Goal: Feedback & Contribution: Submit feedback/report problem

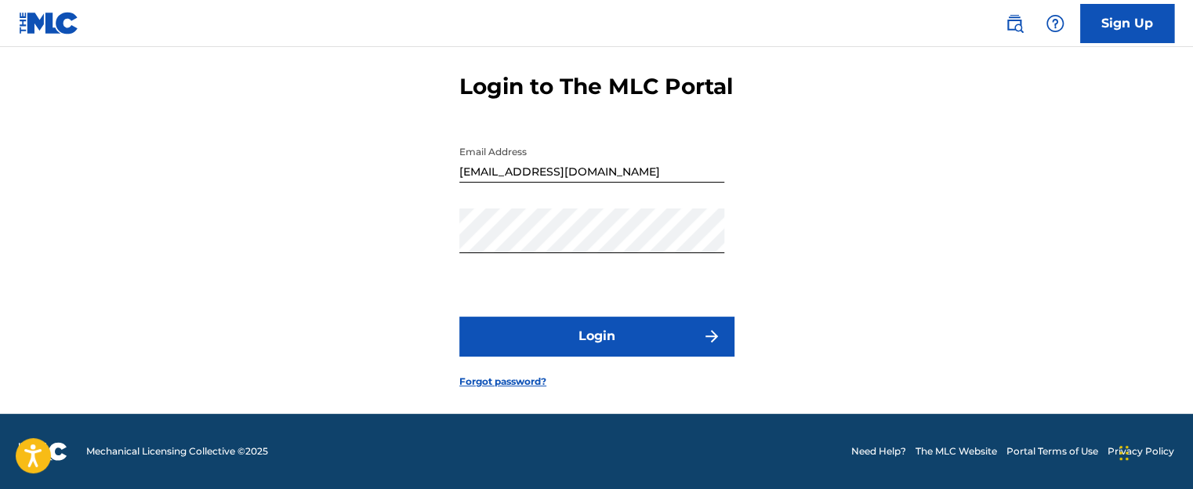
scroll to position [78, 0]
click at [627, 350] on button "Login" at bounding box center [596, 336] width 274 height 39
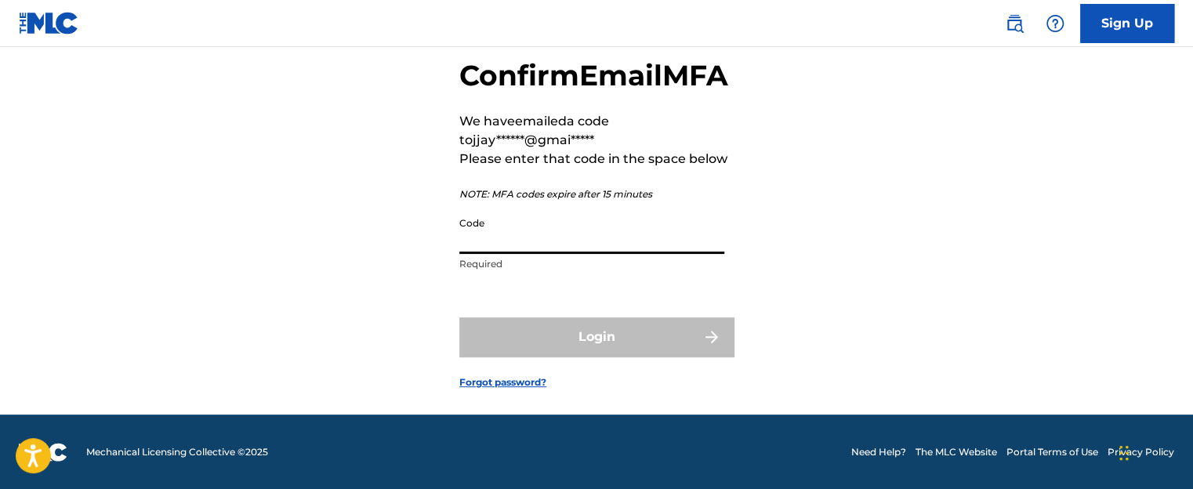
click at [552, 254] on input "Code" at bounding box center [591, 231] width 265 height 45
paste input "068406"
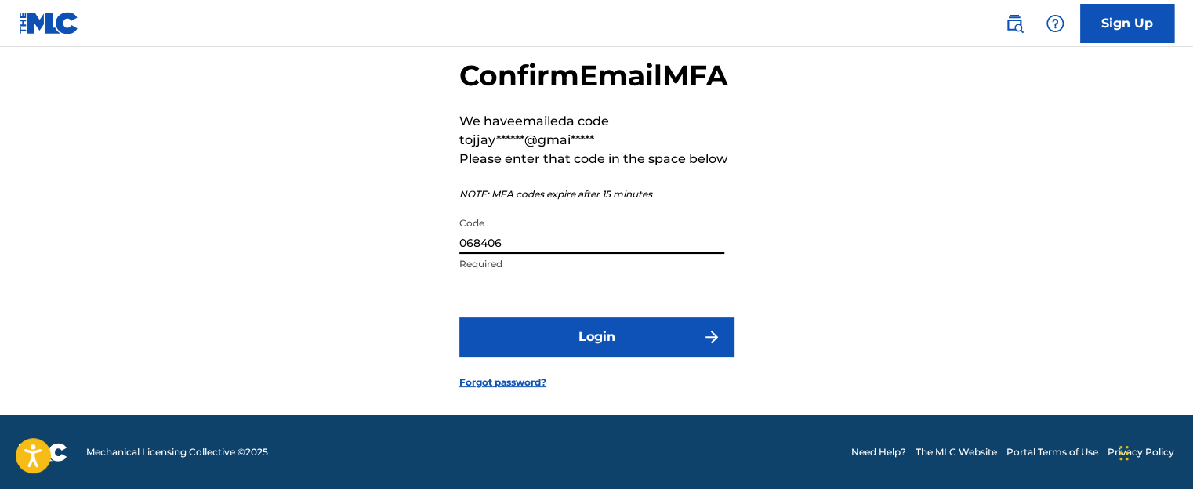
type input "068406"
click at [609, 357] on button "Login" at bounding box center [596, 336] width 274 height 39
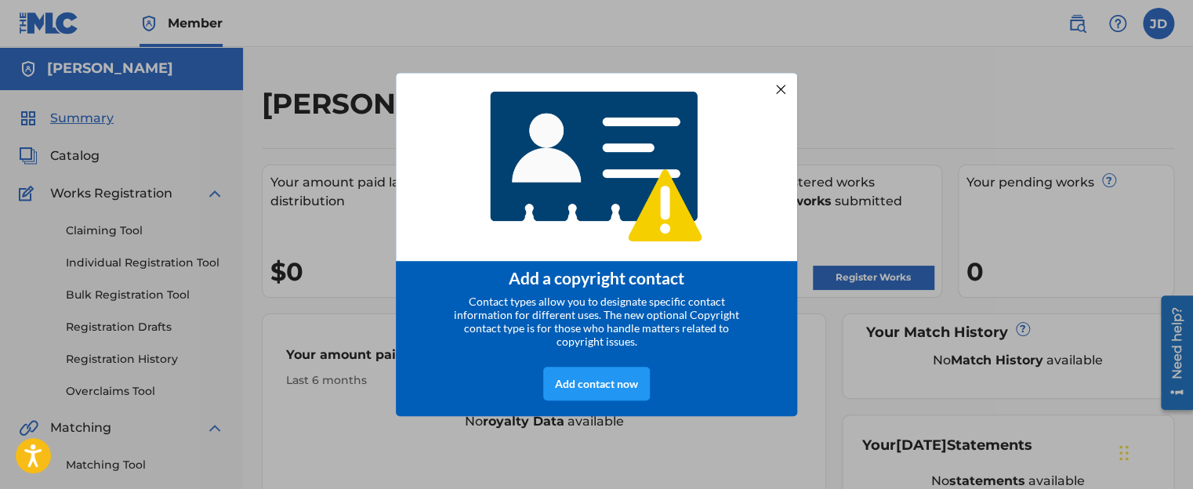
click at [785, 83] on div at bounding box center [780, 89] width 20 height 20
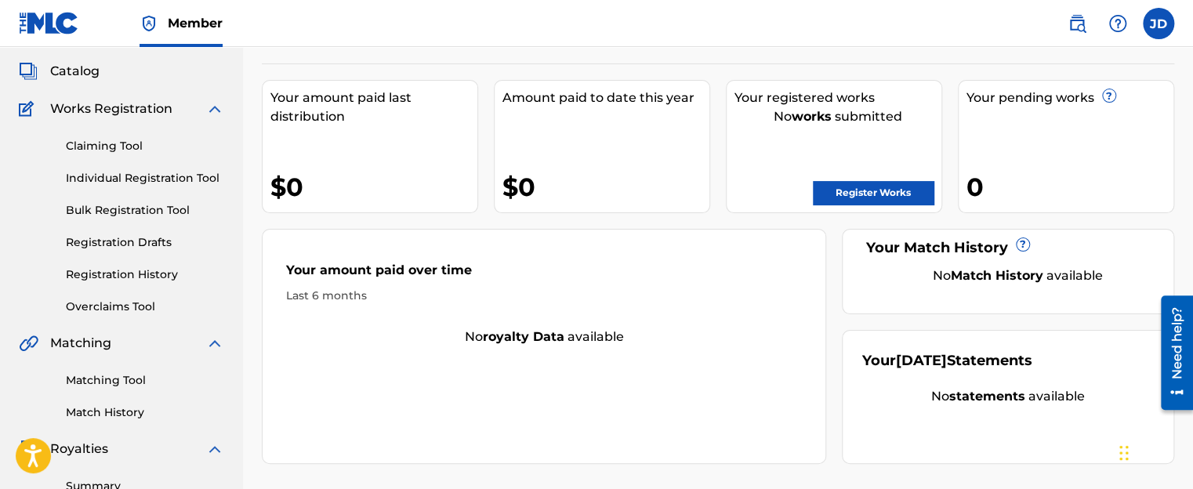
scroll to position [78, 0]
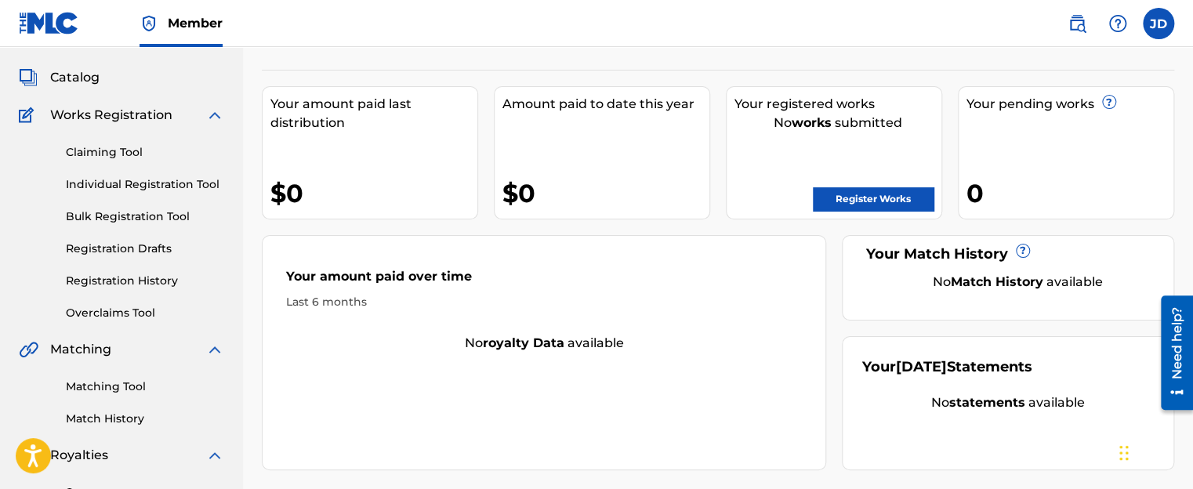
click at [85, 74] on span "Catalog" at bounding box center [74, 77] width 49 height 19
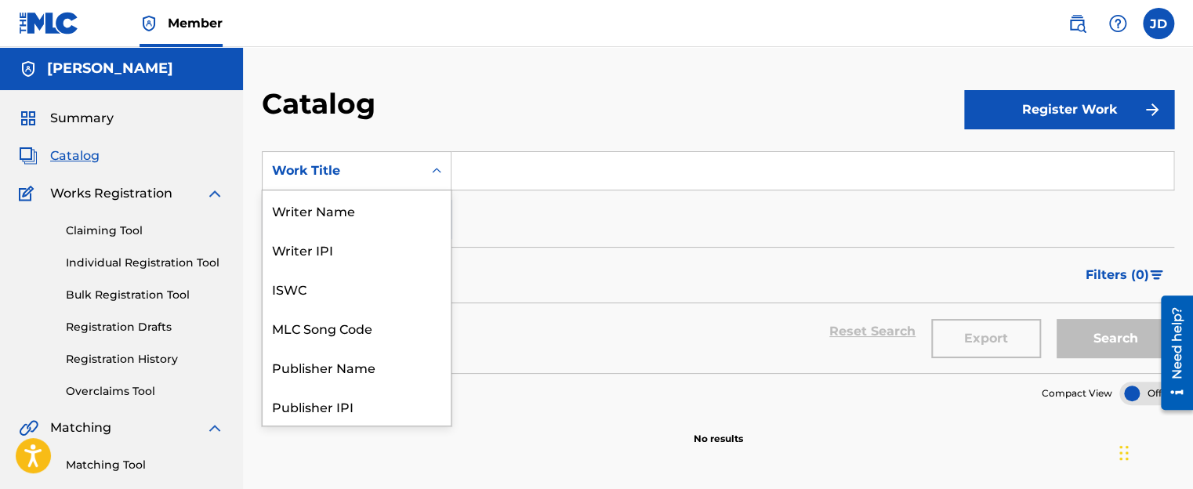
click at [438, 172] on icon "Search Form" at bounding box center [437, 171] width 16 height 16
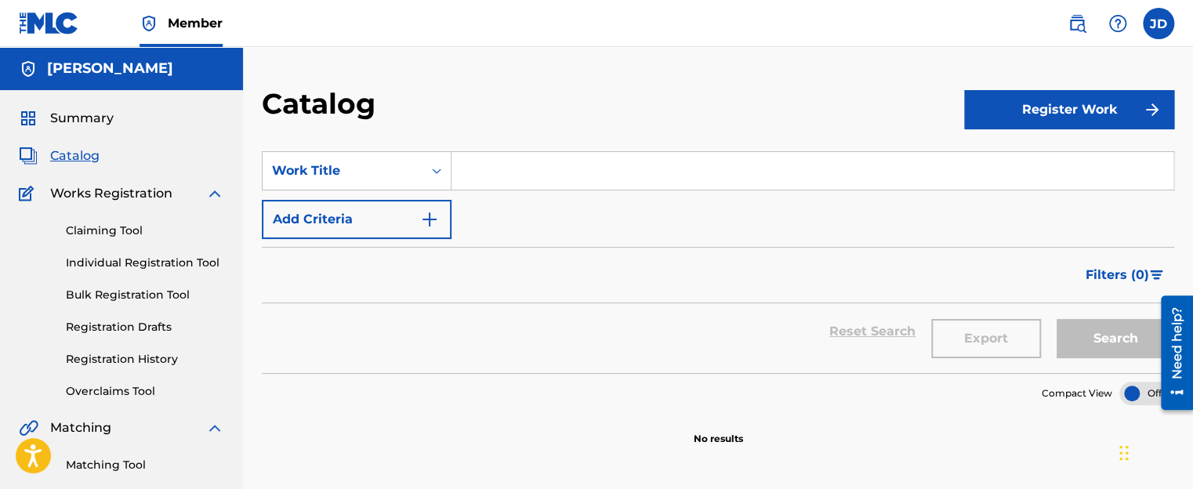
click at [702, 208] on div "SearchWithCriteriaa1b08891-25bd-4fc8-a6ca-26c2baa85de7 Work Title Add Criteria" at bounding box center [718, 195] width 912 height 88
click at [1144, 118] on img "submit" at bounding box center [1152, 109] width 19 height 19
click at [1102, 162] on link "Individual" at bounding box center [1069, 161] width 210 height 38
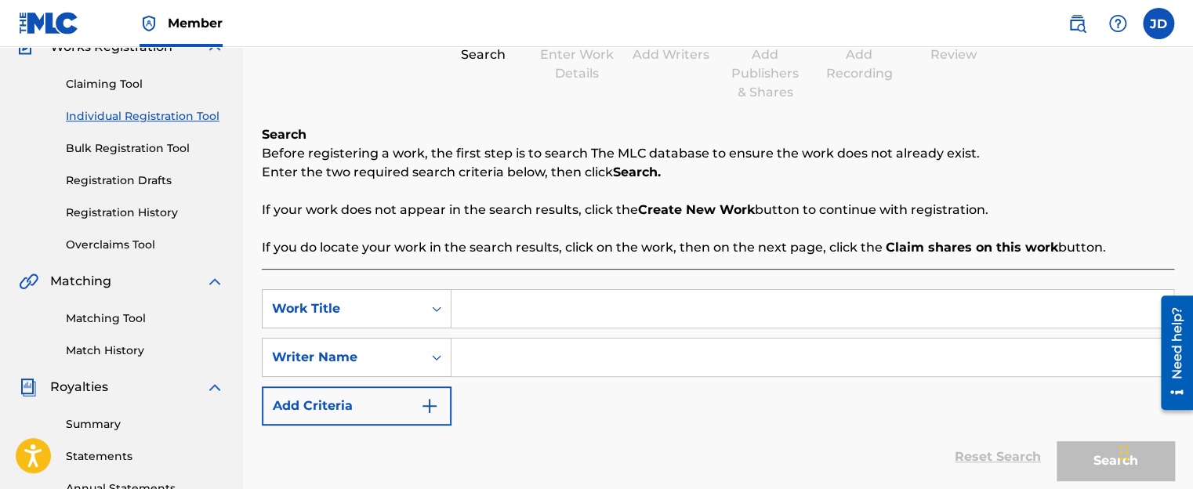
scroll to position [157, 0]
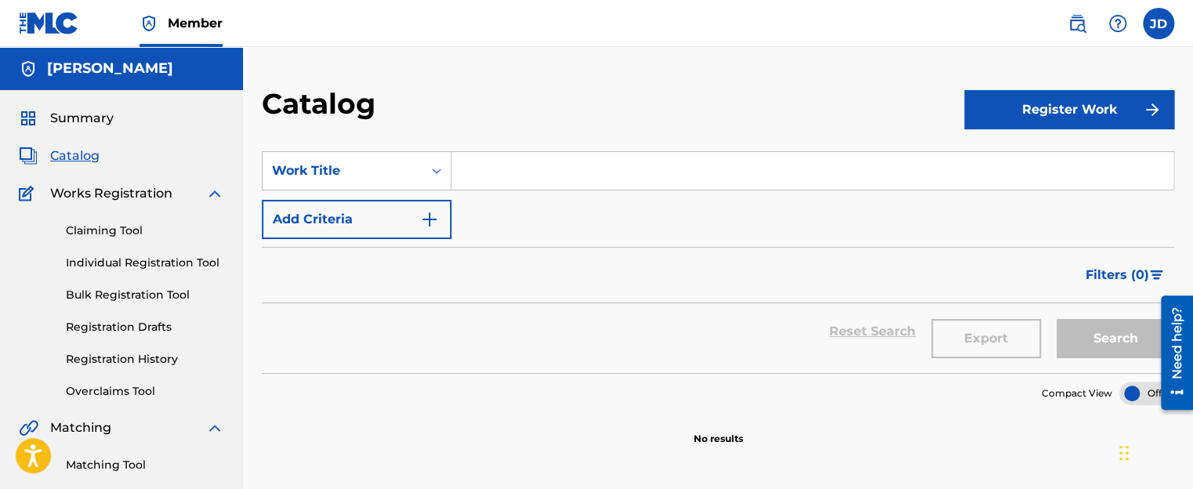
click at [1157, 107] on img "submit" at bounding box center [1152, 109] width 19 height 19
click at [1112, 202] on link "By File Upload" at bounding box center [1069, 198] width 210 height 38
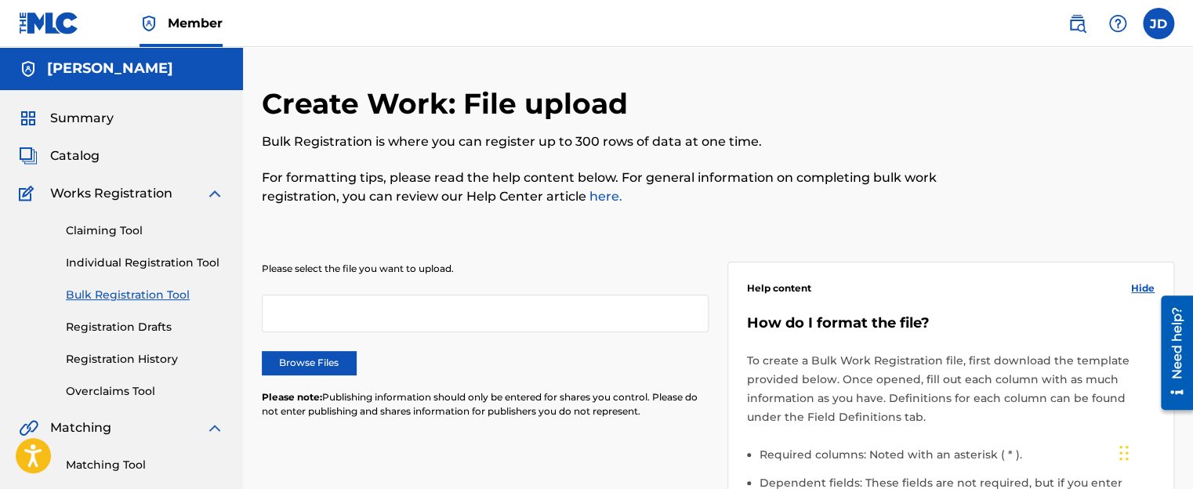
click at [351, 351] on label "Browse Files" at bounding box center [309, 363] width 94 height 24
click at [0, 0] on input "Browse Files" at bounding box center [0, 0] width 0 height 0
click at [334, 362] on label "Browse Files" at bounding box center [309, 363] width 94 height 24
click at [0, 0] on input "Browse Files" at bounding box center [0, 0] width 0 height 0
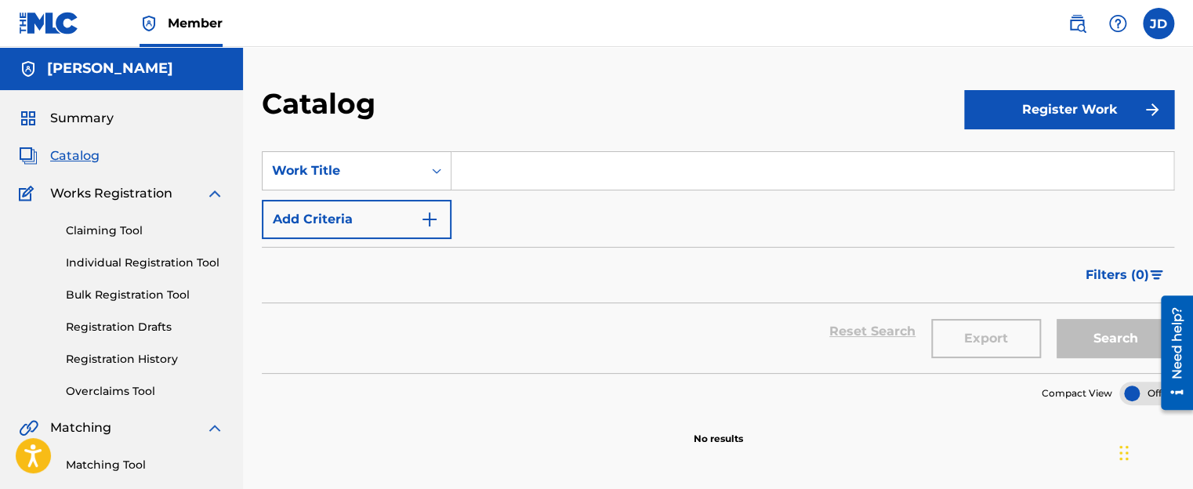
click at [1157, 112] on img "submit" at bounding box center [1152, 109] width 19 height 19
click at [1074, 197] on link "By File Upload" at bounding box center [1069, 198] width 210 height 38
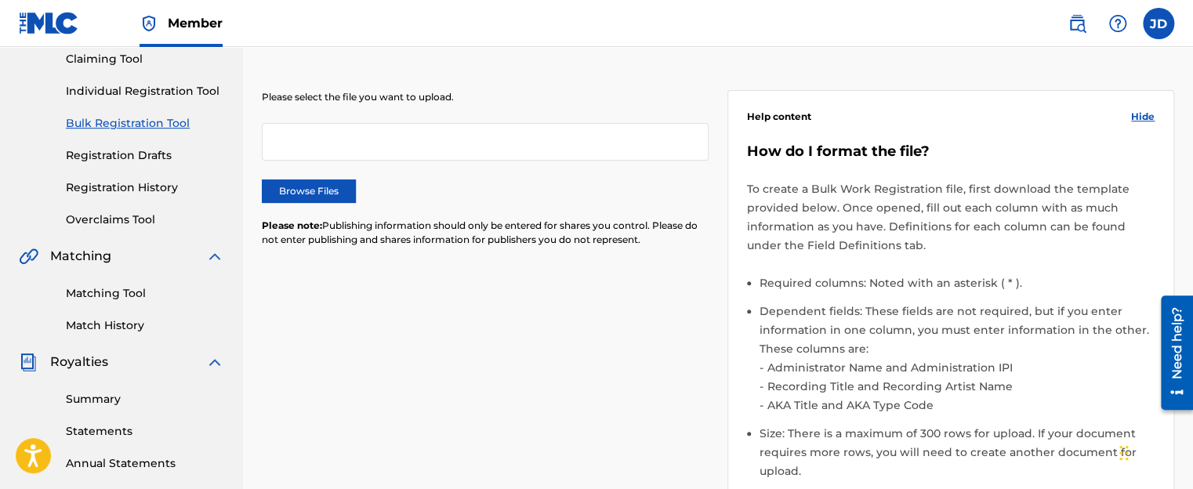
scroll to position [78, 0]
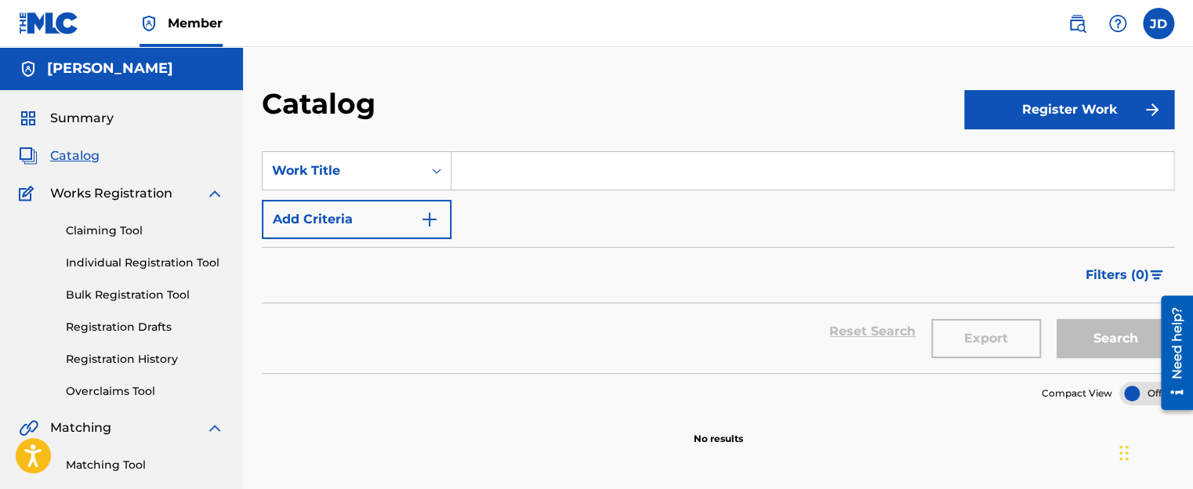
click at [1056, 108] on button "Register Work" at bounding box center [1069, 109] width 210 height 39
click at [1028, 161] on link "Individual" at bounding box center [1069, 161] width 210 height 38
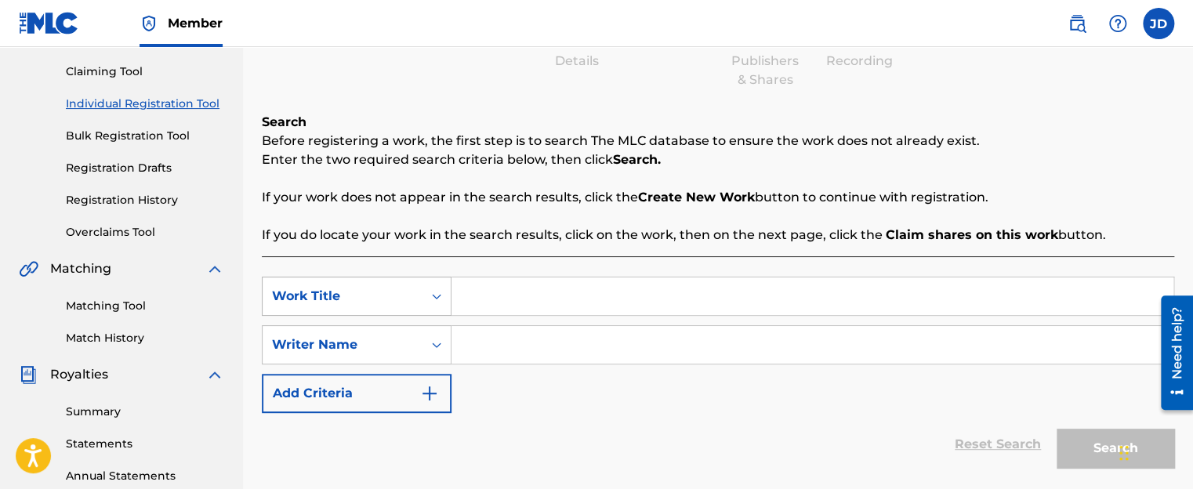
scroll to position [157, 0]
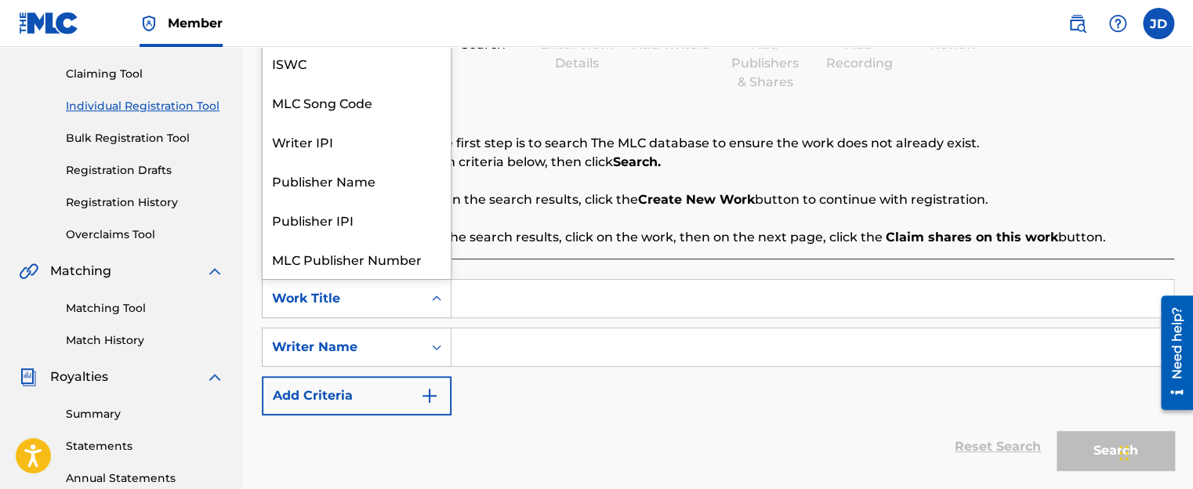
click at [436, 299] on icon "Search Form" at bounding box center [436, 297] width 9 height 5
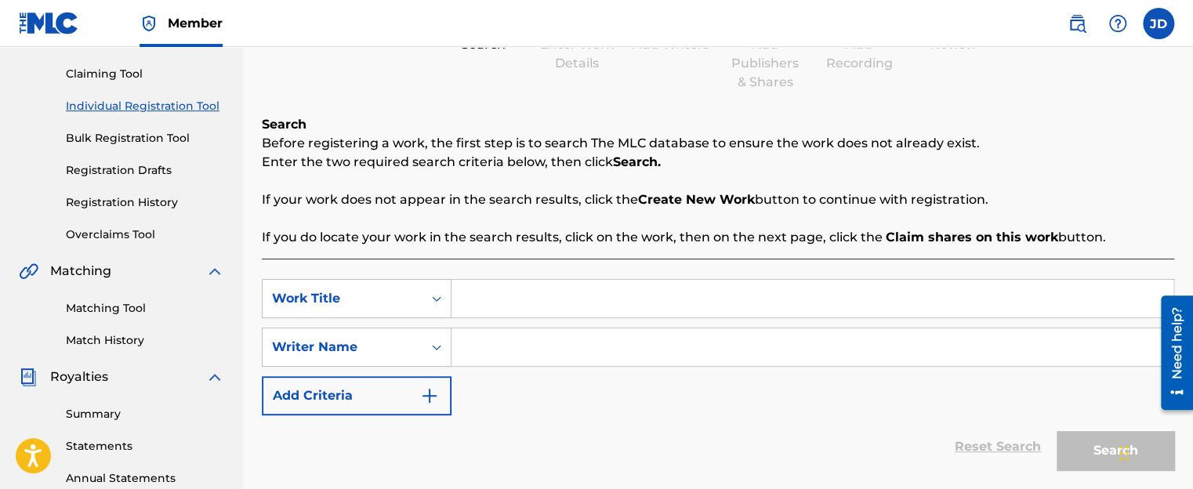
click at [550, 429] on div "Reset Search Search" at bounding box center [718, 446] width 912 height 63
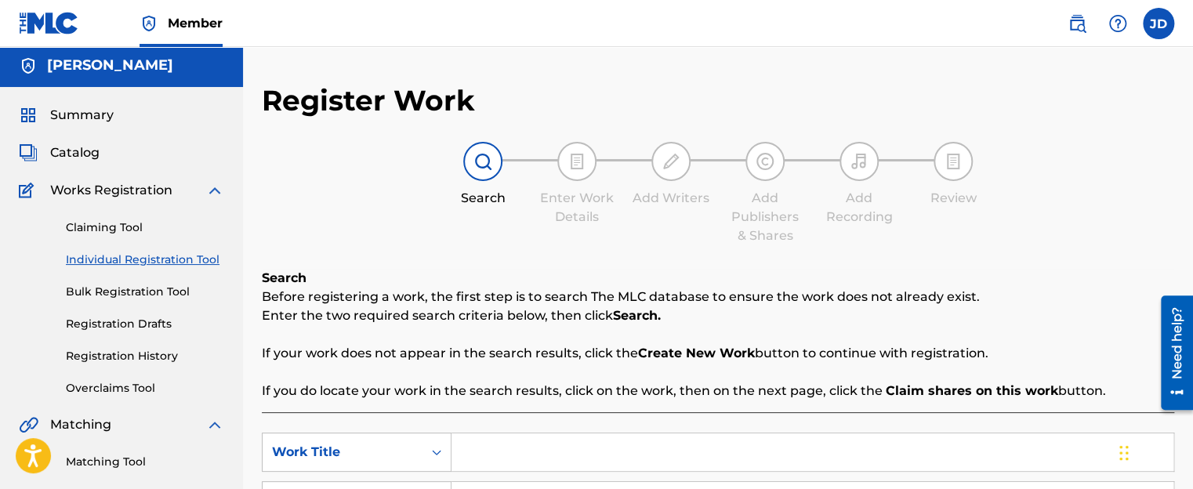
scroll to position [0, 0]
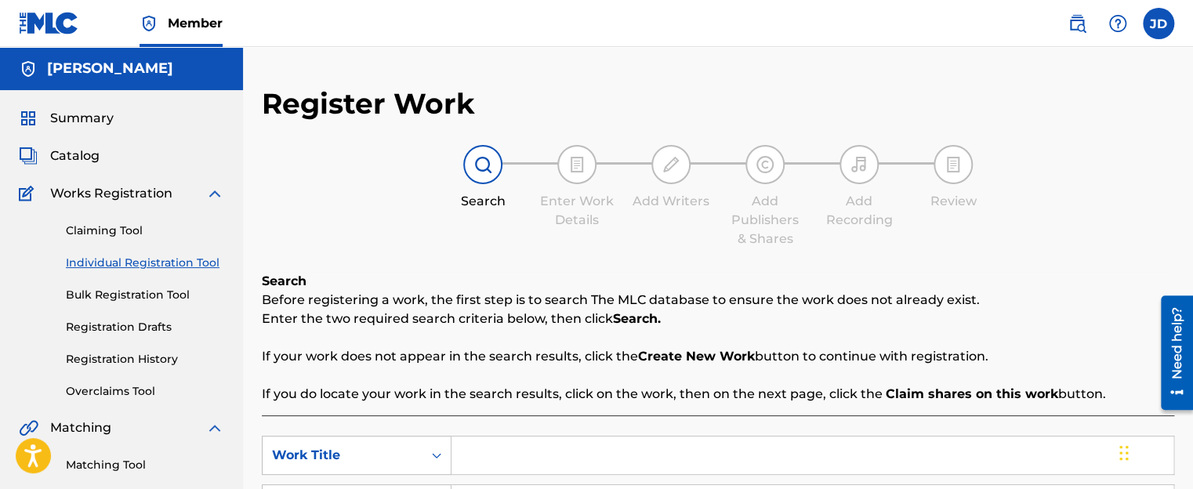
click at [486, 171] on img at bounding box center [482, 164] width 19 height 19
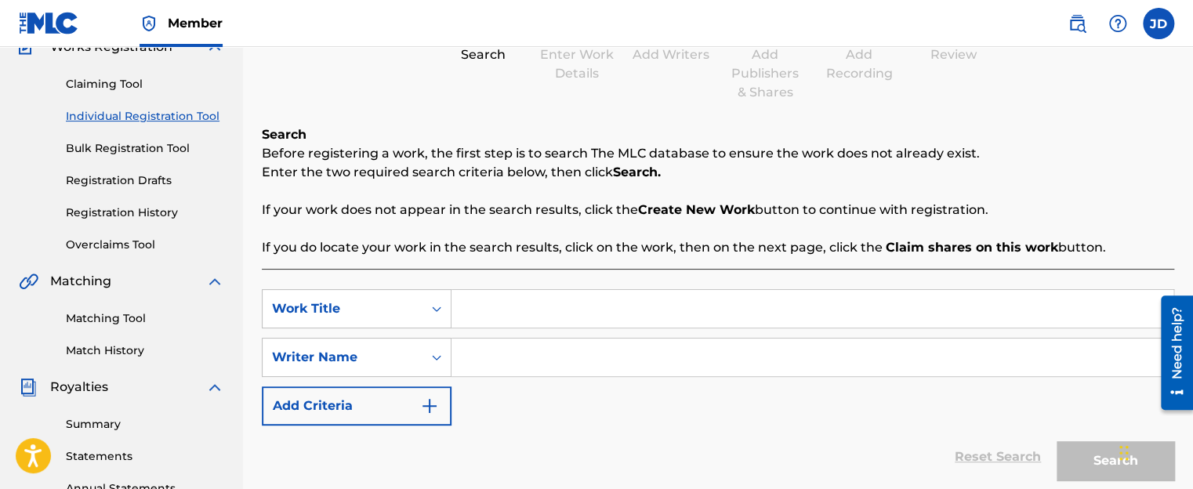
scroll to position [157, 0]
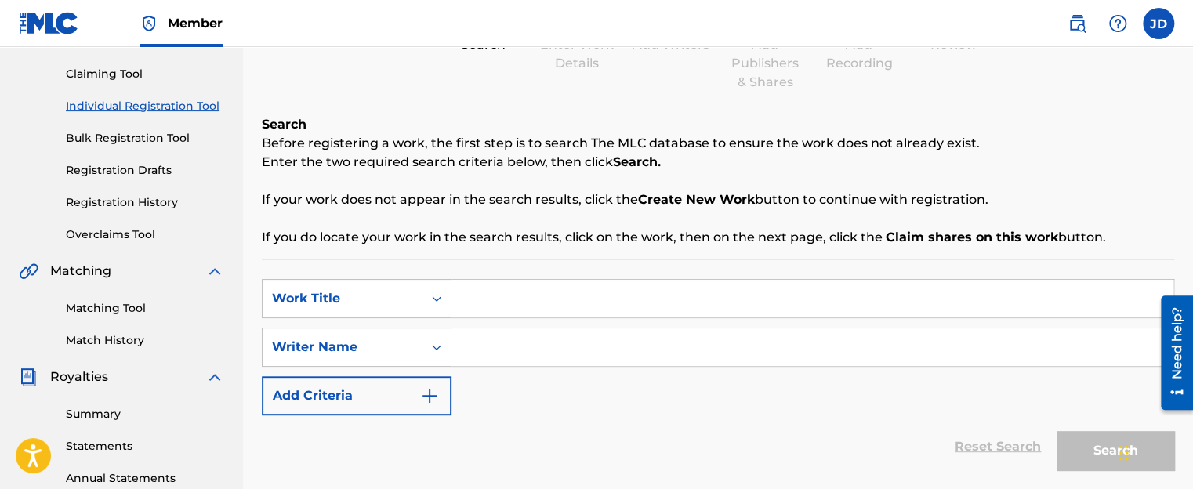
click at [461, 306] on input "Search Form" at bounding box center [812, 299] width 722 height 38
type input "y"
type input "this is how we roll"
click at [505, 351] on input "Search Form" at bounding box center [812, 347] width 722 height 38
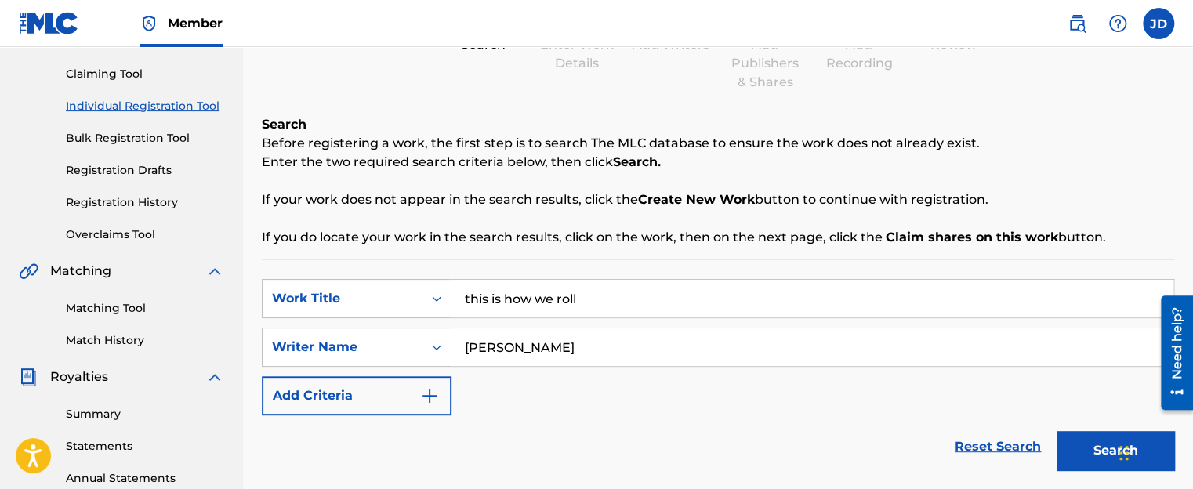
click at [1075, 449] on button "Search" at bounding box center [1115, 450] width 118 height 39
click at [1096, 454] on button "Search" at bounding box center [1115, 450] width 118 height 39
drag, startPoint x: 510, startPoint y: 346, endPoint x: 456, endPoint y: 347, distance: 54.1
click at [456, 347] on input "[PERSON_NAME]" at bounding box center [812, 347] width 722 height 38
type input "[PERSON_NAME]"
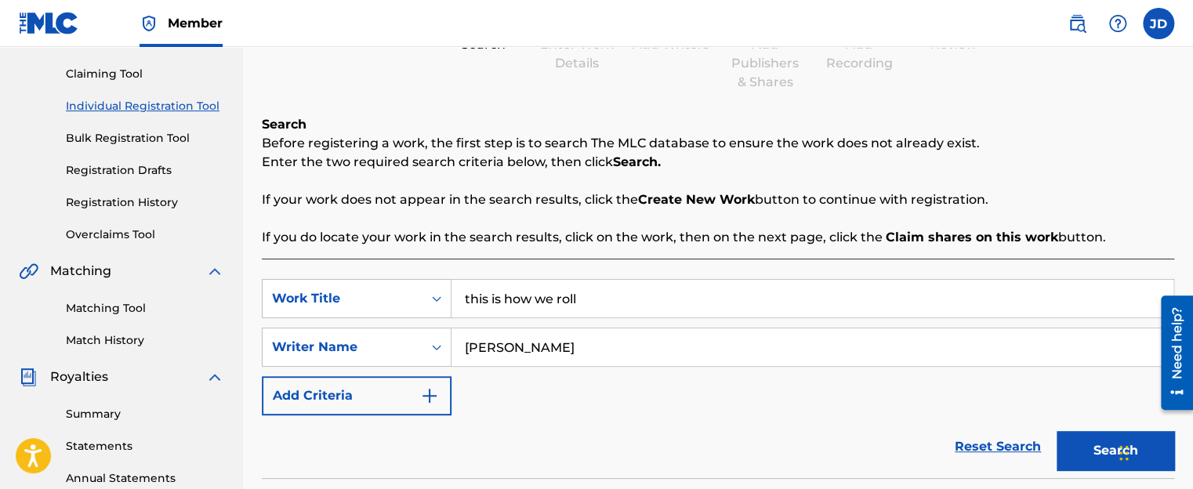
click at [1056, 431] on button "Search" at bounding box center [1115, 450] width 118 height 39
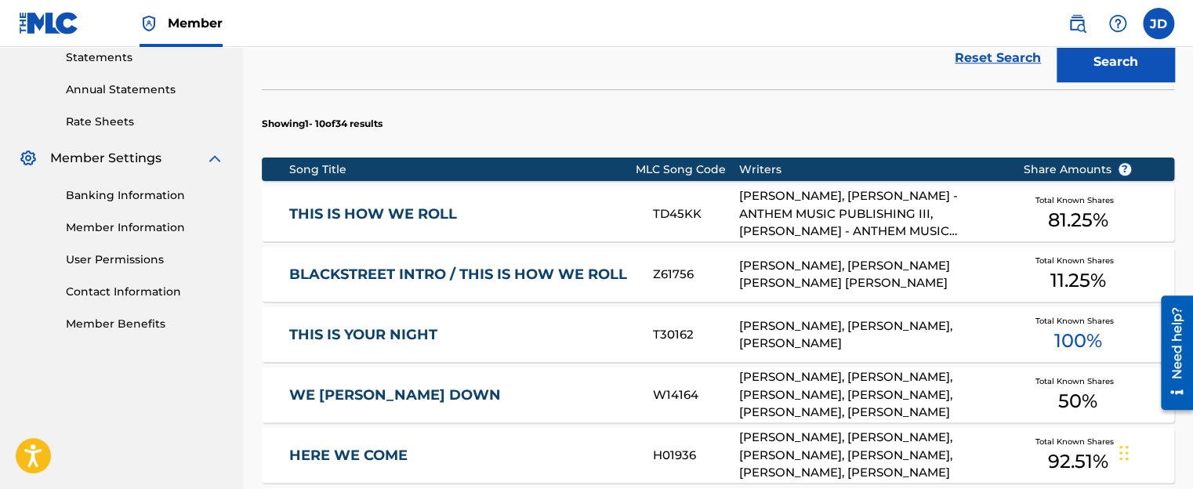
scroll to position [549, 0]
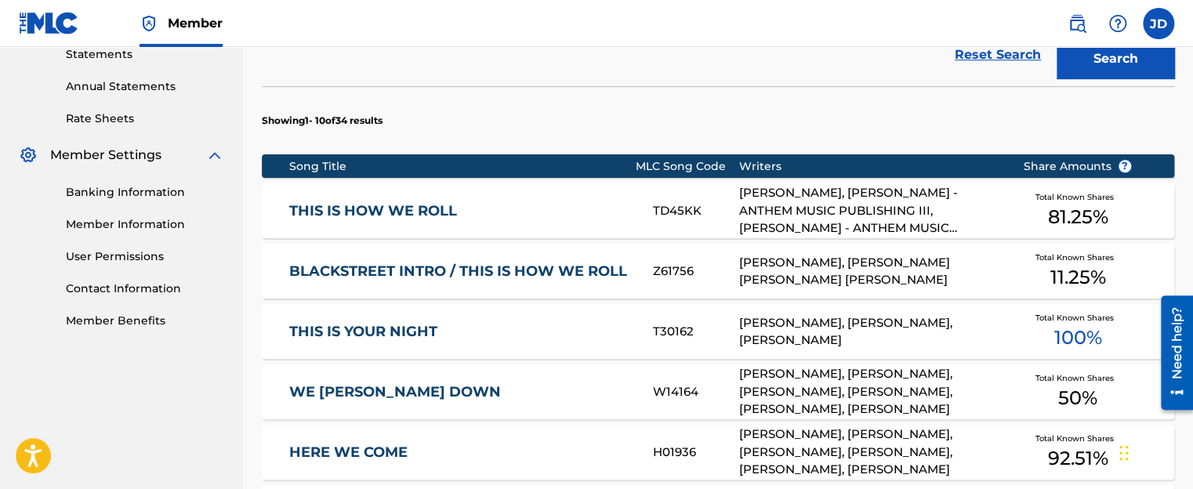
click at [1072, 210] on span "81.25 %" at bounding box center [1077, 217] width 60 height 28
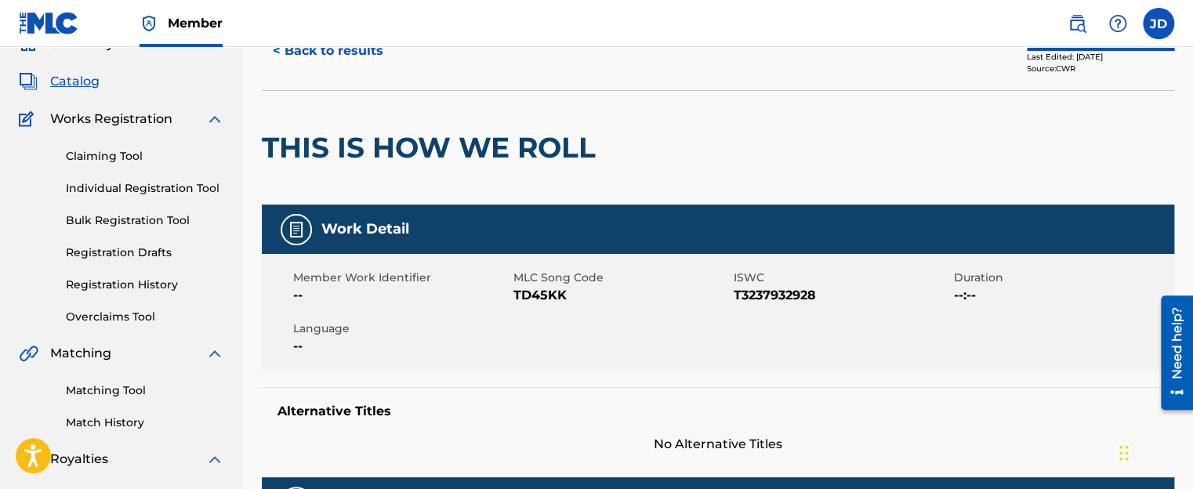
scroll to position [235, 0]
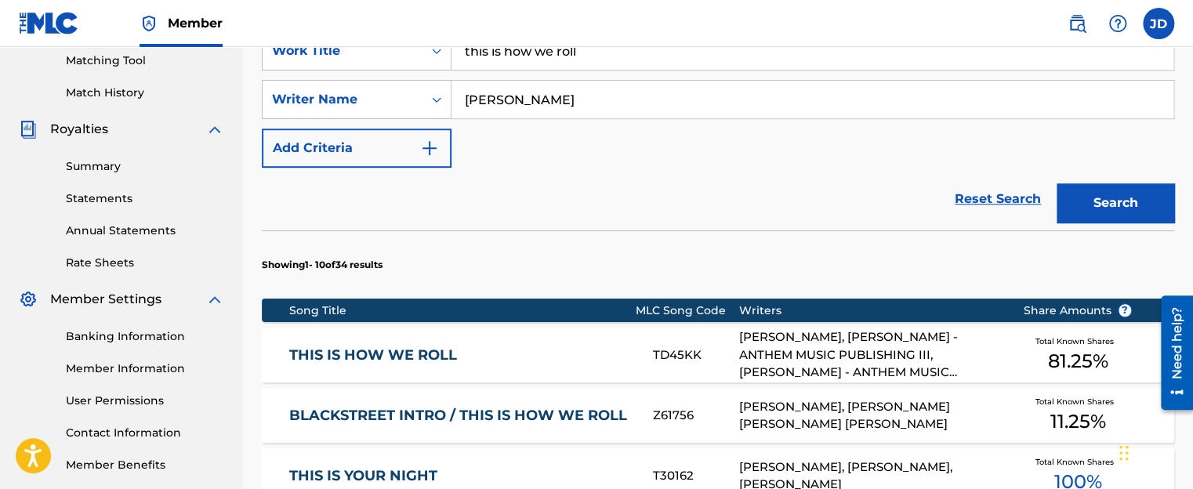
scroll to position [409, 0]
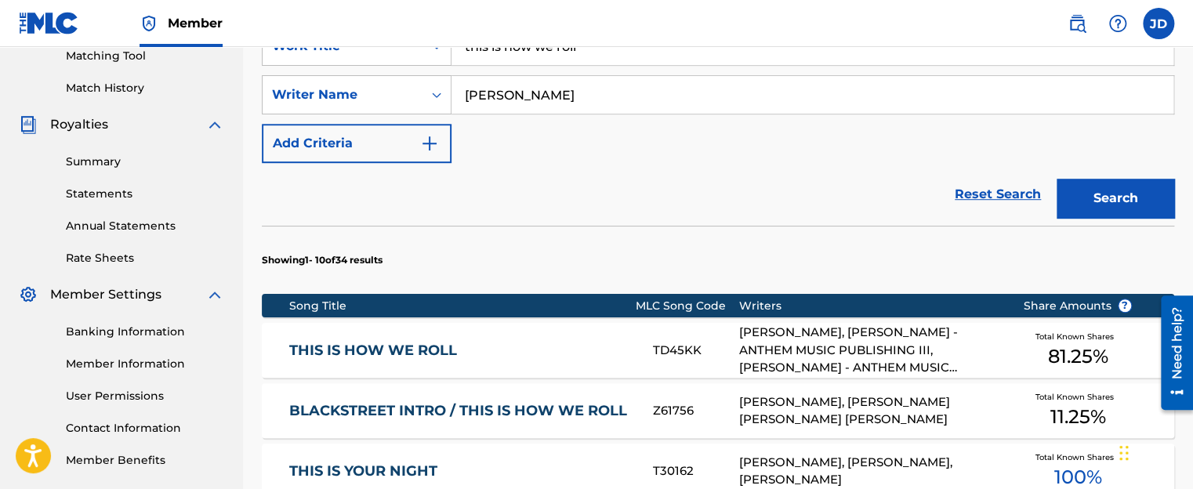
click at [790, 357] on div "[PERSON_NAME], [PERSON_NAME] - ANTHEM MUSIC PUBLISHING III, [PERSON_NAME] - ANT…" at bounding box center [869, 350] width 260 height 53
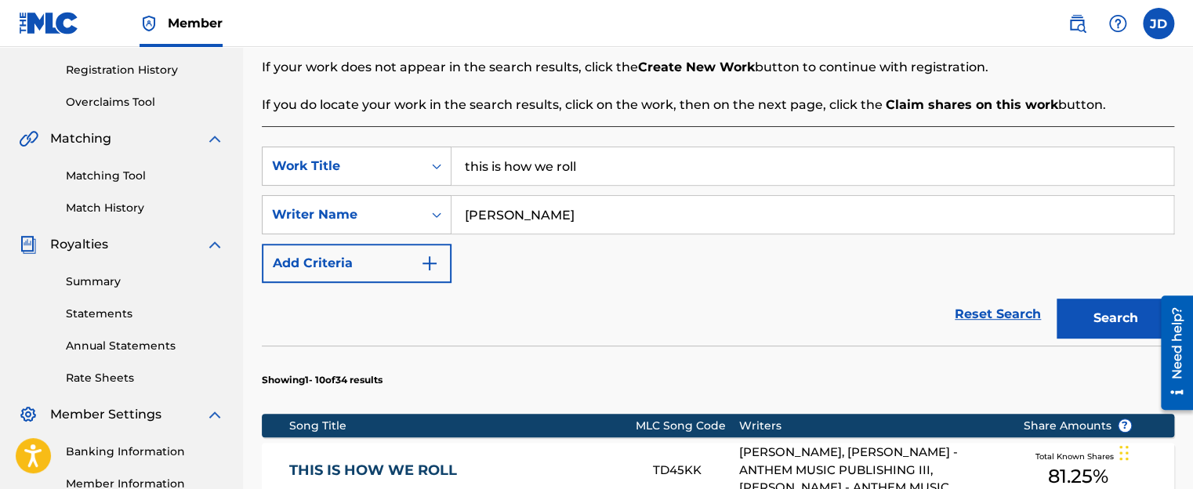
scroll to position [252, 0]
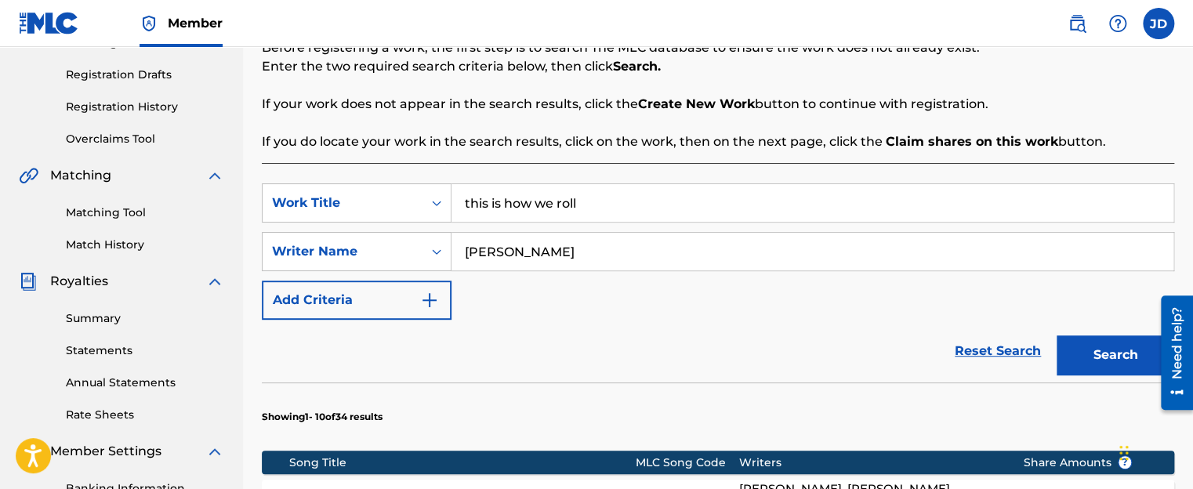
drag, startPoint x: 610, startPoint y: 201, endPoint x: 454, endPoint y: 200, distance: 156.7
click at [454, 200] on input "this is how we roll" at bounding box center [812, 203] width 722 height 38
type input "cookin wit [PERSON_NAME]"
drag, startPoint x: 526, startPoint y: 246, endPoint x: 461, endPoint y: 252, distance: 65.3
click at [461, 252] on input "[PERSON_NAME]" at bounding box center [812, 252] width 722 height 38
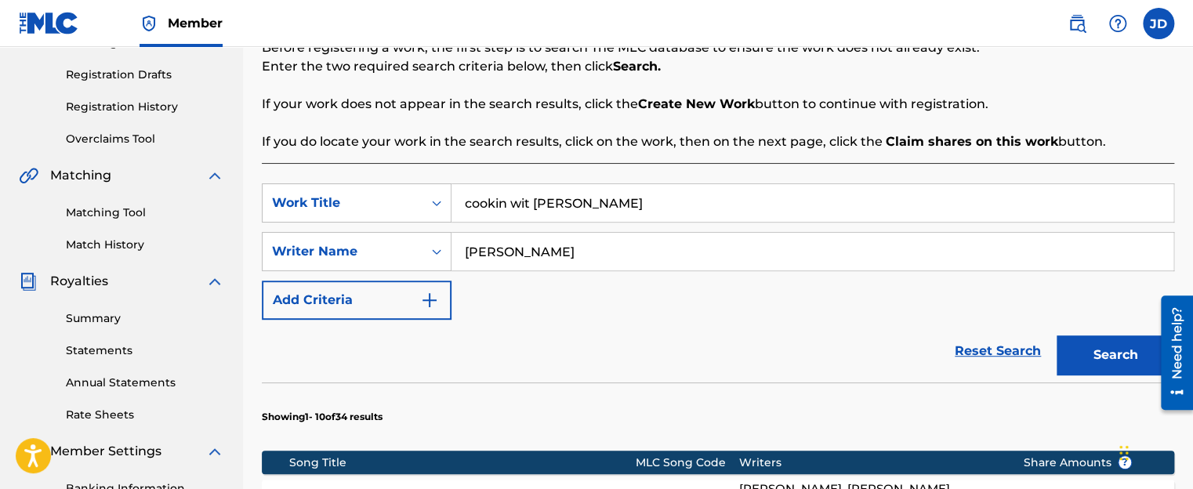
type input "y"
type input "[PERSON_NAME]"
click at [1115, 357] on button "Search" at bounding box center [1115, 354] width 118 height 39
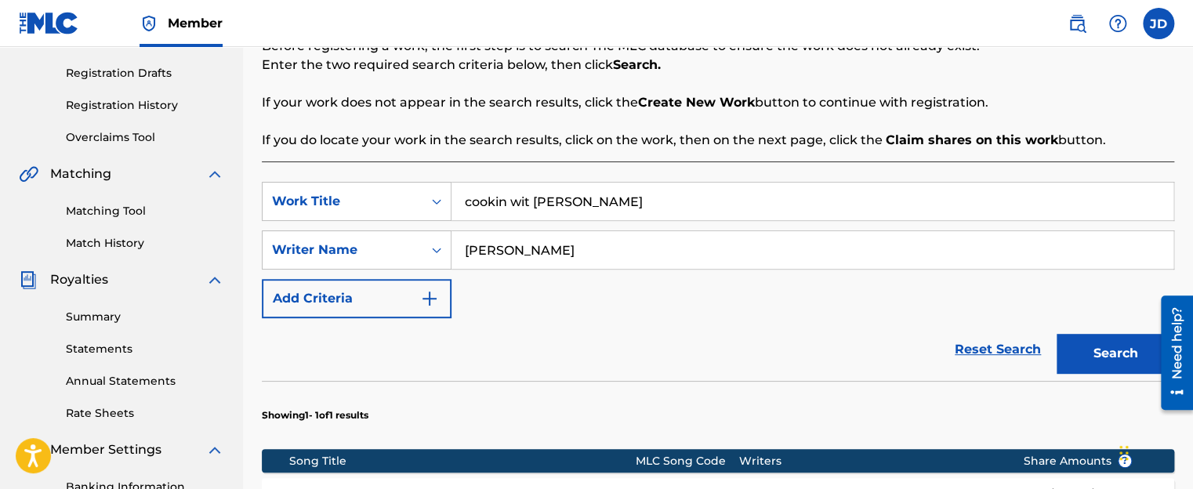
scroll to position [251, 0]
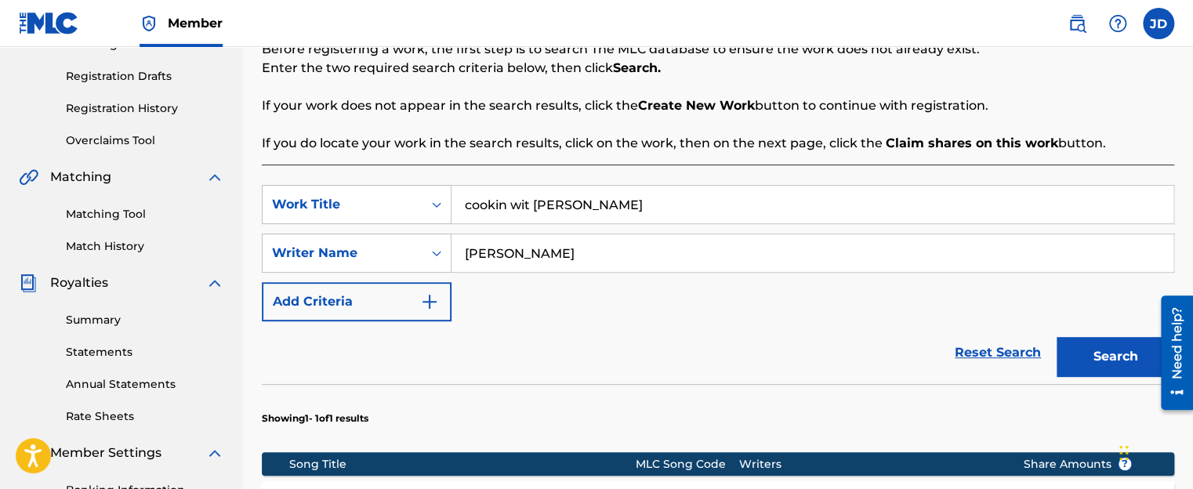
click at [436, 291] on button "Add Criteria" at bounding box center [357, 301] width 190 height 39
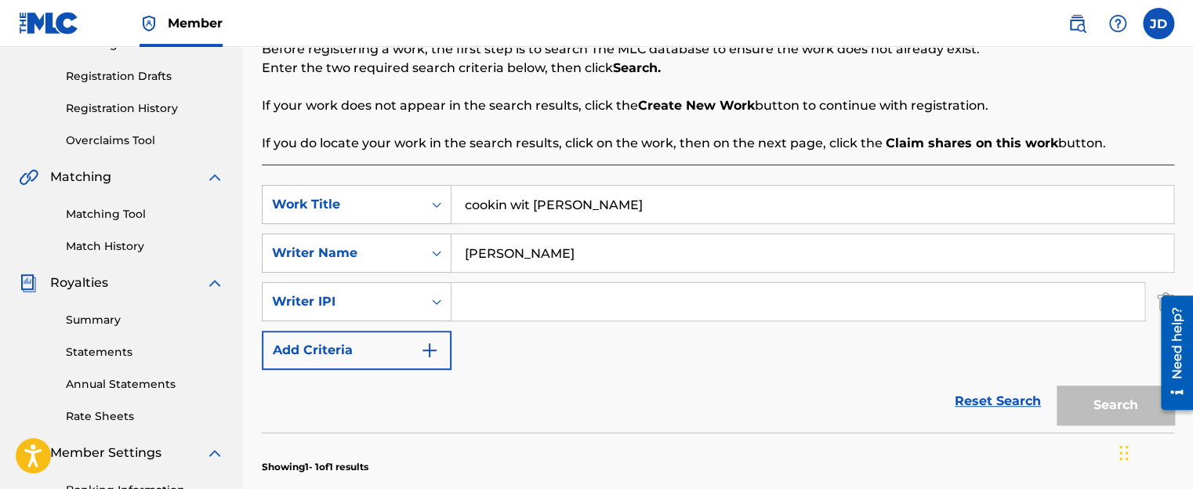
click at [491, 295] on input "Search Form" at bounding box center [797, 302] width 693 height 38
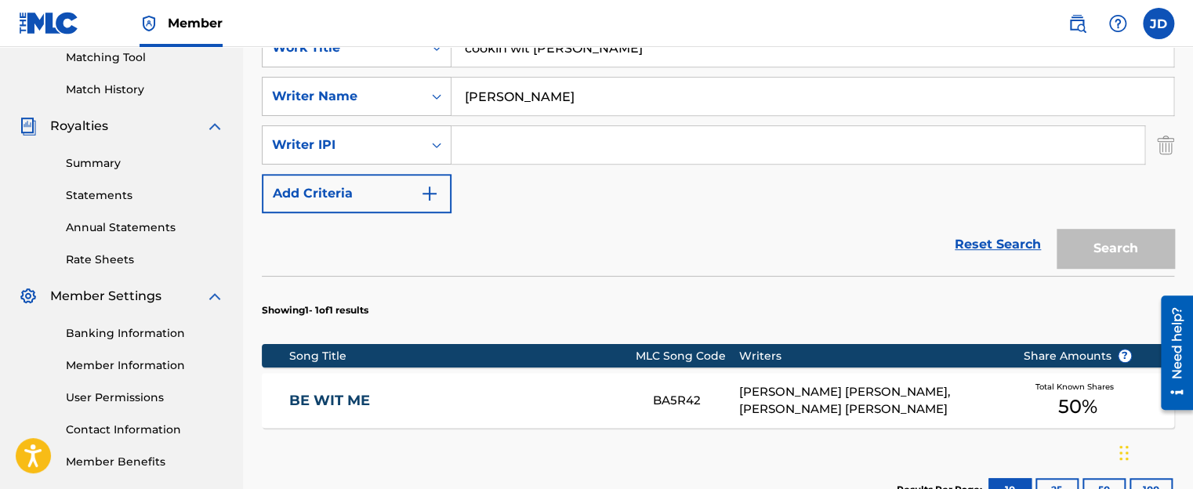
scroll to position [408, 0]
click at [426, 188] on img "Search Form" at bounding box center [429, 193] width 19 height 19
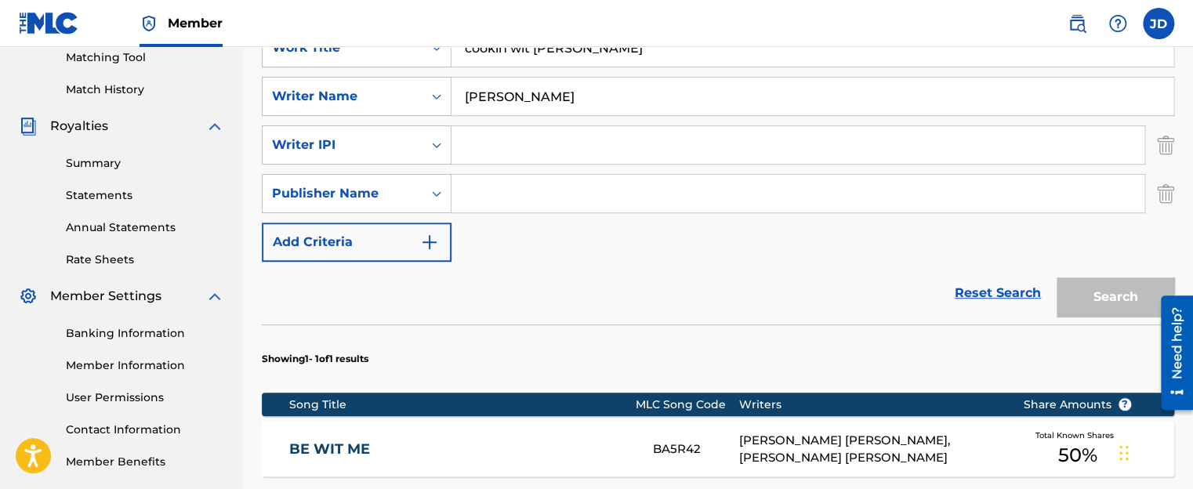
click at [473, 189] on input "Search Form" at bounding box center [797, 194] width 693 height 38
type input "J"
type input "b"
type input "B.K.N.Y. PUBLISHING"
click at [432, 238] on img "Search Form" at bounding box center [429, 242] width 19 height 19
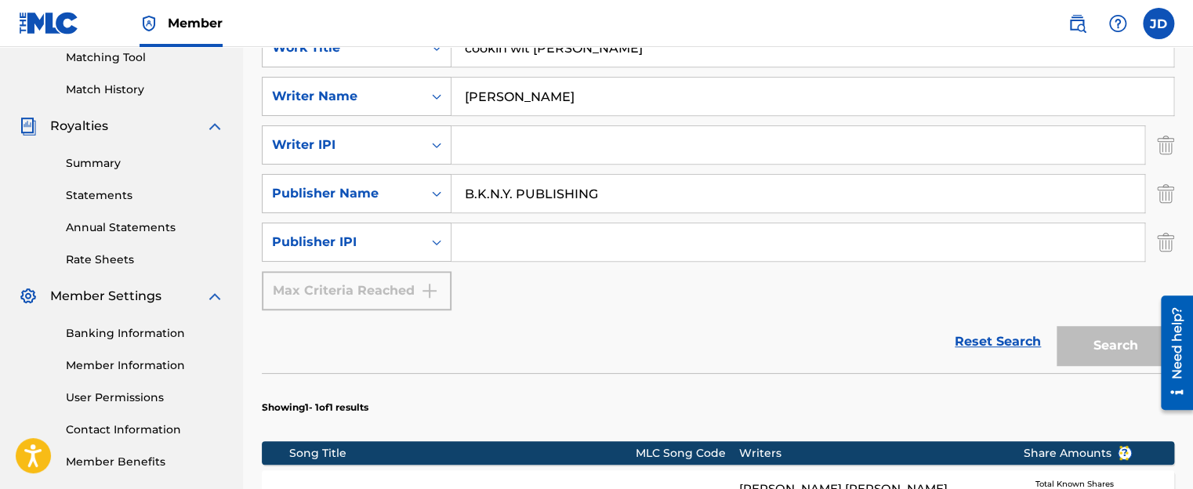
click at [475, 142] on input "Search Form" at bounding box center [797, 145] width 693 height 38
paste input "01254639637"
type input "01254639637"
click at [468, 245] on input "Search Form" at bounding box center [797, 242] width 693 height 38
paste input "00189557508"
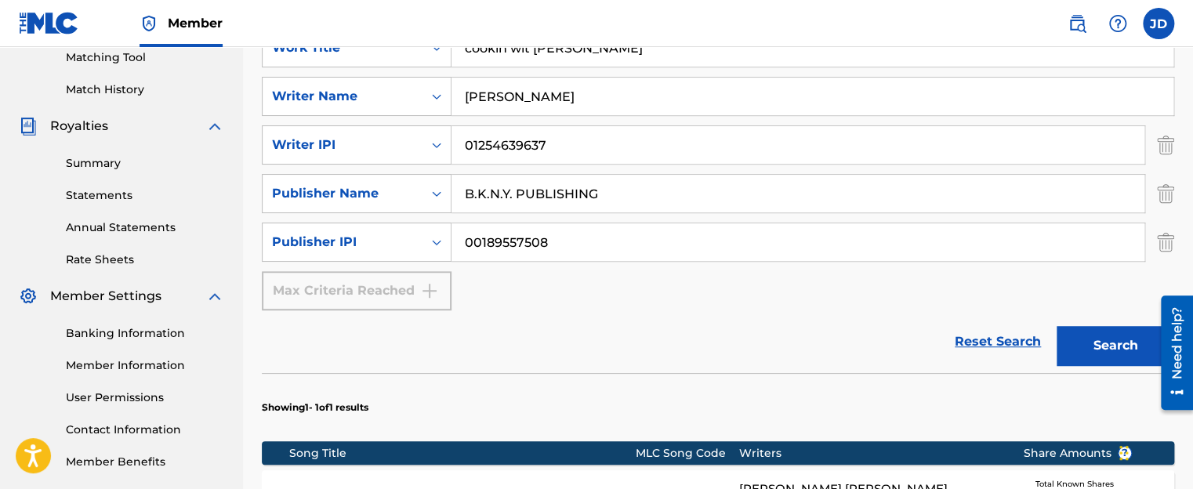
type input "00189557508"
drag, startPoint x: 503, startPoint y: 96, endPoint x: 456, endPoint y: 96, distance: 47.0
click at [447, 96] on div "SearchWithCriteriac7939c4b-7415-4dfe-acda-0e9c764fa4be Writer Name [PERSON_NAME]" at bounding box center [718, 96] width 912 height 39
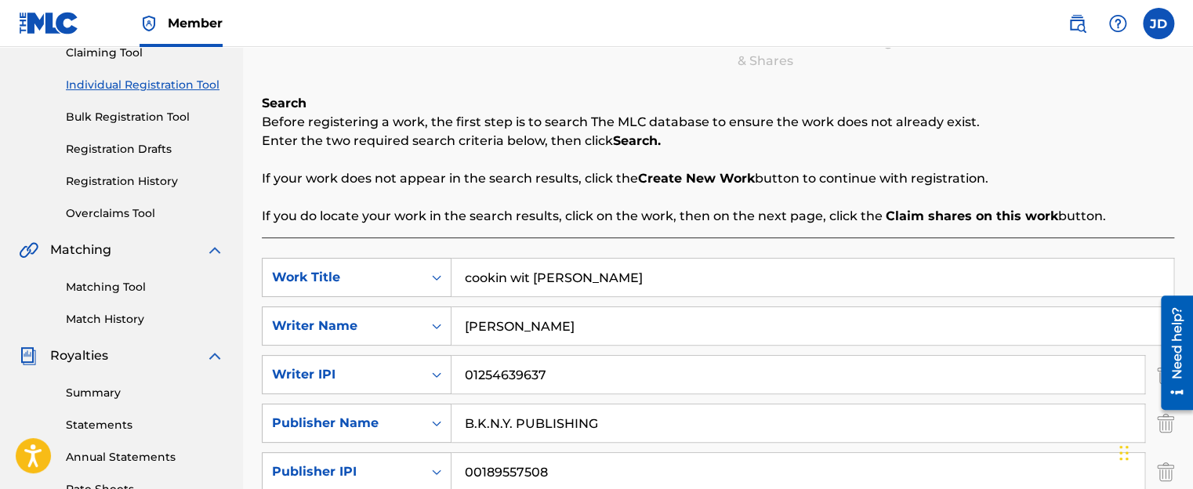
scroll to position [94, 0]
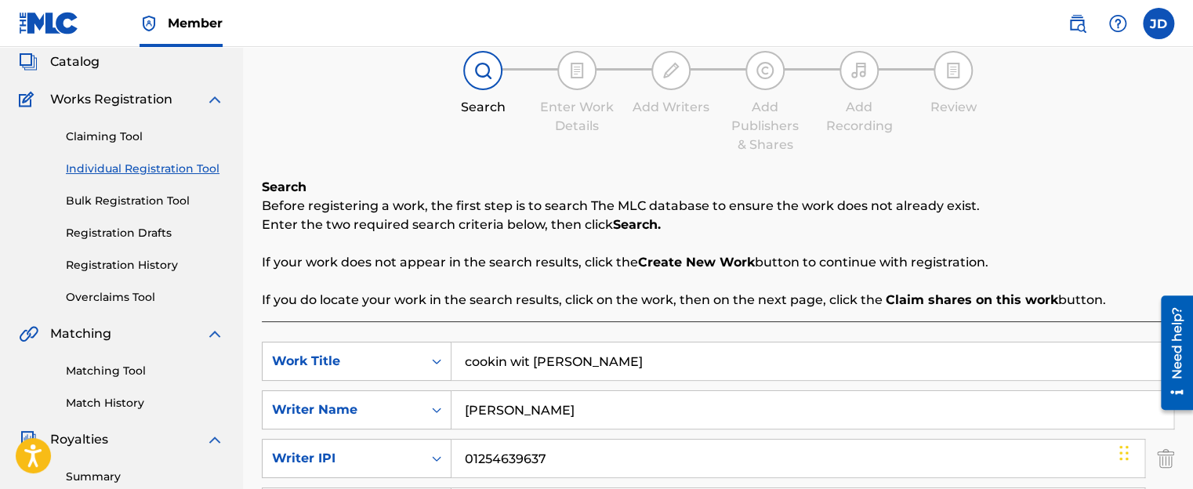
type input "[PERSON_NAME]"
drag, startPoint x: 564, startPoint y: 360, endPoint x: 423, endPoint y: 353, distance: 141.2
click at [416, 354] on div "SearchWithCriteriaf91d19c6-6d7c-4dd2-b0c1-af4f87e2dc39 Work Title cookin wit [P…" at bounding box center [718, 361] width 912 height 39
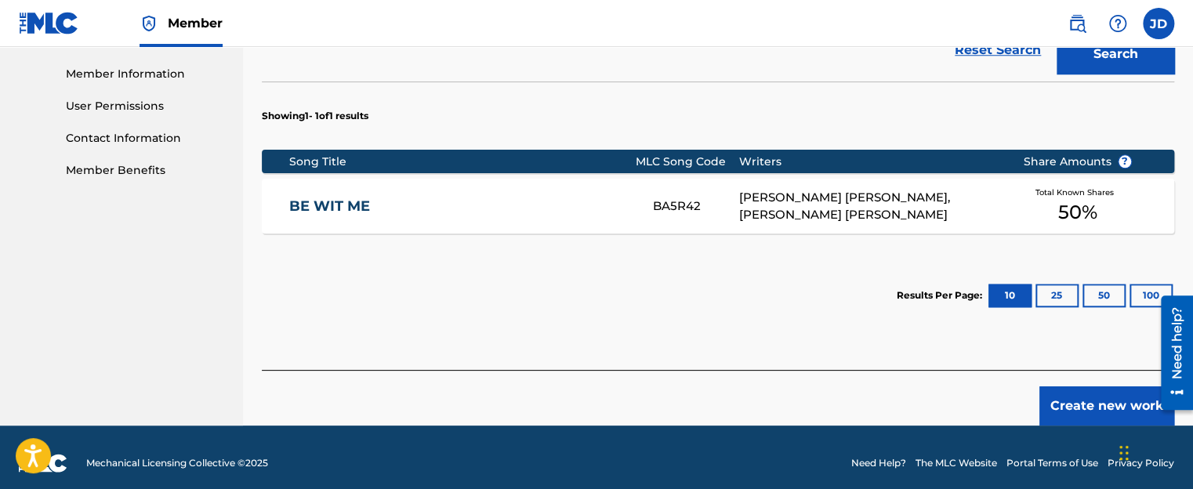
scroll to position [710, 0]
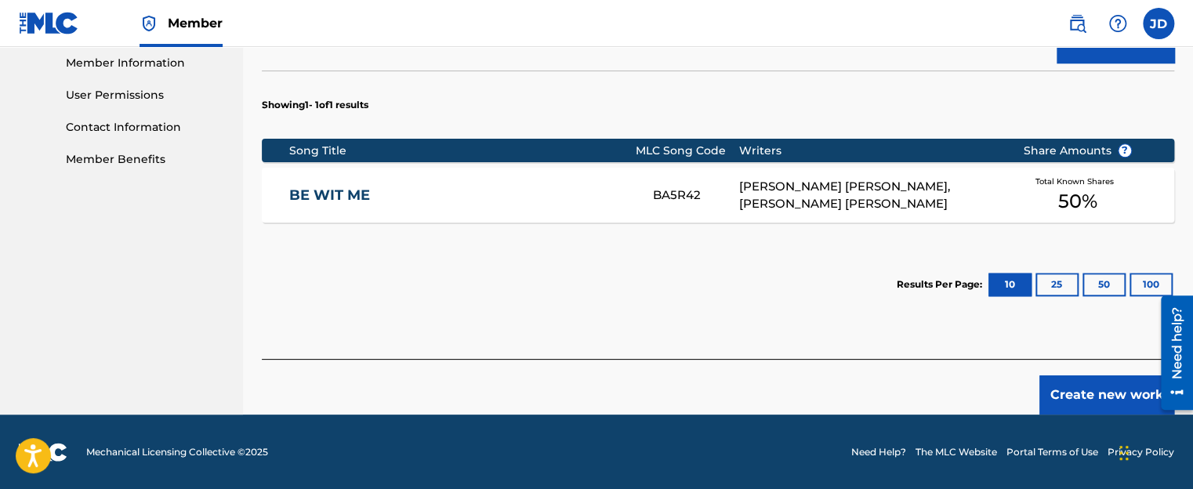
type input "COOKIN' WIT [PERSON_NAME]"
click at [1099, 389] on button "Create new work" at bounding box center [1106, 394] width 135 height 39
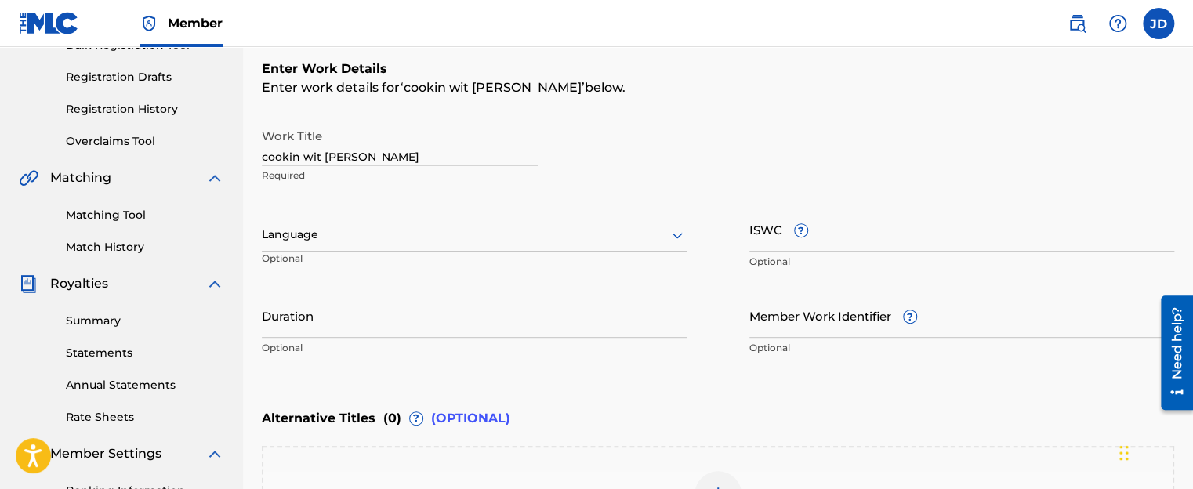
scroll to position [256, 0]
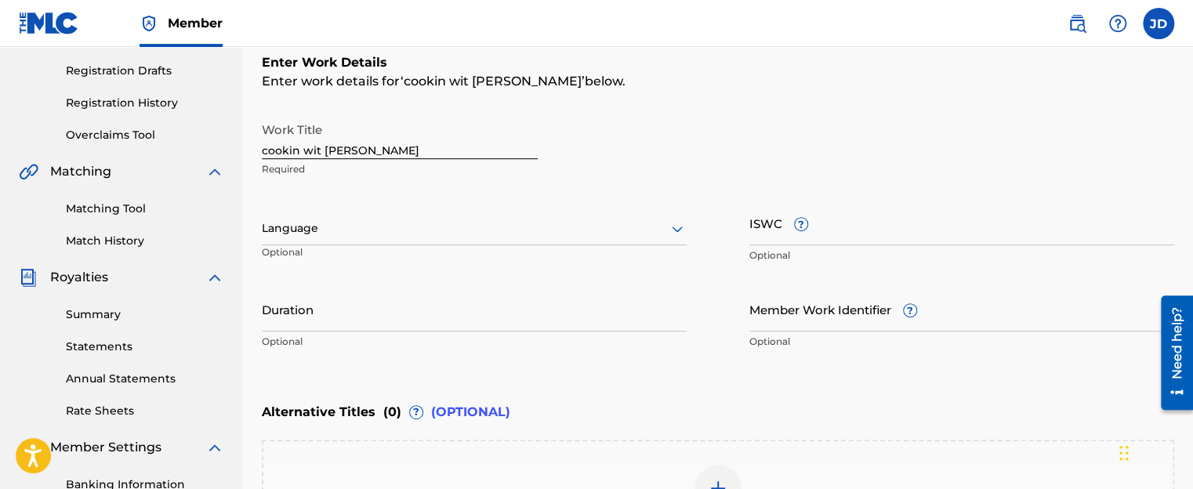
click at [324, 314] on input "Duration" at bounding box center [474, 309] width 425 height 45
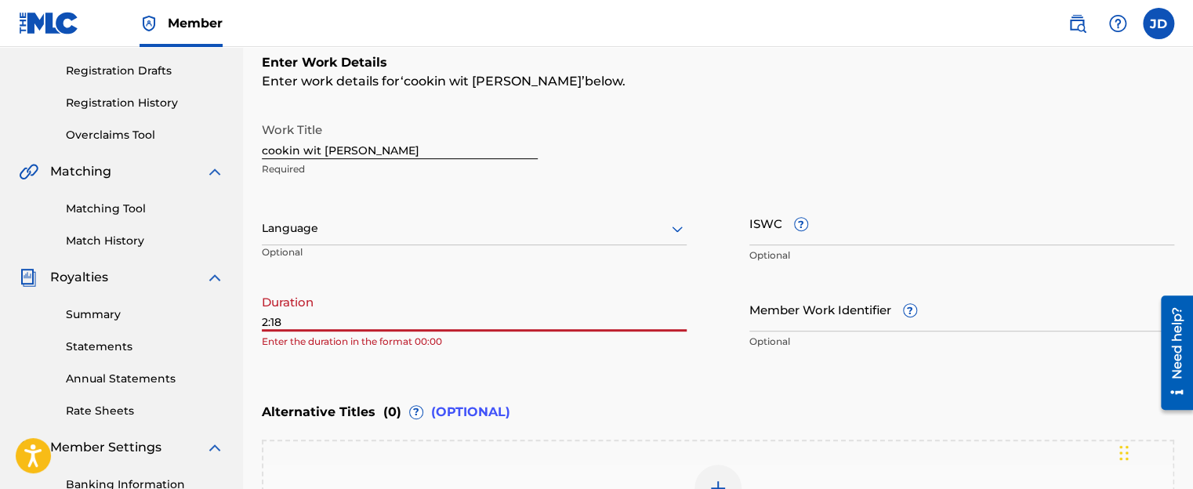
click at [368, 233] on div at bounding box center [474, 229] width 425 height 20
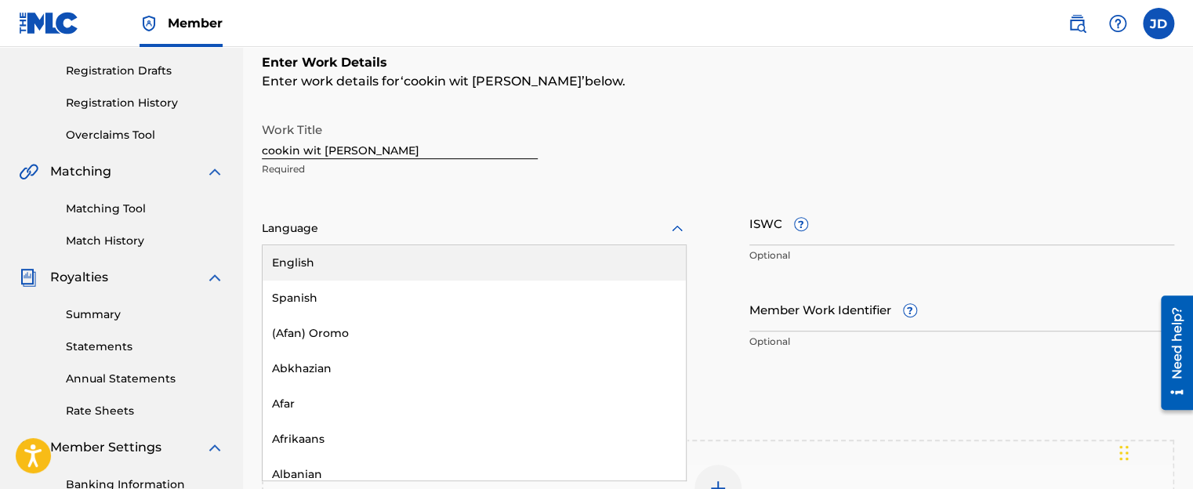
click at [366, 256] on div "English" at bounding box center [474, 262] width 423 height 35
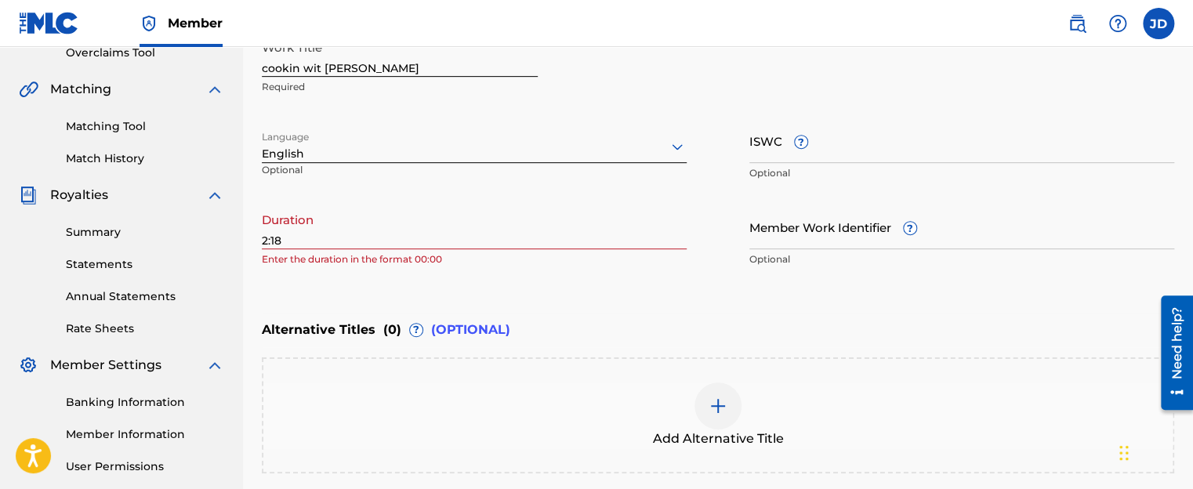
scroll to position [335, 0]
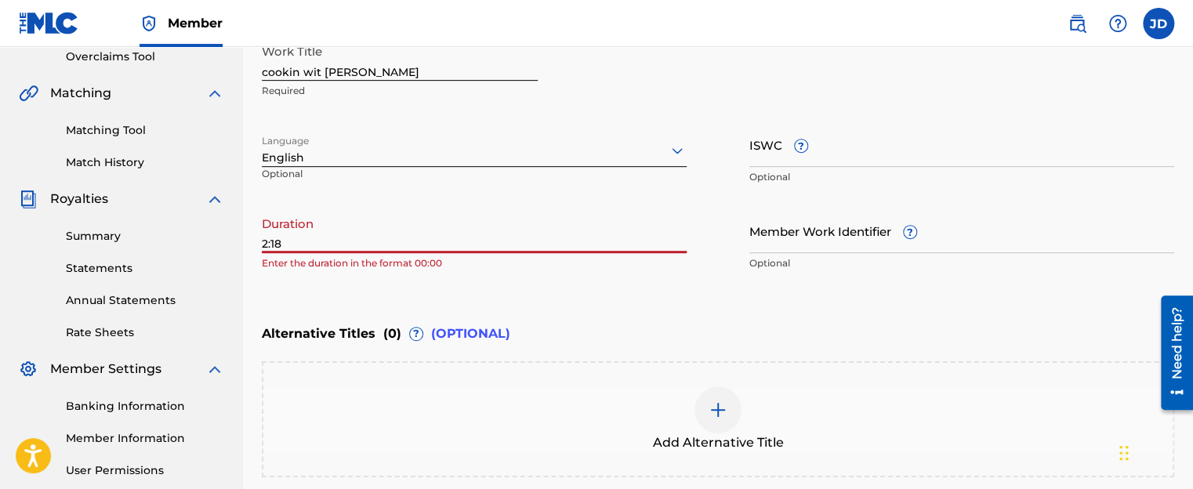
click at [262, 240] on input "2:18" at bounding box center [474, 230] width 425 height 45
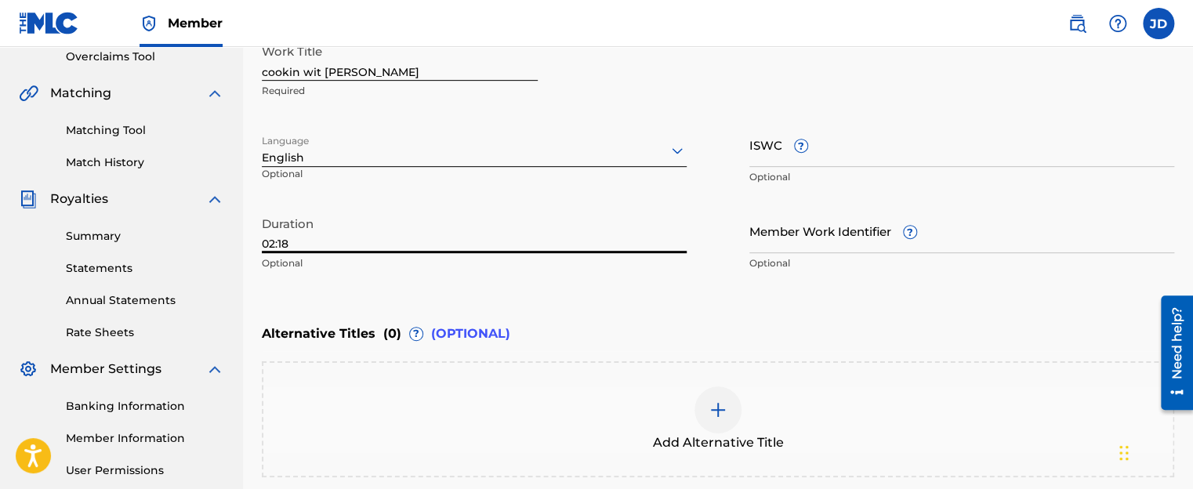
type input "02:18"
click at [805, 332] on div "Alternative Titles ( 0 ) ? (OPTIONAL)" at bounding box center [718, 334] width 912 height 34
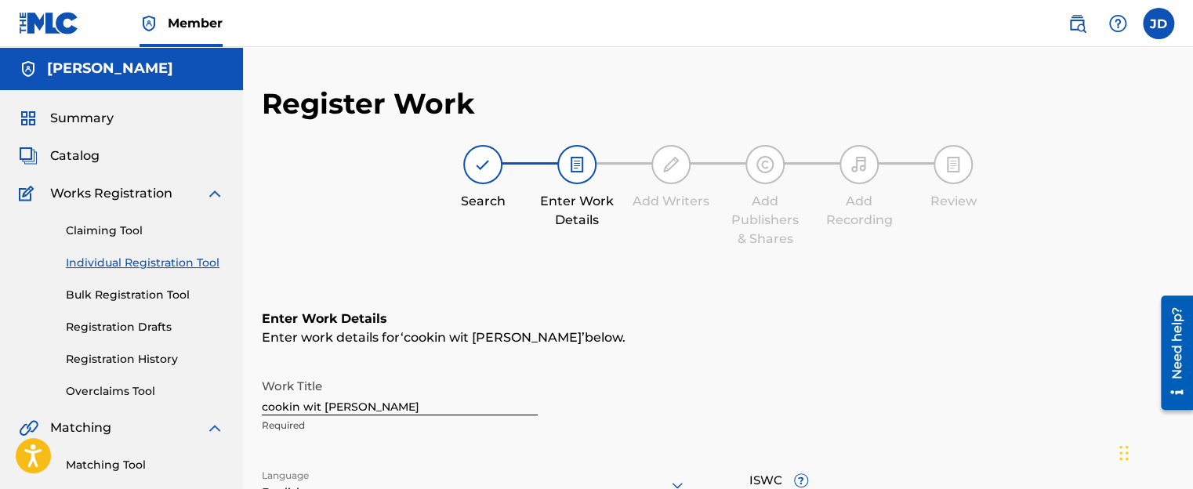
scroll to position [470, 0]
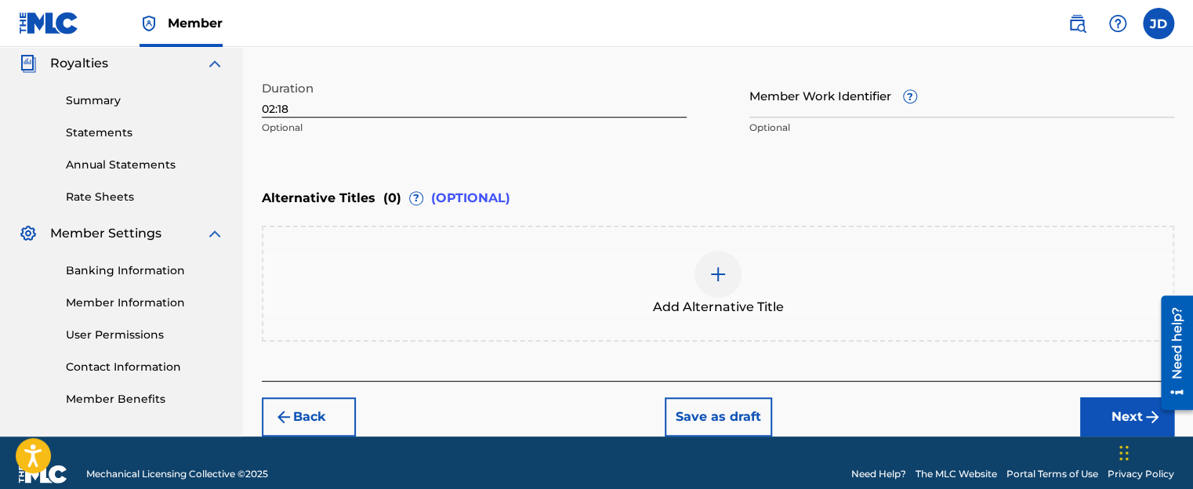
click at [1106, 421] on button "Next" at bounding box center [1127, 416] width 94 height 39
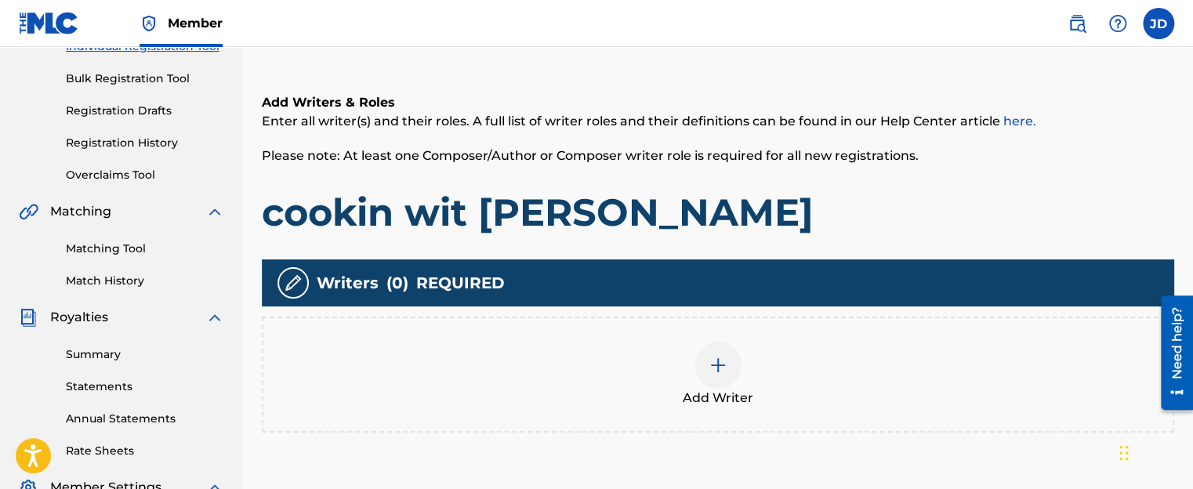
scroll to position [227, 0]
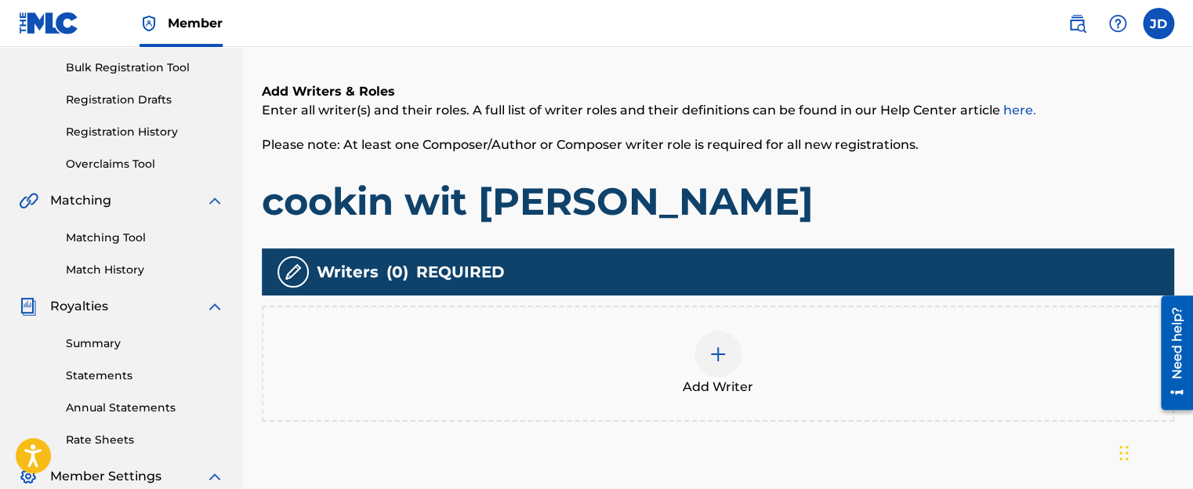
click at [715, 355] on img at bounding box center [717, 354] width 19 height 19
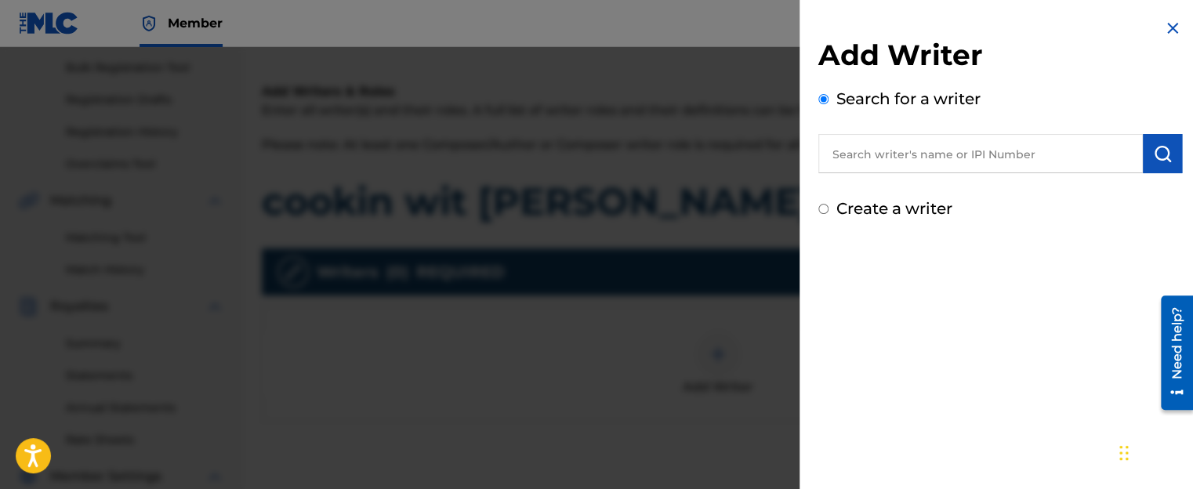
click at [854, 155] on input "text" at bounding box center [980, 153] width 324 height 39
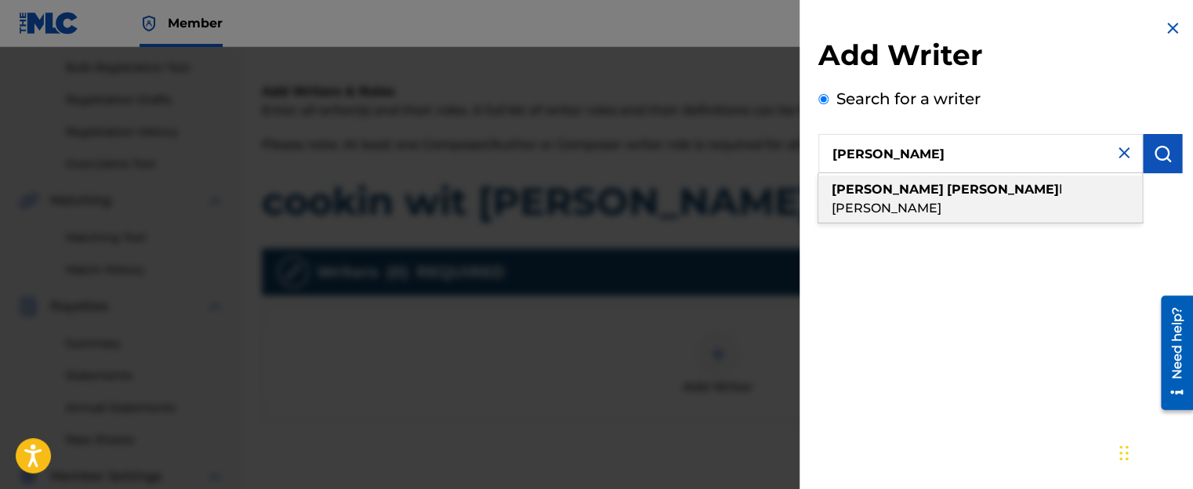
click at [947, 194] on strong "[PERSON_NAME]" at bounding box center [1003, 189] width 112 height 15
type input "[PERSON_NAME]"
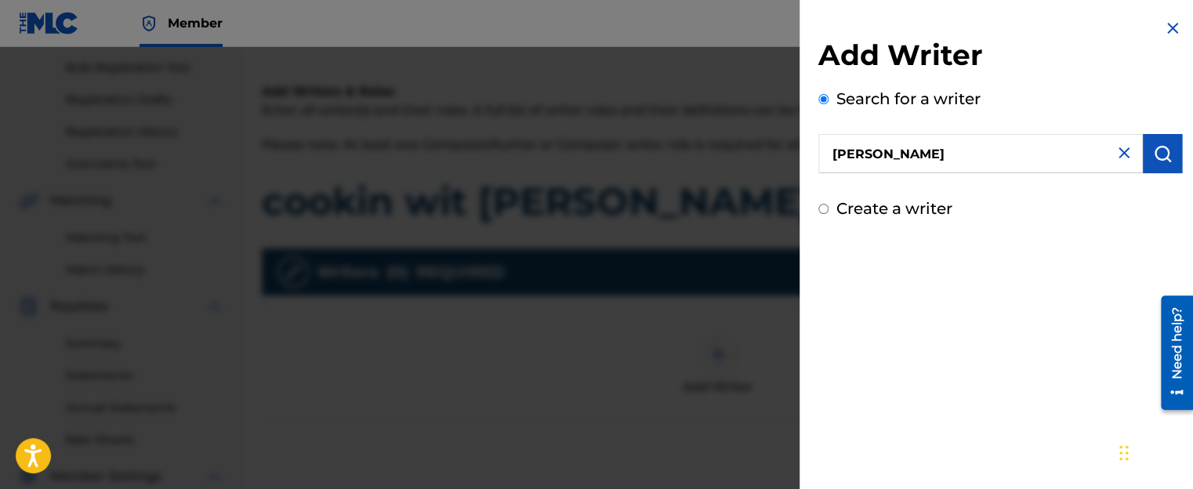
click at [821, 210] on input "Create a writer" at bounding box center [823, 209] width 10 height 10
radio input "false"
radio input "true"
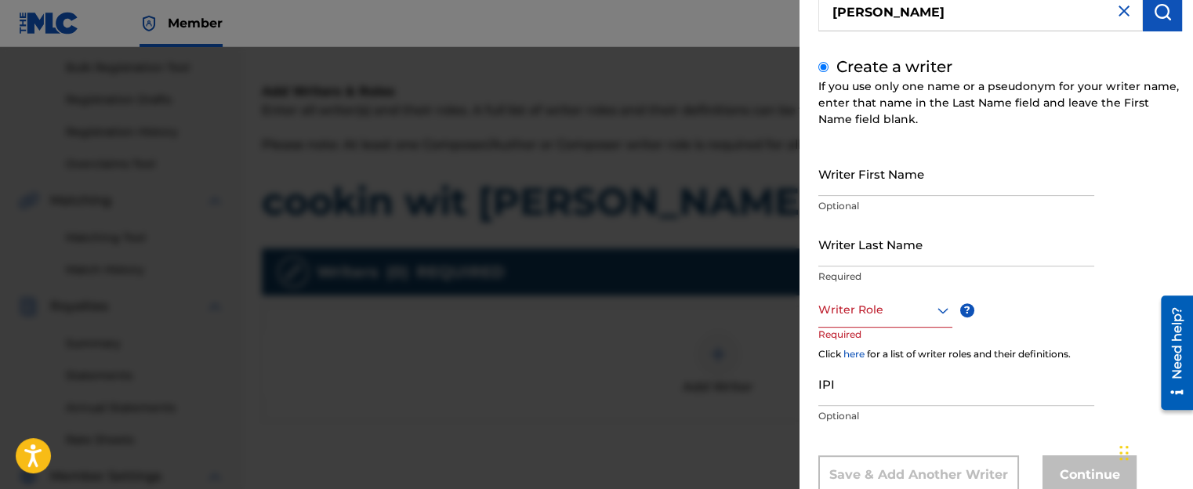
scroll to position [157, 0]
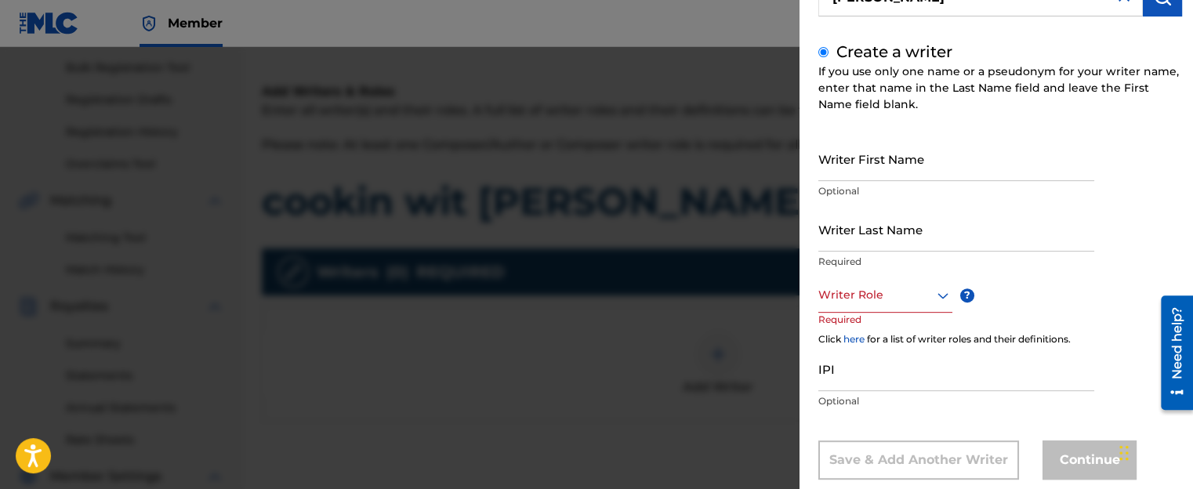
click at [933, 295] on icon at bounding box center [942, 295] width 19 height 19
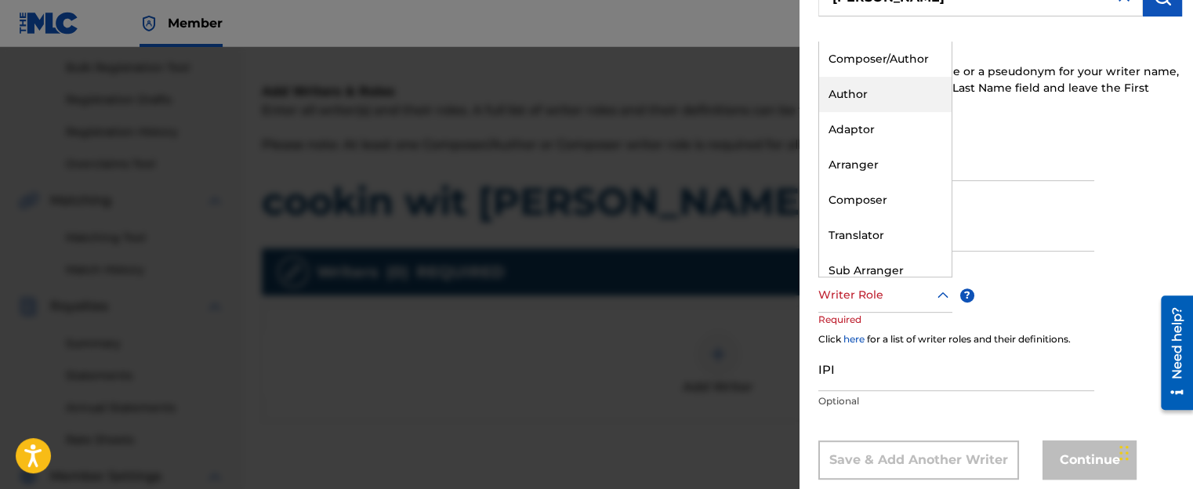
click at [849, 94] on div "Author" at bounding box center [885, 94] width 132 height 35
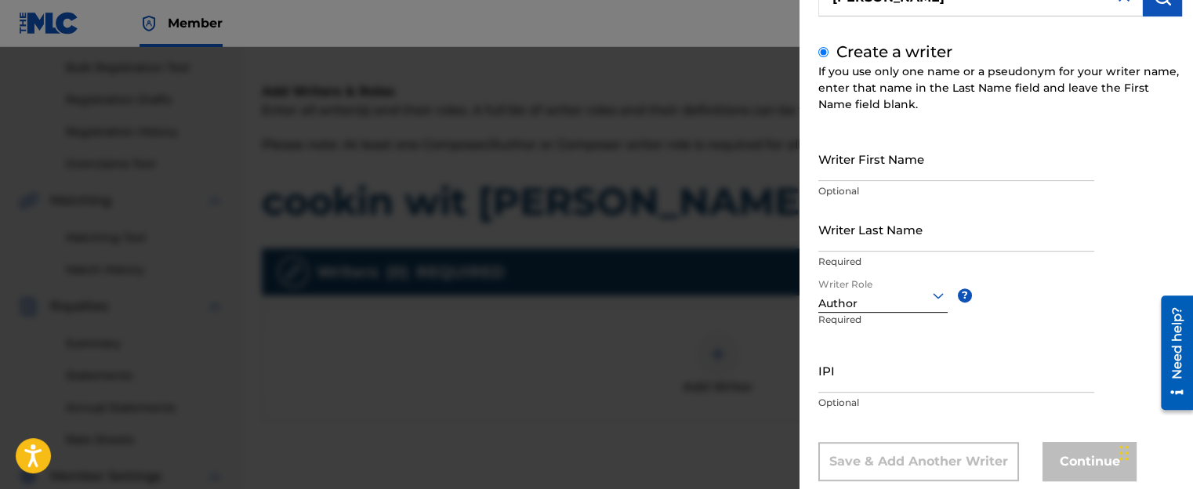
click at [872, 375] on input "IPI" at bounding box center [956, 370] width 276 height 45
drag, startPoint x: 872, startPoint y: 375, endPoint x: 1119, endPoint y: 290, distance: 261.2
click at [1119, 290] on div "Writer First Name Optional Writer Last Name Required Writer Role Author ? Requi…" at bounding box center [1000, 308] width 364 height 345
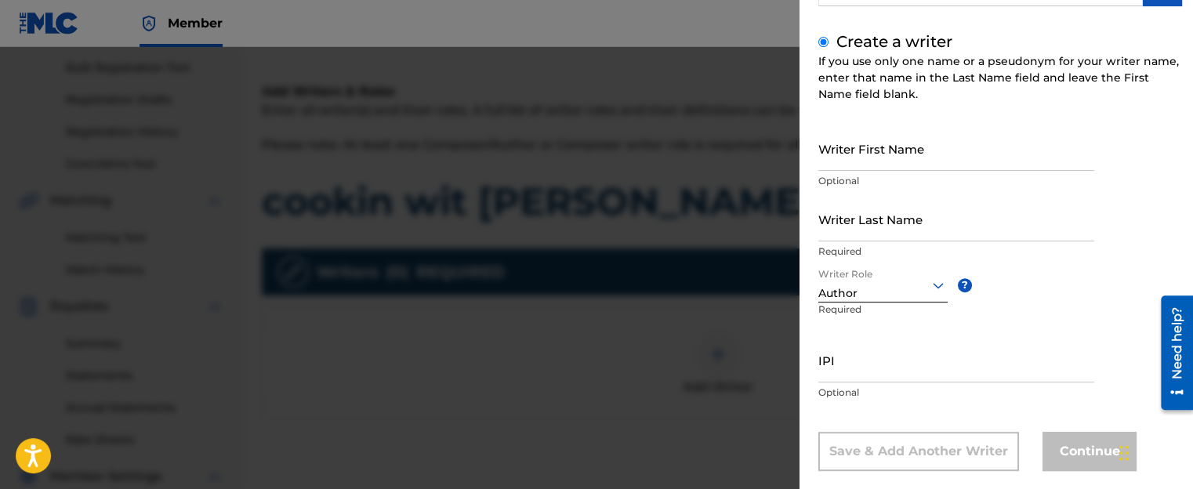
scroll to position [191, 0]
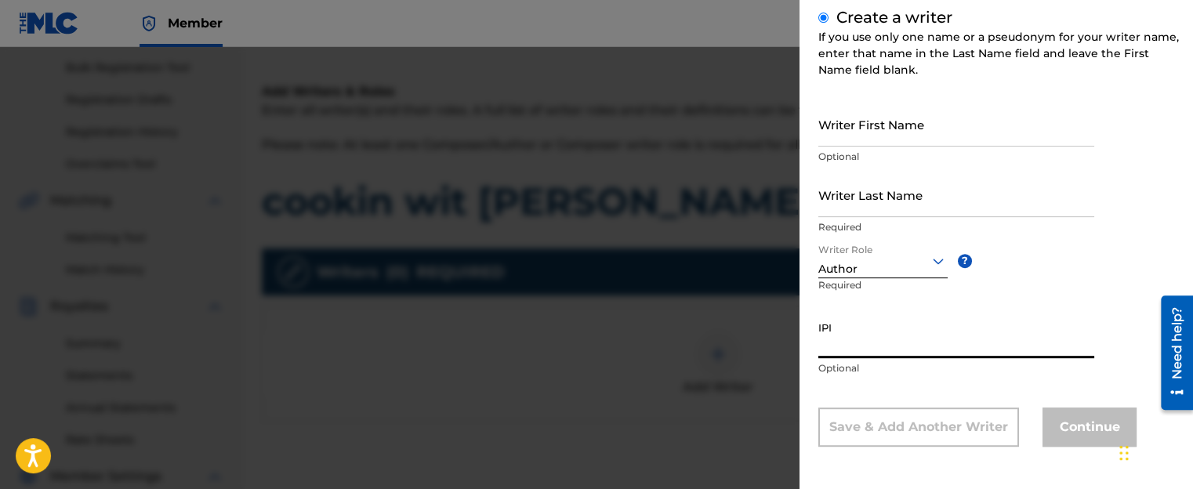
click at [840, 344] on input "IPI" at bounding box center [956, 335] width 276 height 45
paste input "01254639637"
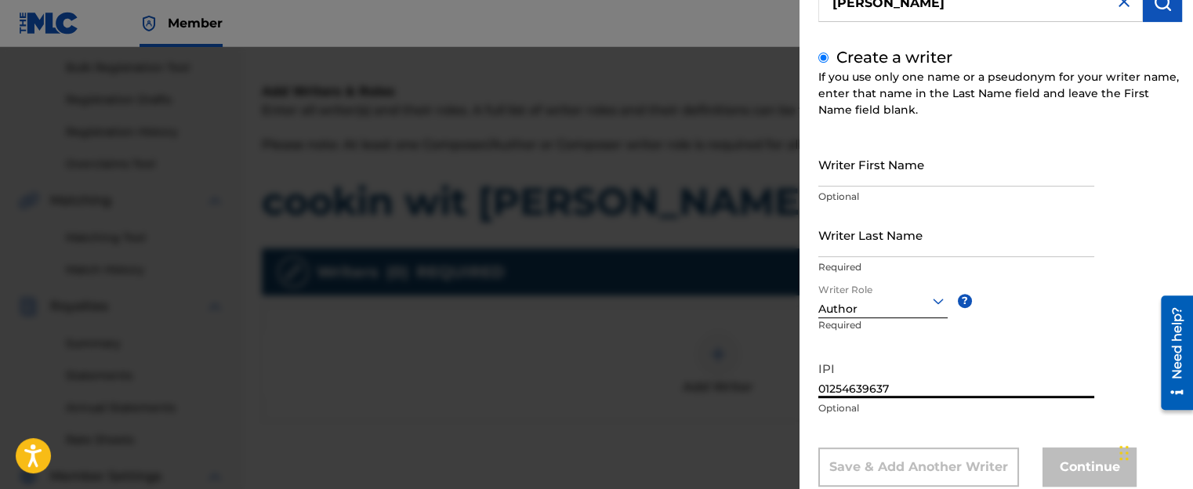
scroll to position [34, 0]
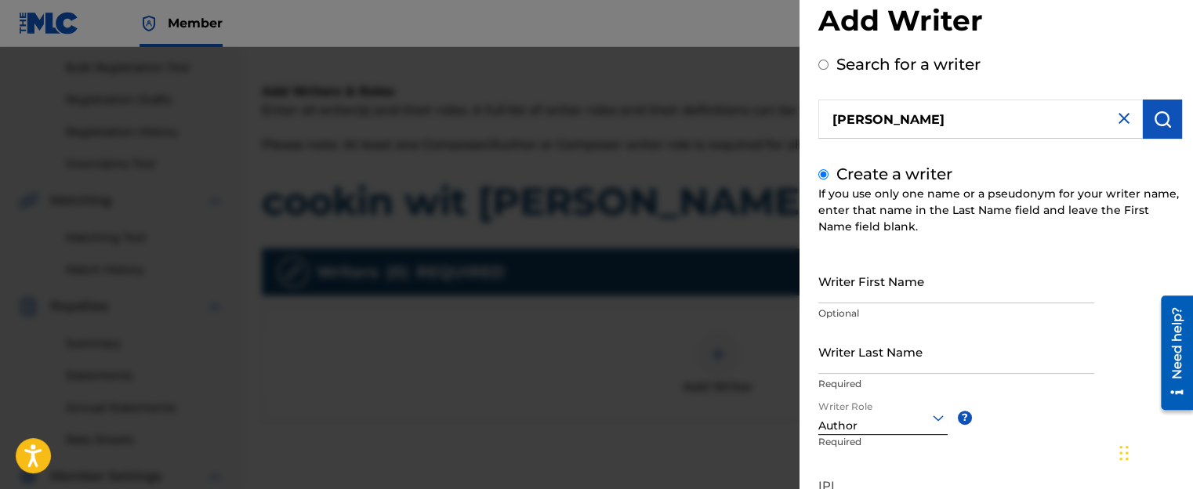
type input "01254639637"
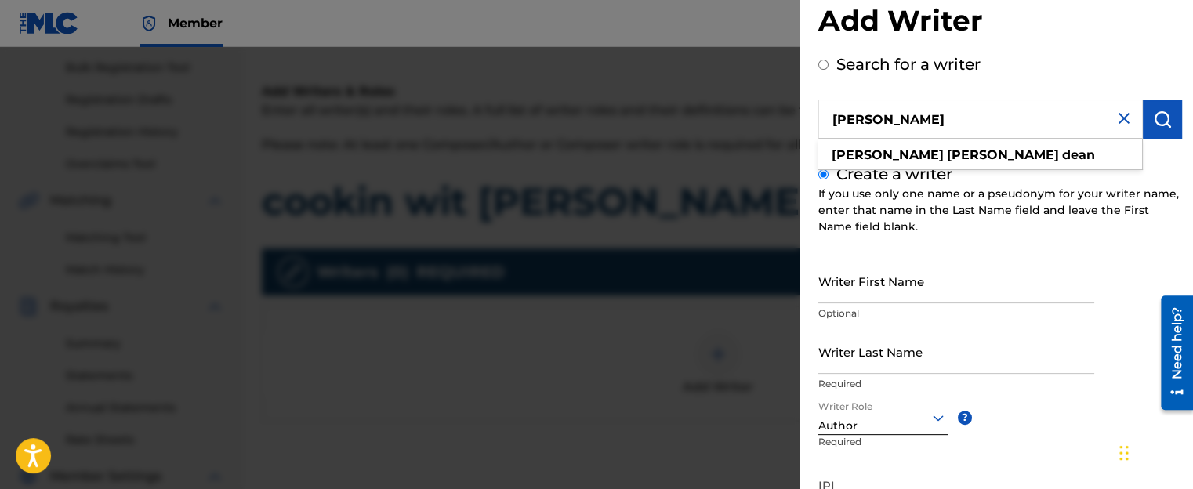
drag, startPoint x: 944, startPoint y: 119, endPoint x: 828, endPoint y: 121, distance: 115.2
click at [828, 121] on input "[PERSON_NAME]" at bounding box center [980, 119] width 324 height 39
radio input "true"
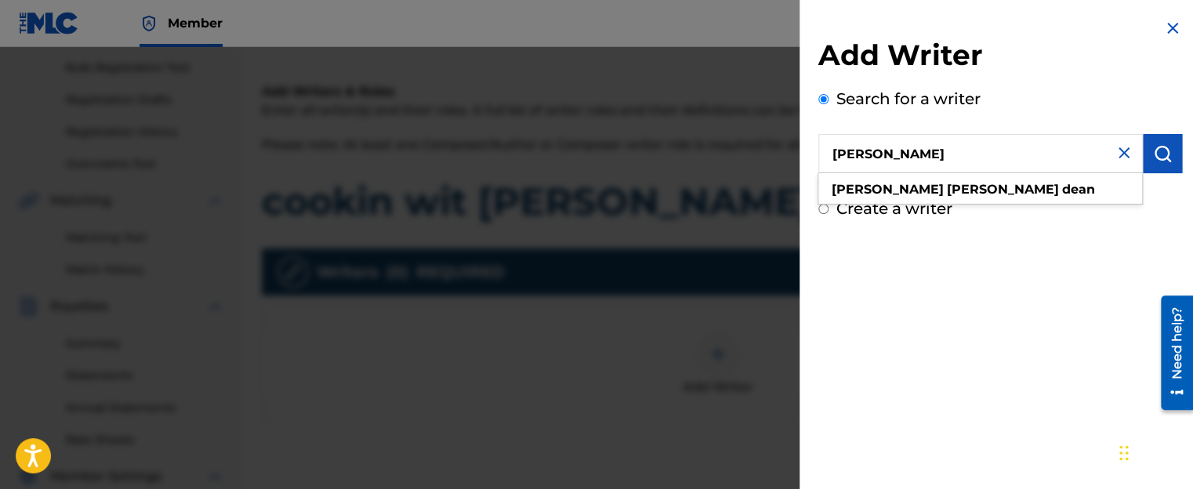
scroll to position [0, 0]
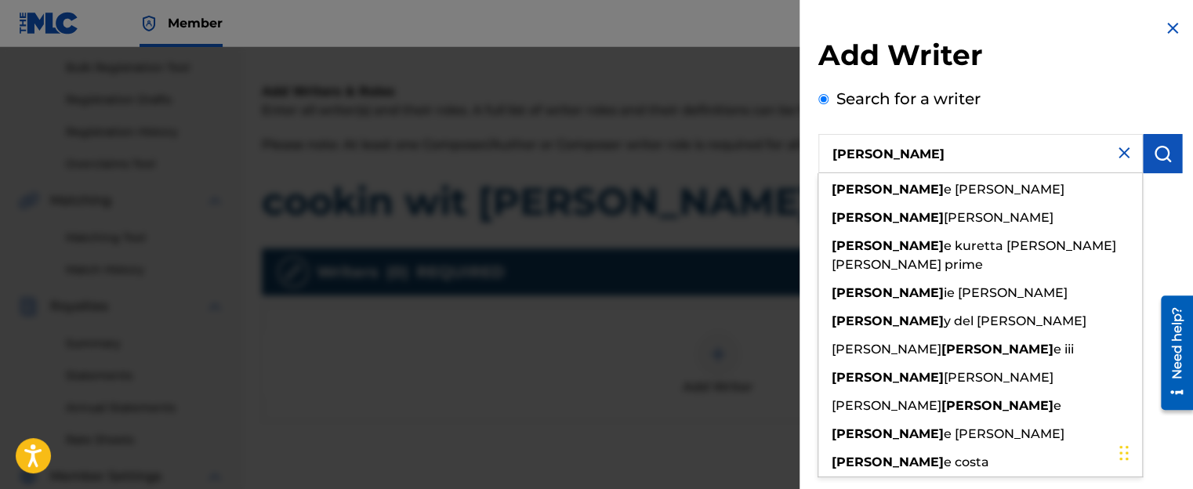
type input "[PERSON_NAME]"
click at [1069, 109] on div "Search for a writer [PERSON_NAME] [PERSON_NAME] e [PERSON_NAME] [PERSON_NAME] e…" at bounding box center [1000, 130] width 364 height 86
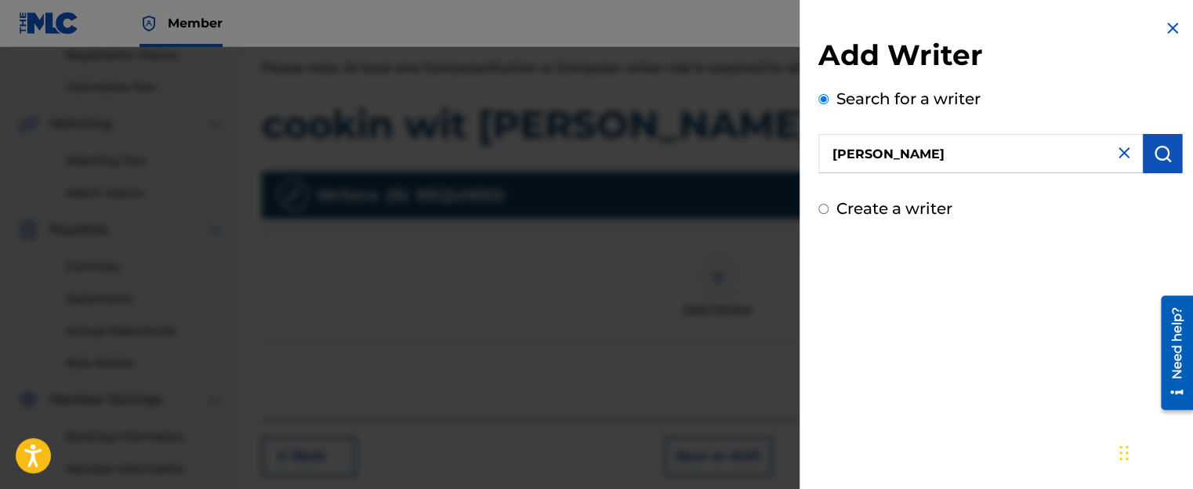
scroll to position [306, 0]
click at [818, 209] on input "Create a writer" at bounding box center [823, 209] width 10 height 10
radio input "false"
radio input "true"
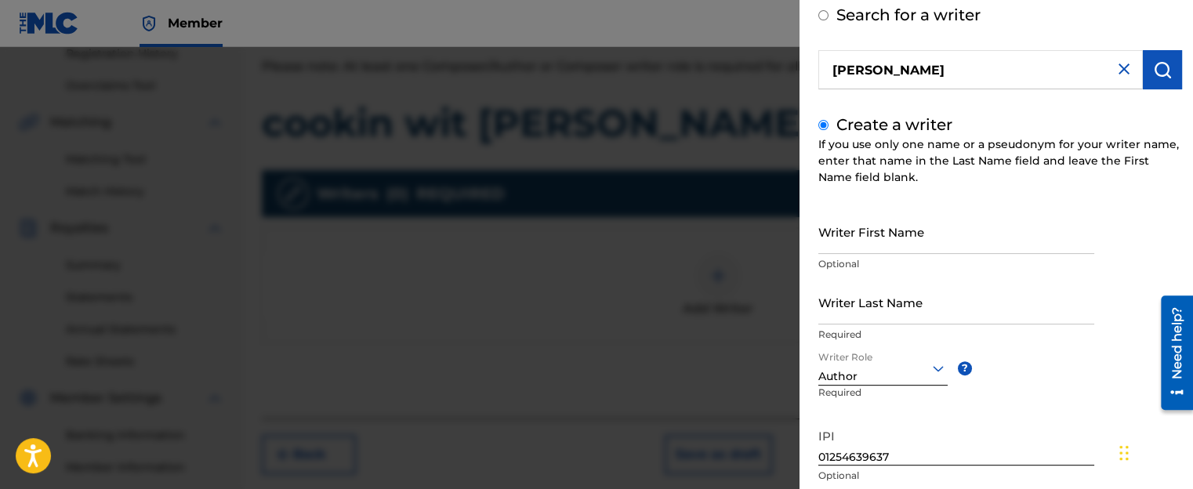
scroll to position [78, 0]
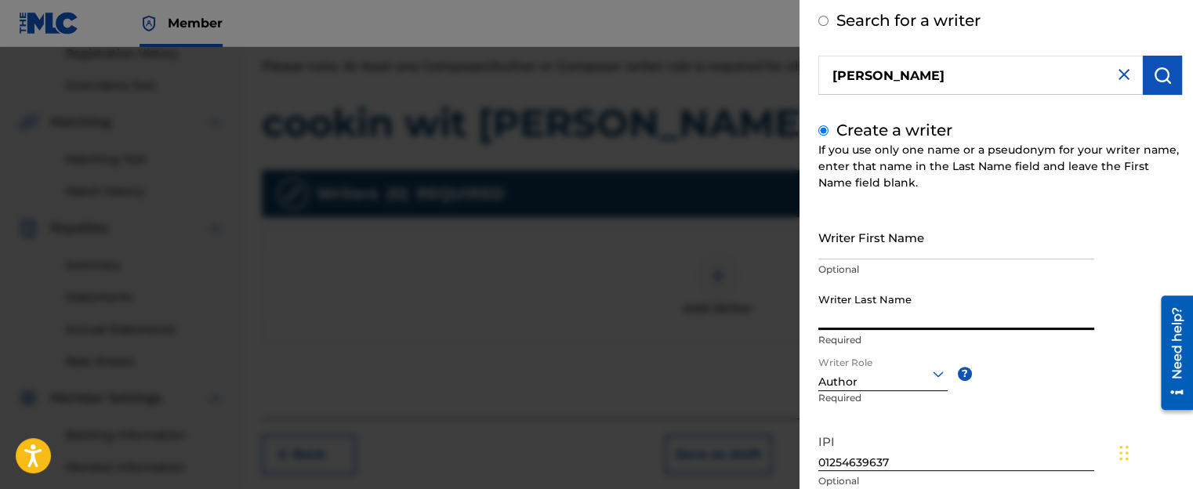
click at [874, 320] on input "Writer Last Name" at bounding box center [956, 307] width 276 height 45
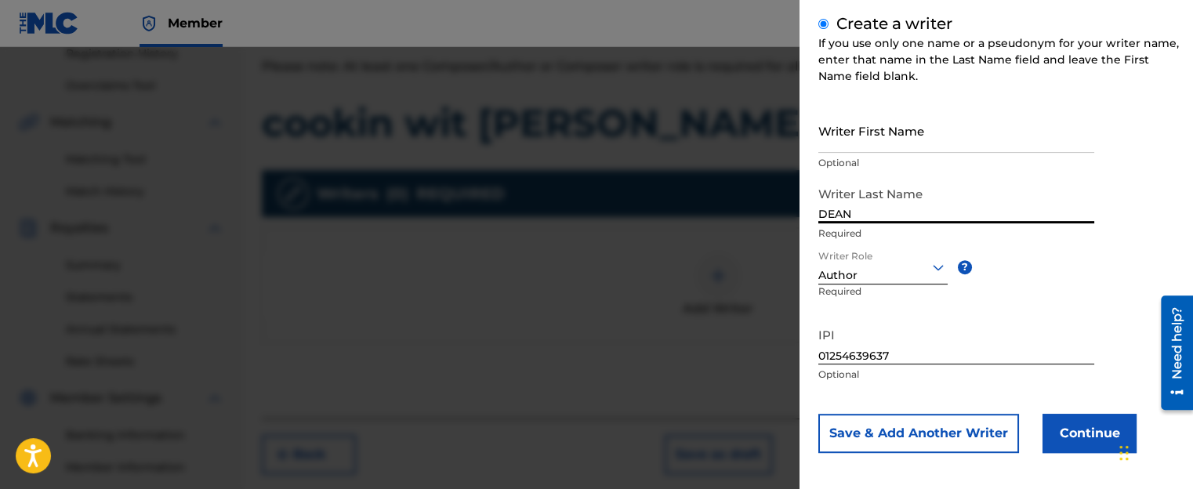
scroll to position [191, 0]
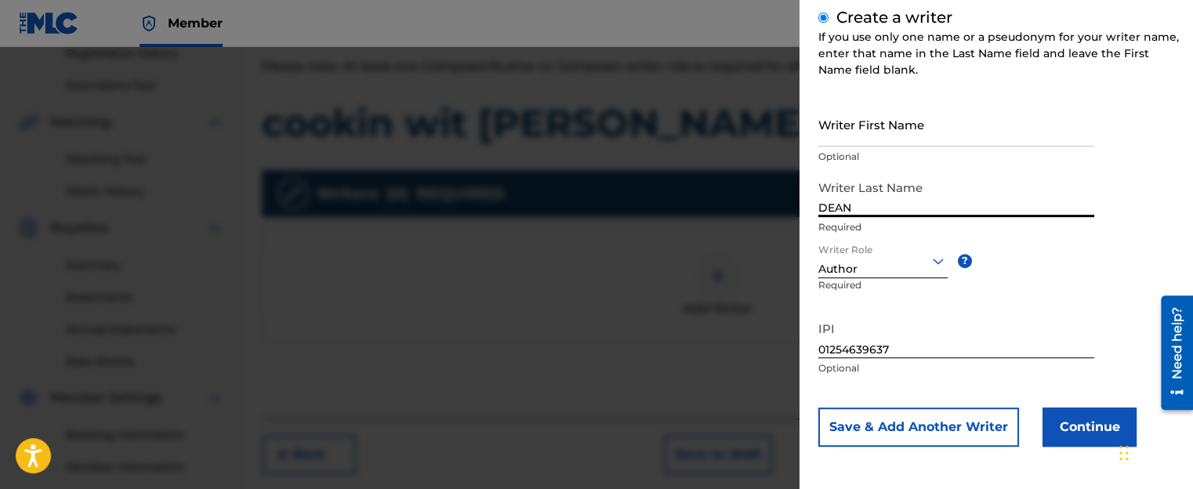
type input "DEAN"
click at [1103, 421] on button "Continue" at bounding box center [1089, 427] width 94 height 39
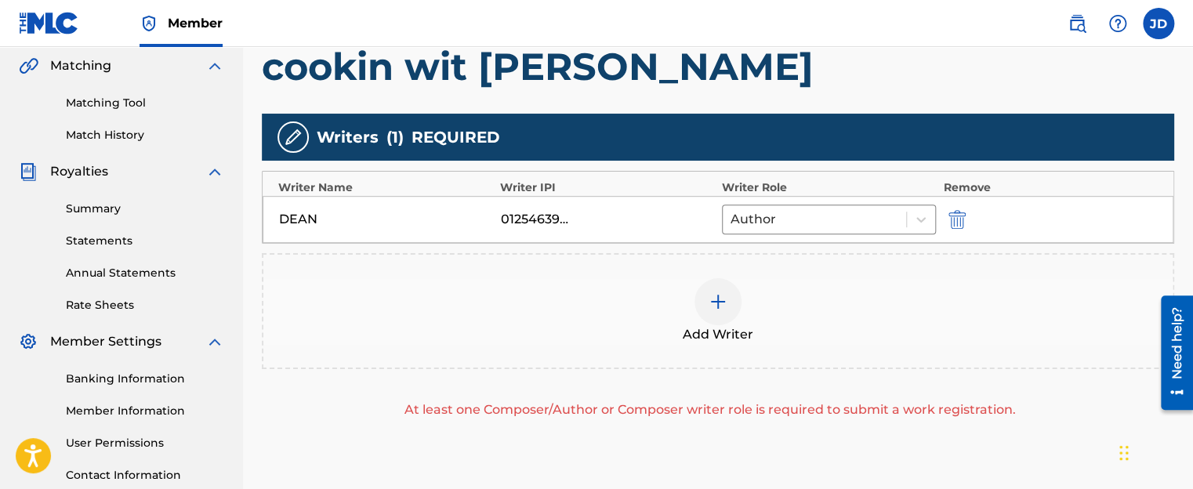
scroll to position [340, 0]
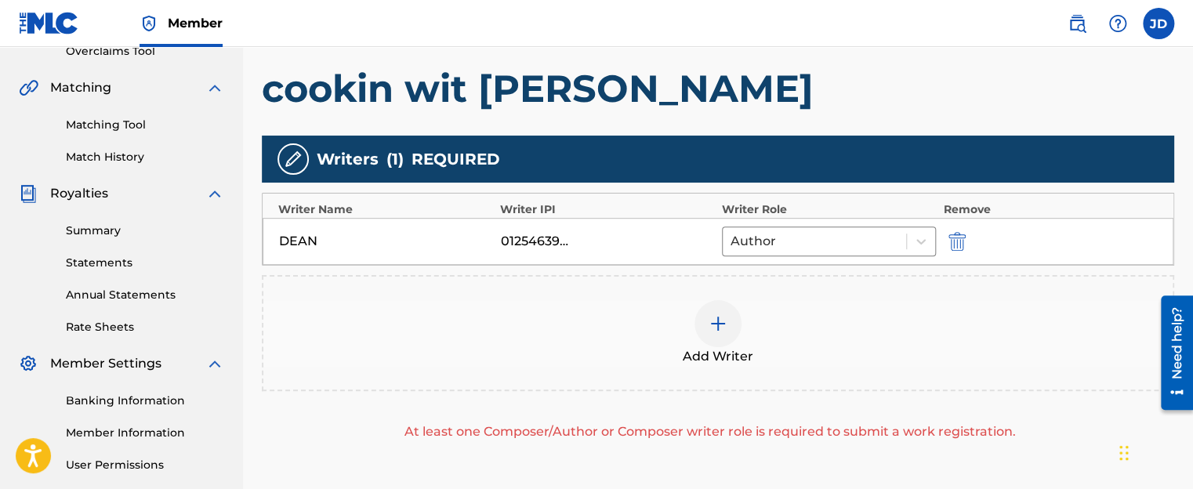
click at [915, 350] on div "Add Writer" at bounding box center [717, 333] width 909 height 66
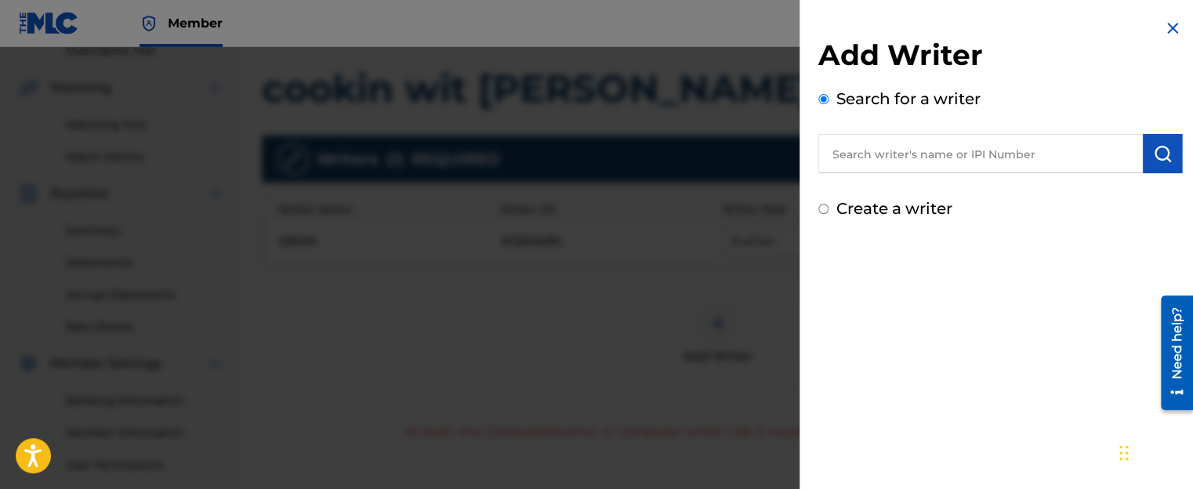
click at [947, 260] on div "Add Writer Search for a writer Create a writer" at bounding box center [999, 244] width 401 height 489
click at [259, 43] on nav "Member JD [PERSON_NAME] [EMAIL_ADDRESS][DOMAIN_NAME] Notification Preferences P…" at bounding box center [596, 23] width 1193 height 47
drag, startPoint x: 905, startPoint y: 256, endPoint x: 803, endPoint y: 352, distance: 139.7
click at [900, 256] on div "Add Writer Search for a writer Create a writer" at bounding box center [999, 244] width 401 height 489
click at [1168, 32] on img at bounding box center [1172, 28] width 19 height 19
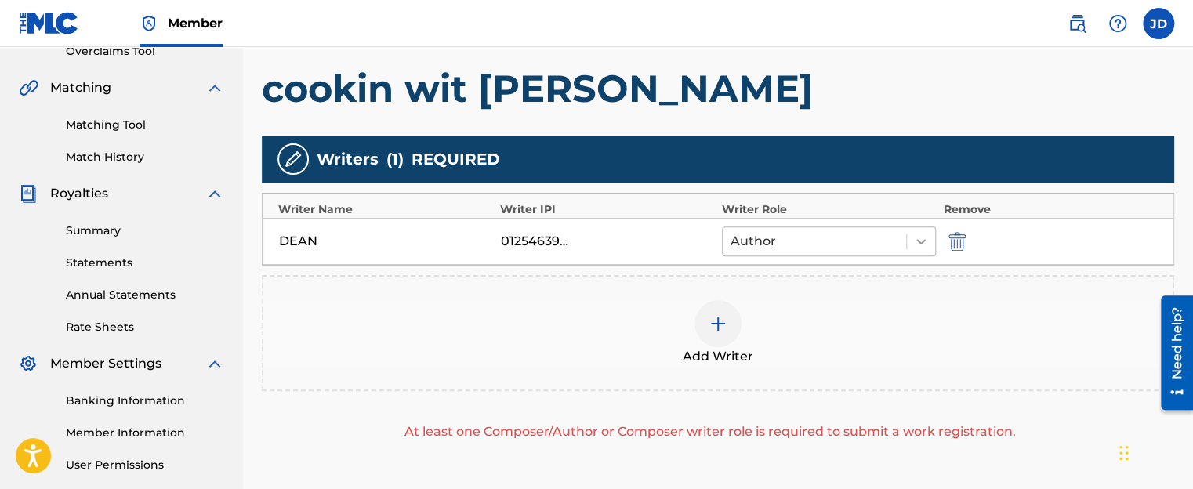
click at [925, 245] on icon at bounding box center [921, 242] width 16 height 16
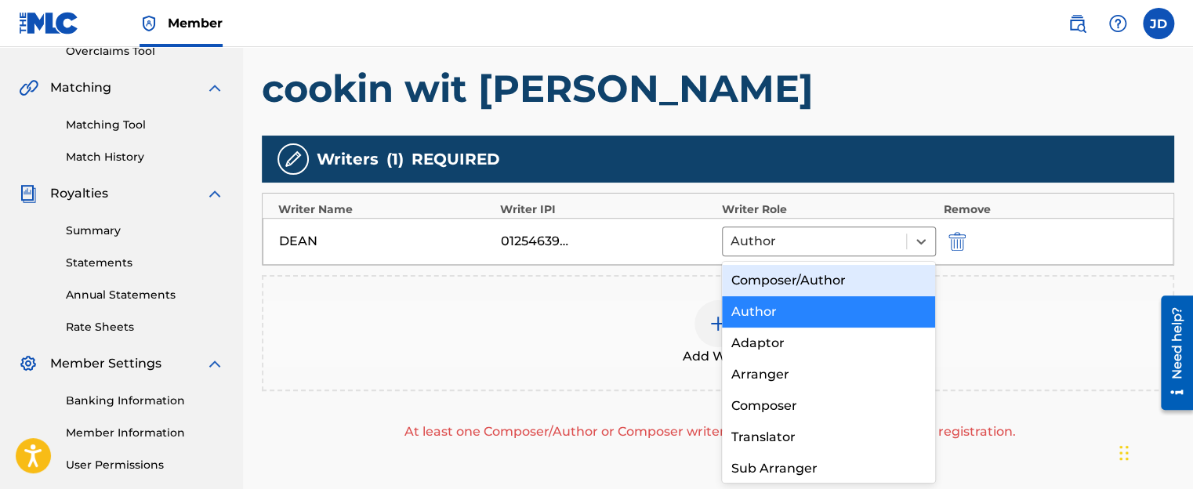
click at [903, 275] on div "Composer/Author" at bounding box center [829, 280] width 214 height 31
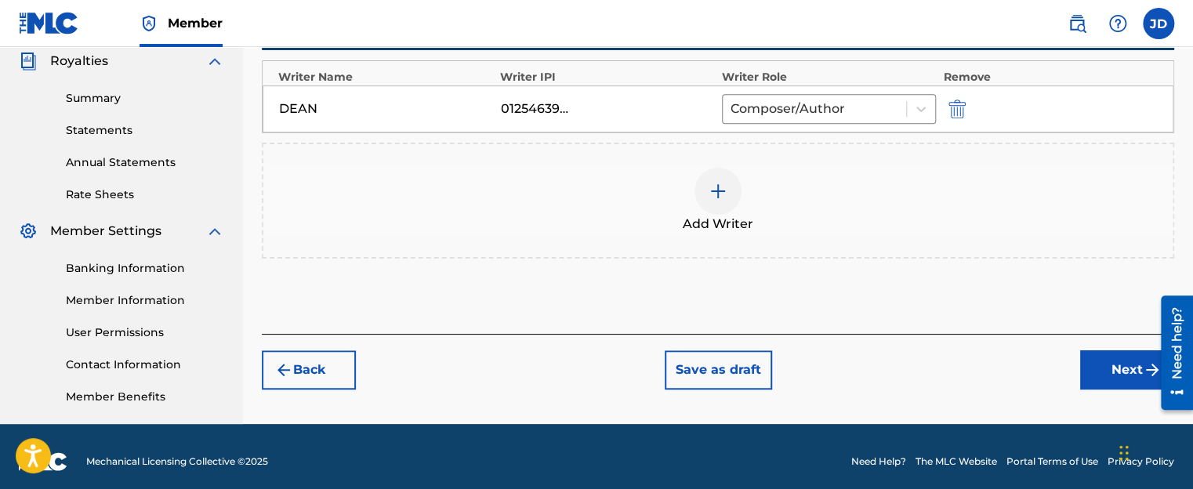
scroll to position [483, 0]
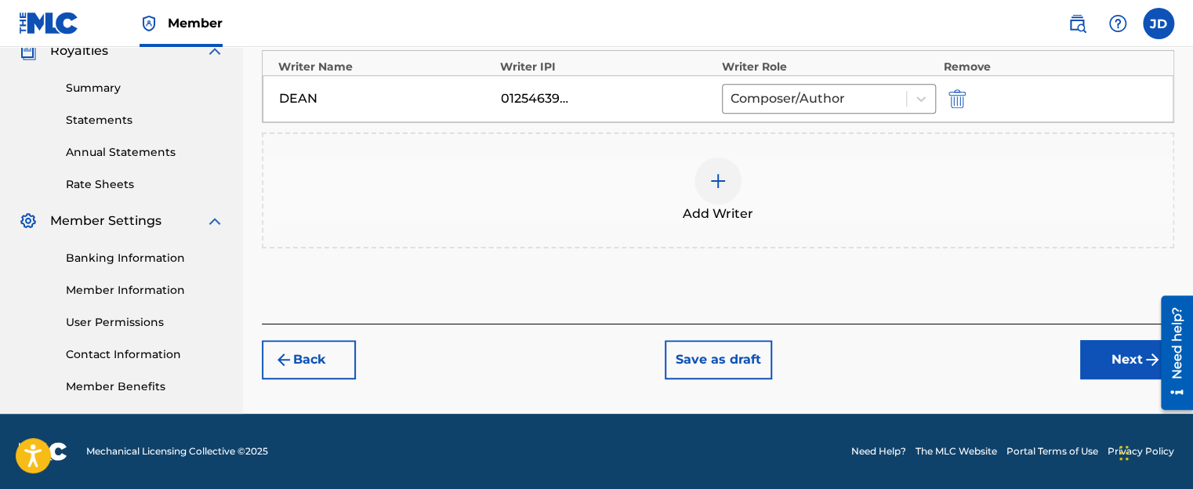
click at [1106, 360] on button "Next" at bounding box center [1127, 359] width 94 height 39
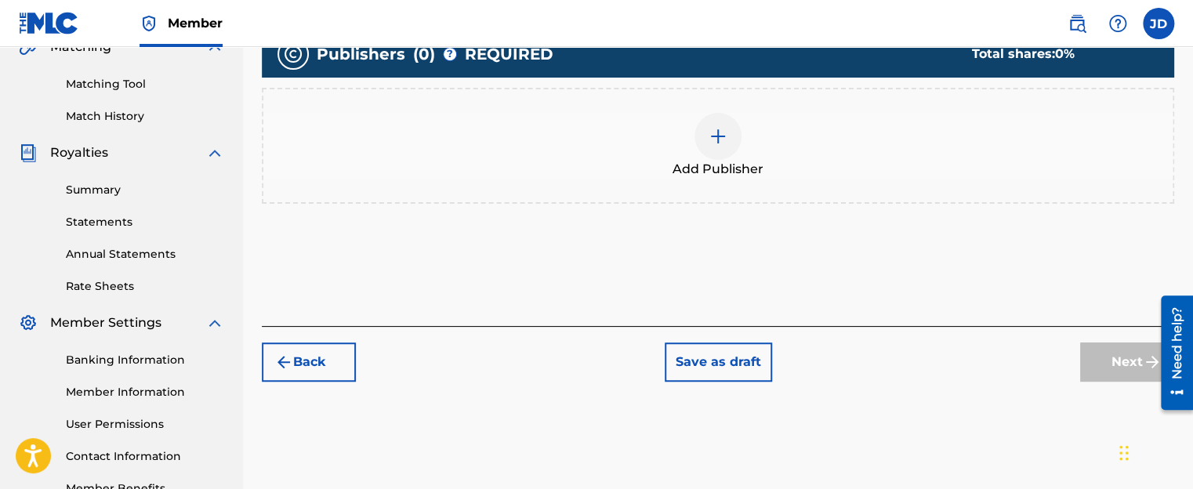
scroll to position [384, 0]
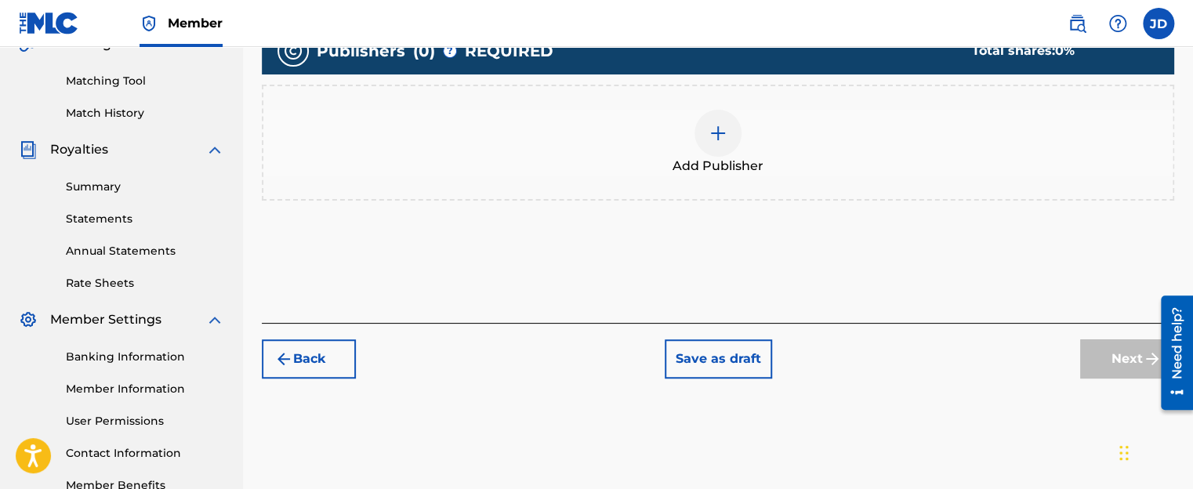
click at [720, 129] on img at bounding box center [717, 133] width 19 height 19
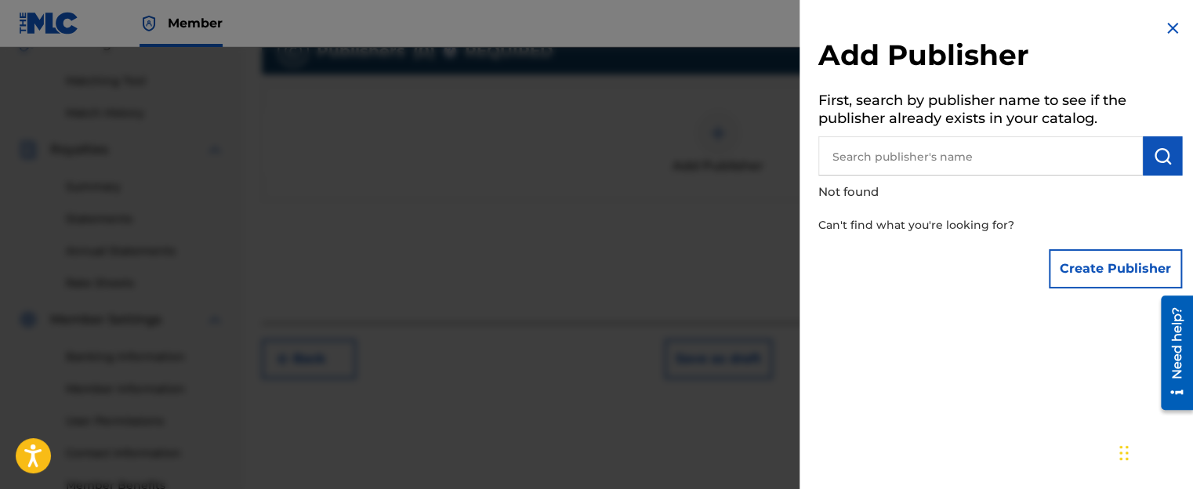
click at [1003, 155] on input "text" at bounding box center [980, 155] width 324 height 39
type input "B"
click at [1083, 275] on button "Create Publisher" at bounding box center [1115, 268] width 133 height 39
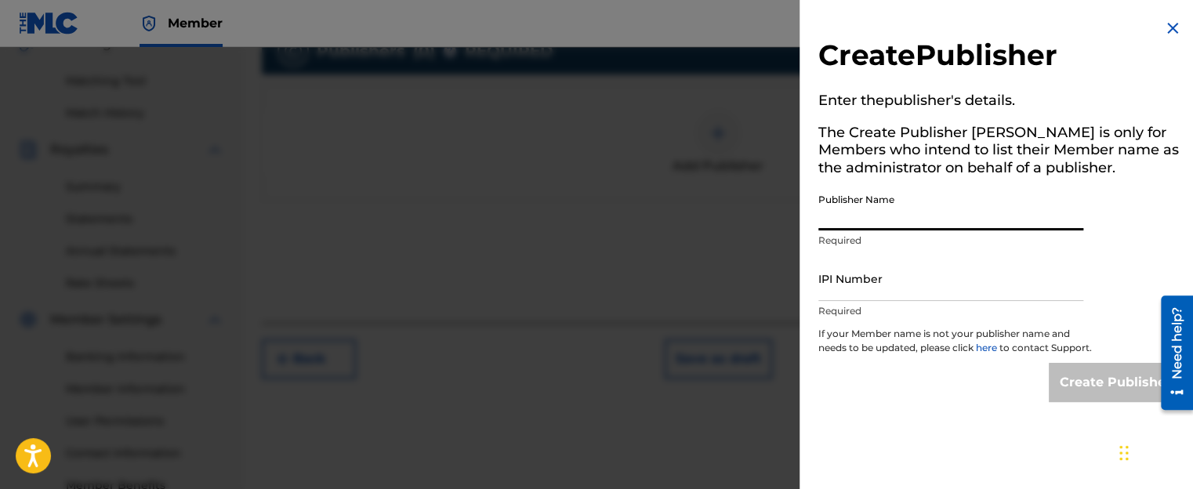
click at [884, 206] on input "Publisher Name" at bounding box center [950, 208] width 265 height 45
type input "B.K.N.Y. PUBLISHING"
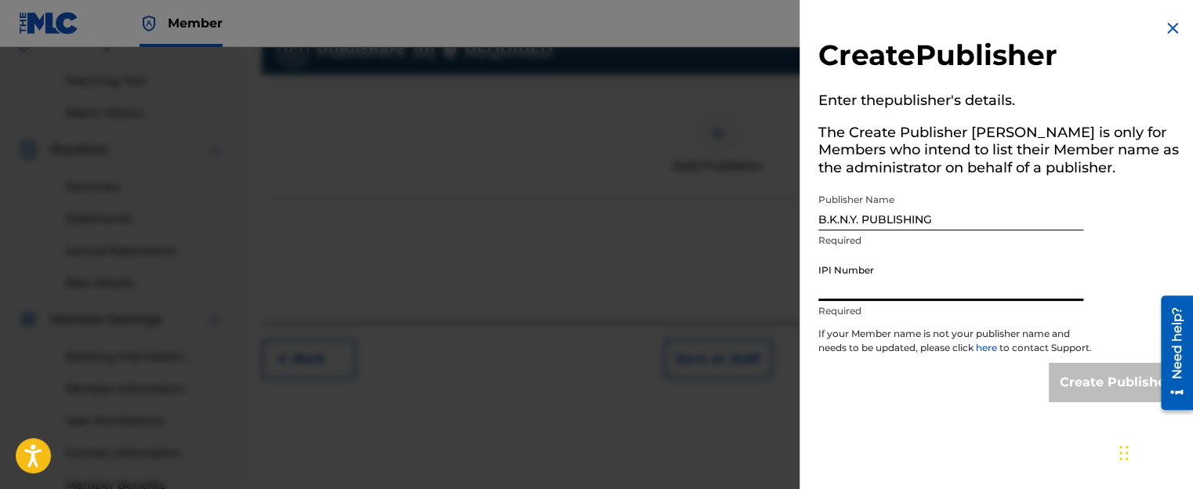
click at [880, 286] on input "IPI Number" at bounding box center [950, 278] width 265 height 45
paste input "00189557508"
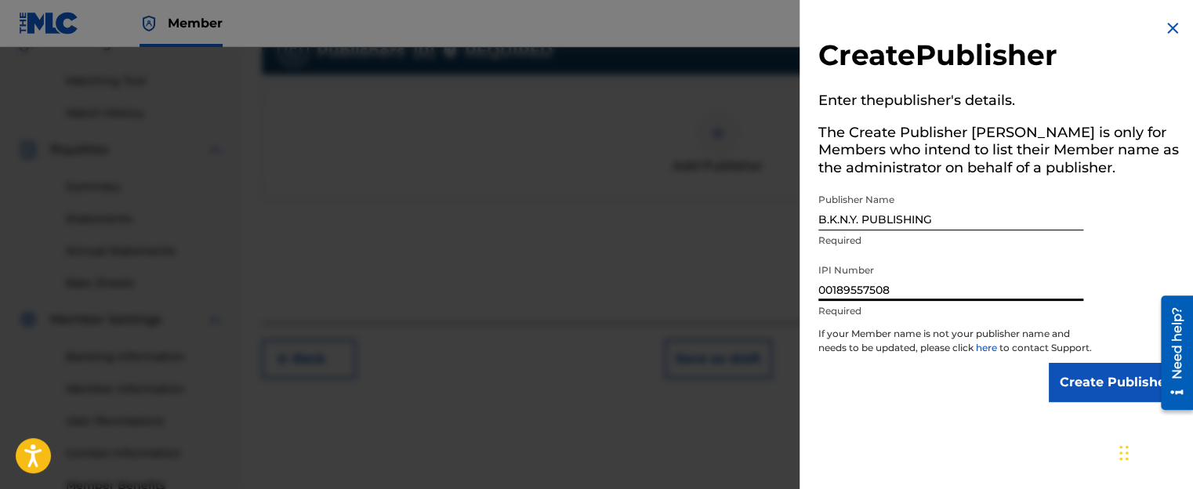
type input "00189557508"
click at [1066, 400] on input "Create Publisher" at bounding box center [1115, 382] width 133 height 39
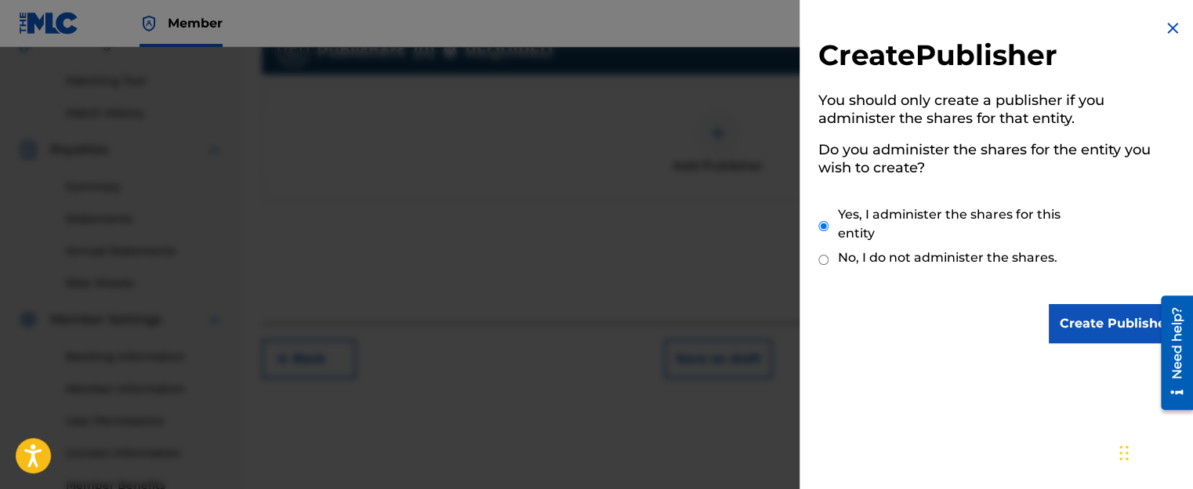
click at [1114, 322] on input "Create Publisher" at bounding box center [1115, 323] width 133 height 39
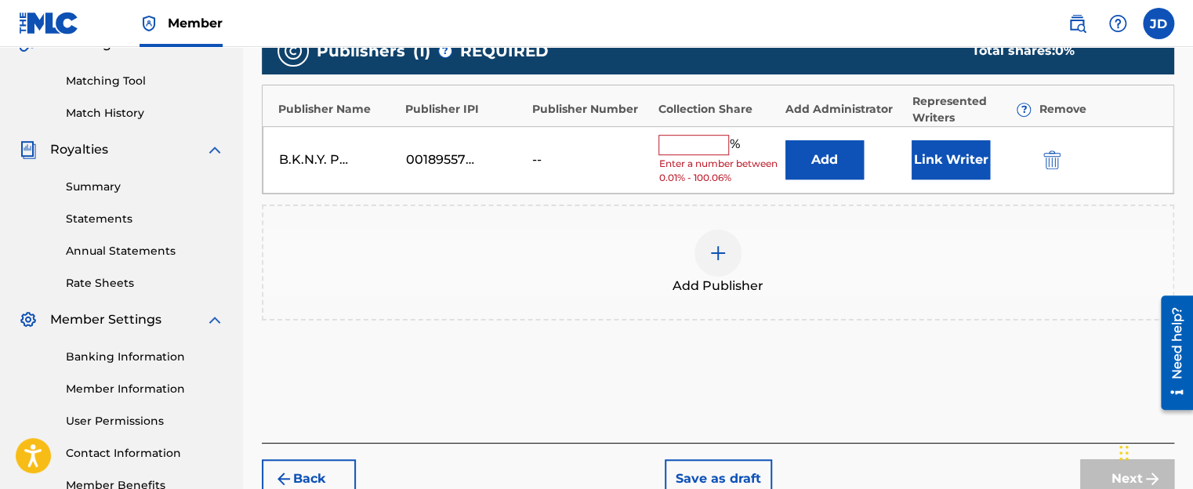
click at [715, 146] on input "text" at bounding box center [693, 145] width 71 height 20
type input "5"
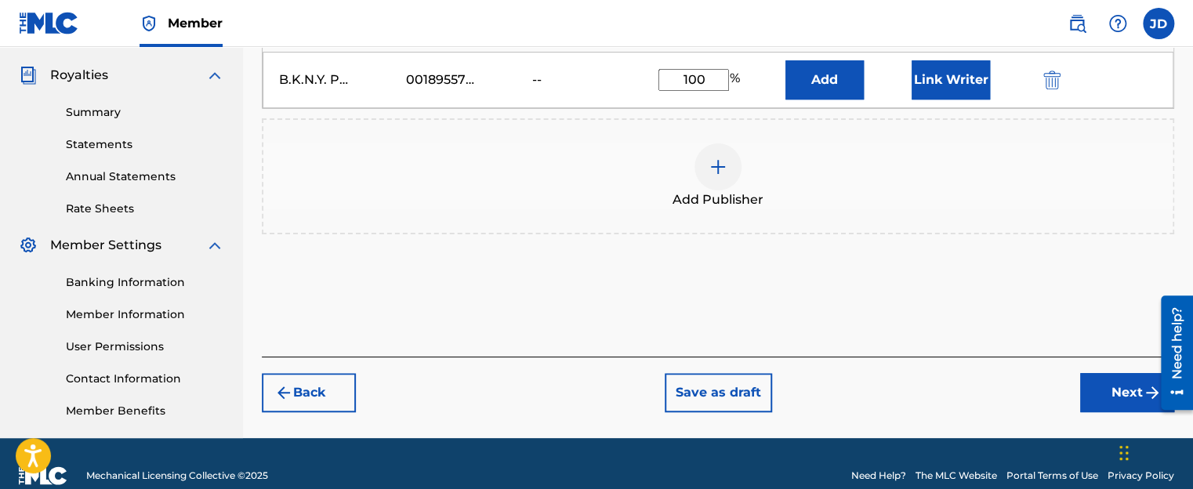
scroll to position [462, 0]
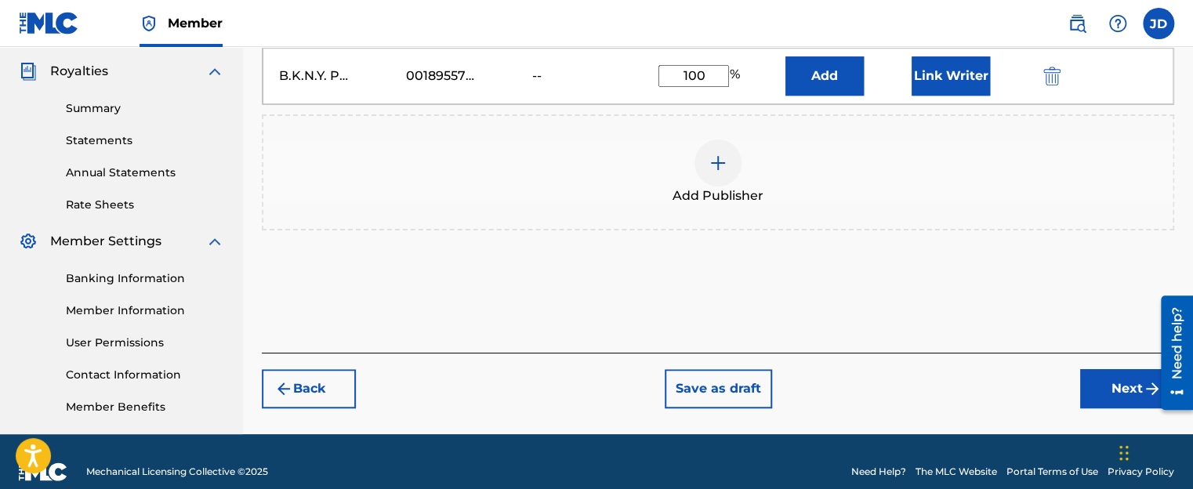
type input "100"
click at [719, 159] on img at bounding box center [717, 163] width 19 height 19
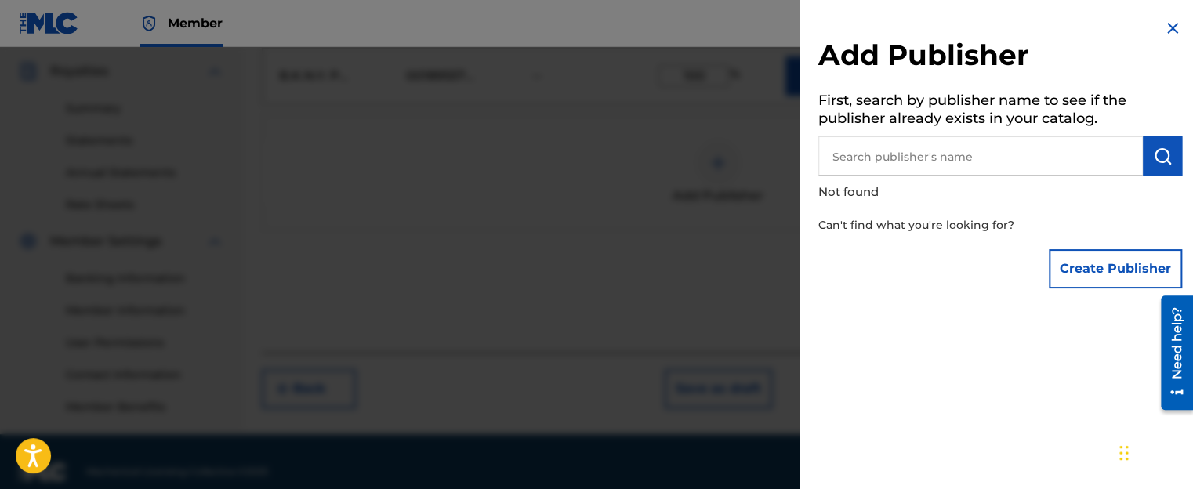
click at [878, 158] on input "text" at bounding box center [980, 155] width 324 height 39
click at [909, 149] on input "text" at bounding box center [980, 155] width 324 height 39
click at [970, 156] on input "[PERSON_NAME]" at bounding box center [980, 155] width 324 height 39
type input "[PERSON_NAME]"
click at [1117, 161] on img at bounding box center [1123, 155] width 19 height 19
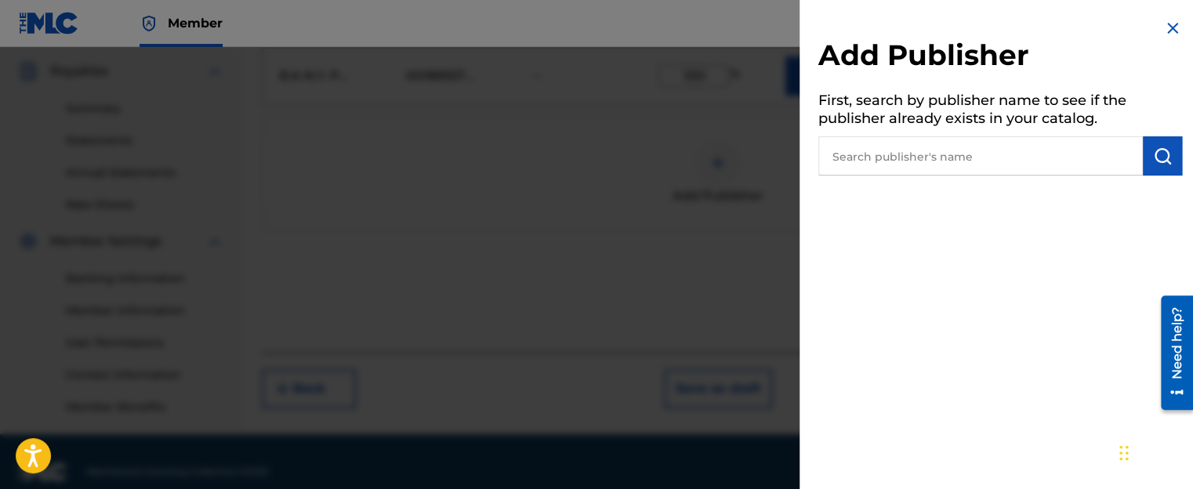
click at [915, 394] on div "Add Publisher First, search by publisher name to see if the publisher already e…" at bounding box center [999, 244] width 401 height 489
click at [1167, 26] on img at bounding box center [1172, 28] width 19 height 19
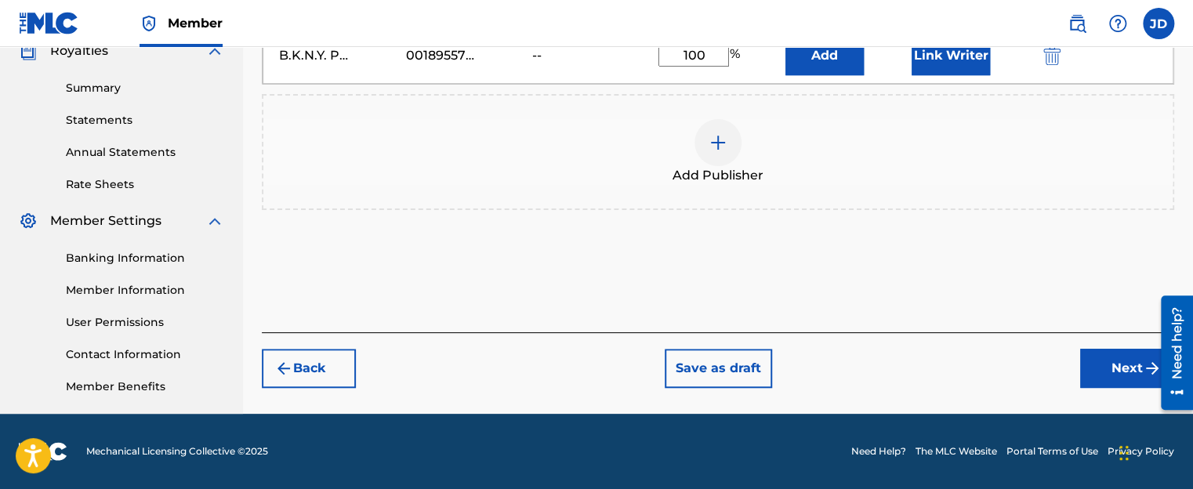
click at [1107, 366] on button "Next" at bounding box center [1127, 368] width 94 height 39
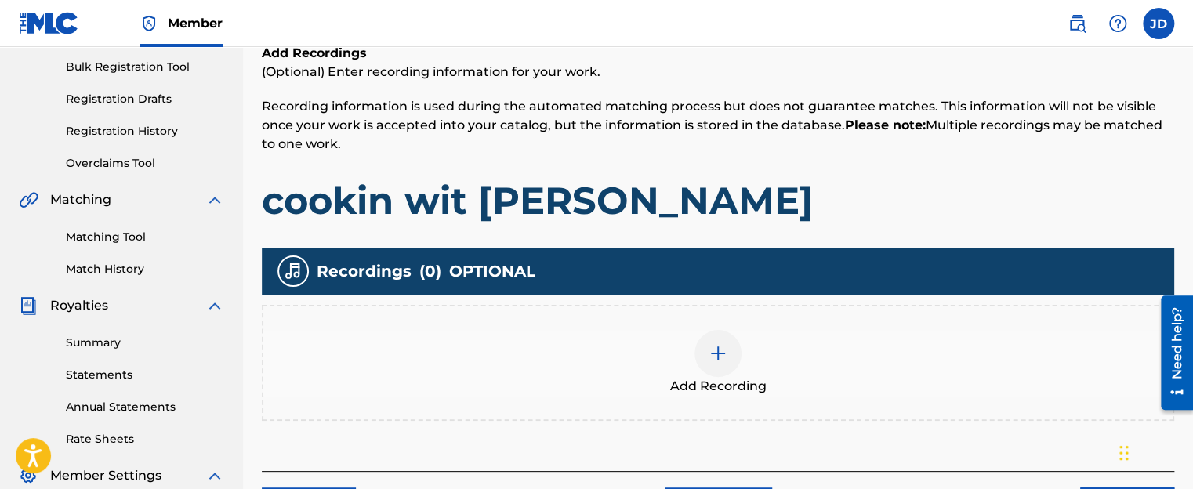
scroll to position [227, 0]
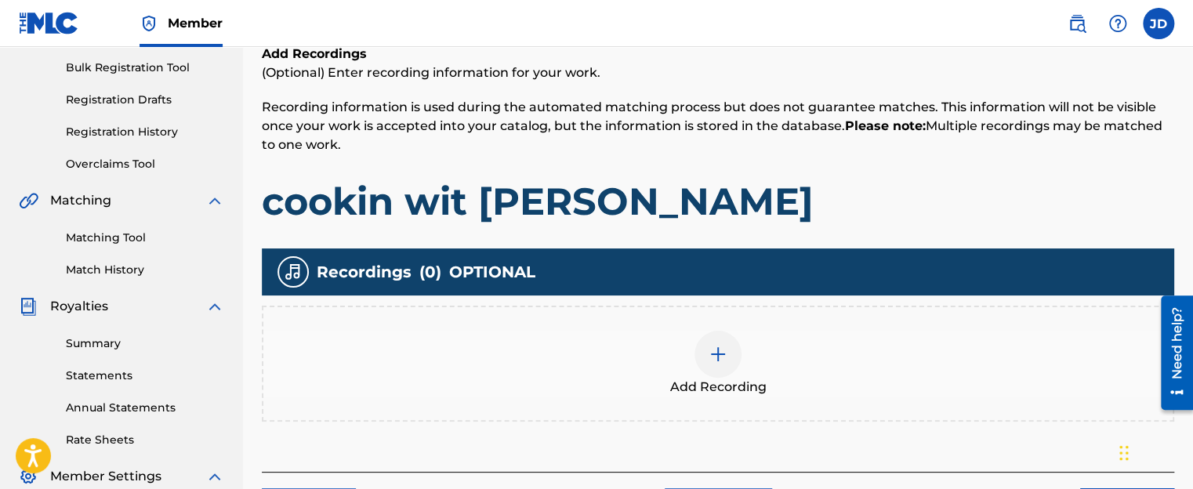
click at [724, 351] on img at bounding box center [717, 354] width 19 height 19
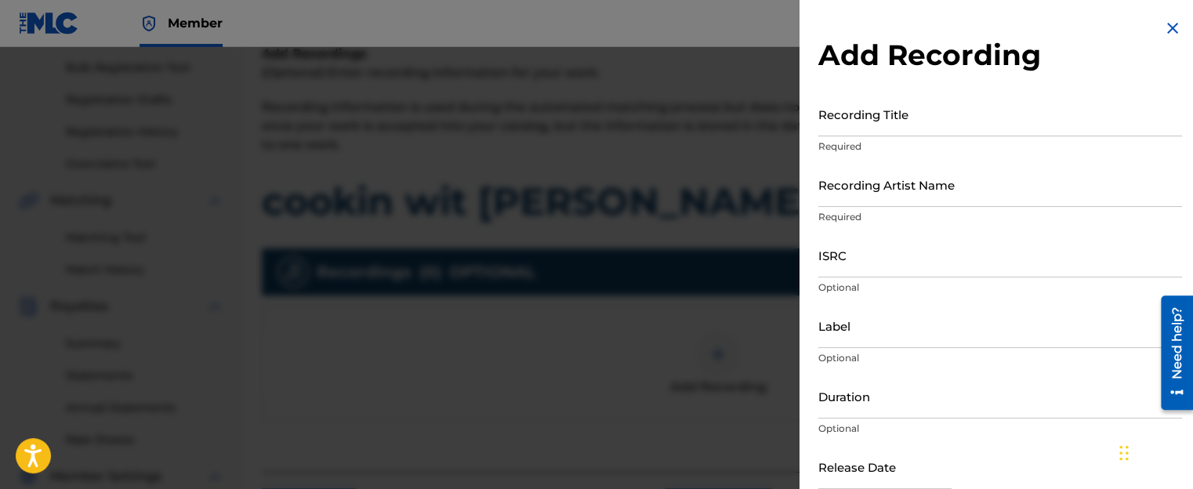
click at [893, 125] on input "Recording Title" at bounding box center [1000, 114] width 364 height 45
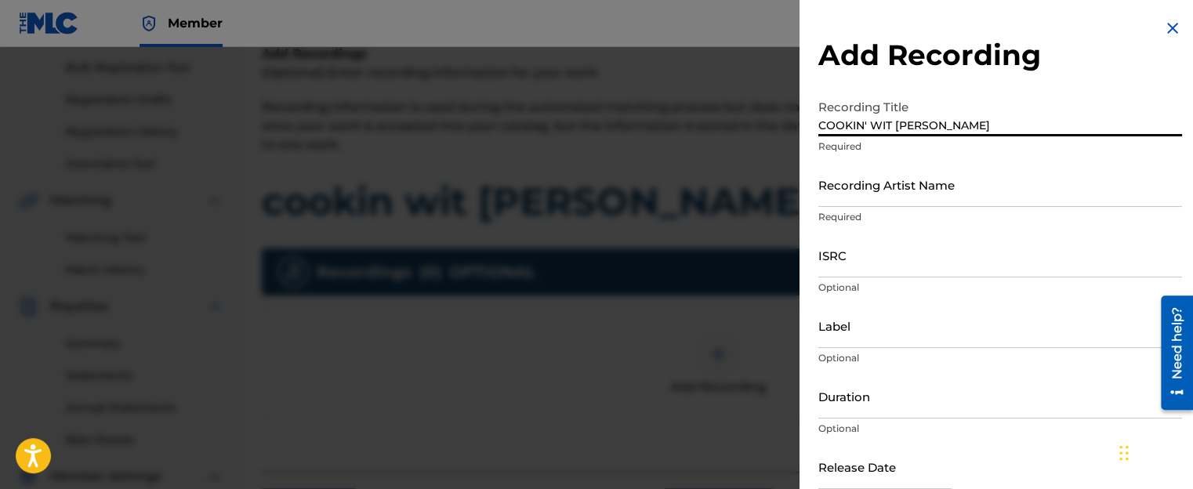
type input "COOKIN' WIT [PERSON_NAME]"
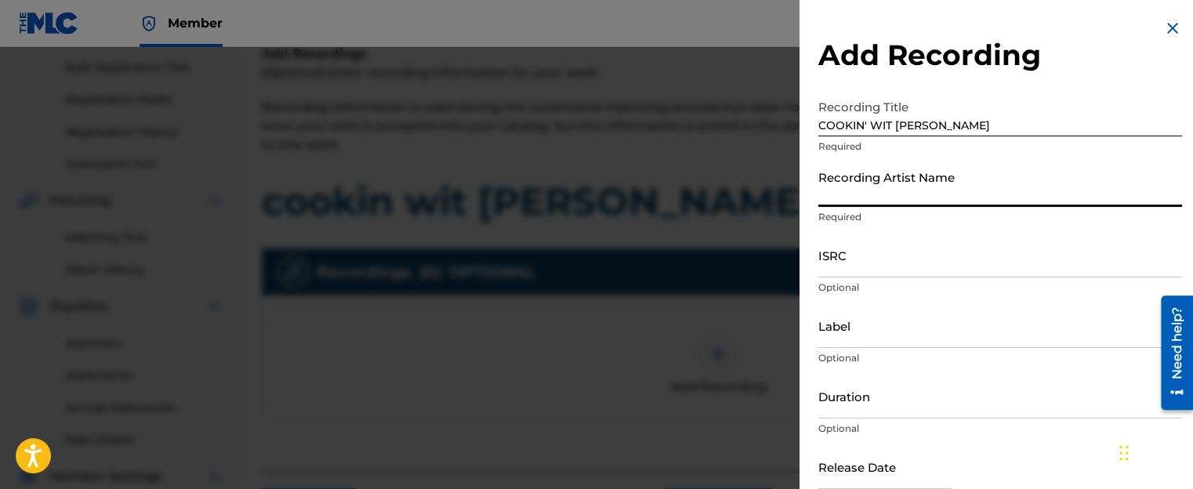
drag, startPoint x: 984, startPoint y: 193, endPoint x: 686, endPoint y: 277, distance: 310.3
click at [984, 193] on input "Recording Artist Name" at bounding box center [1000, 184] width 364 height 45
type input "[PERSON_NAME]"
click at [838, 229] on div "Recording Artist Name [PERSON_NAME]" at bounding box center [1000, 197] width 364 height 71
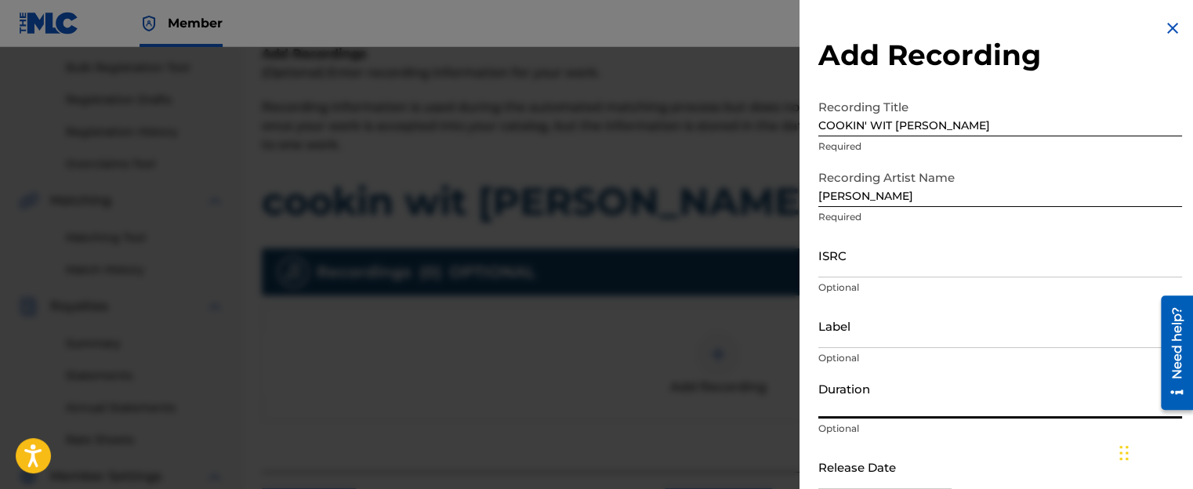
click at [887, 403] on input "Duration" at bounding box center [1000, 396] width 364 height 45
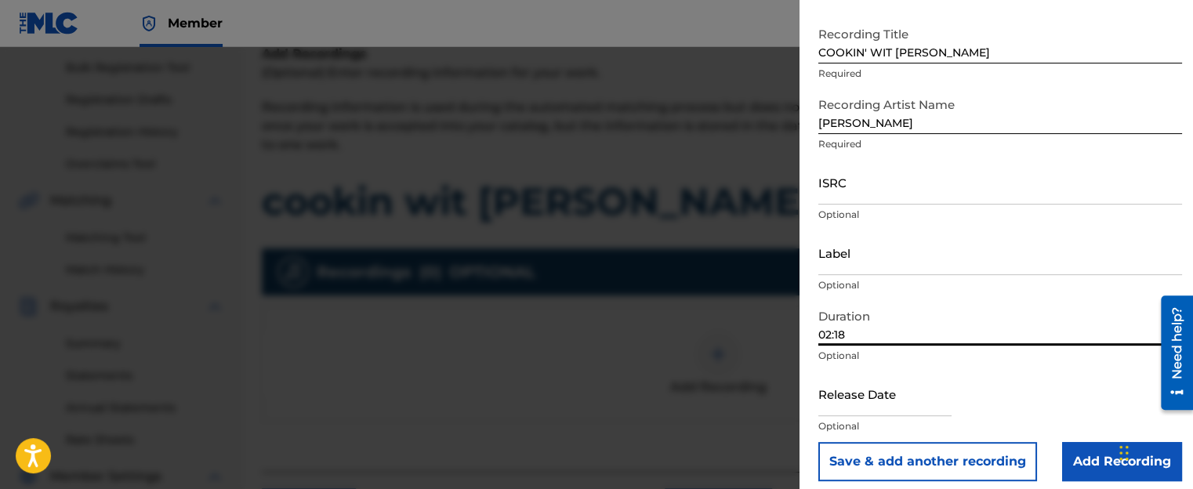
scroll to position [78, 0]
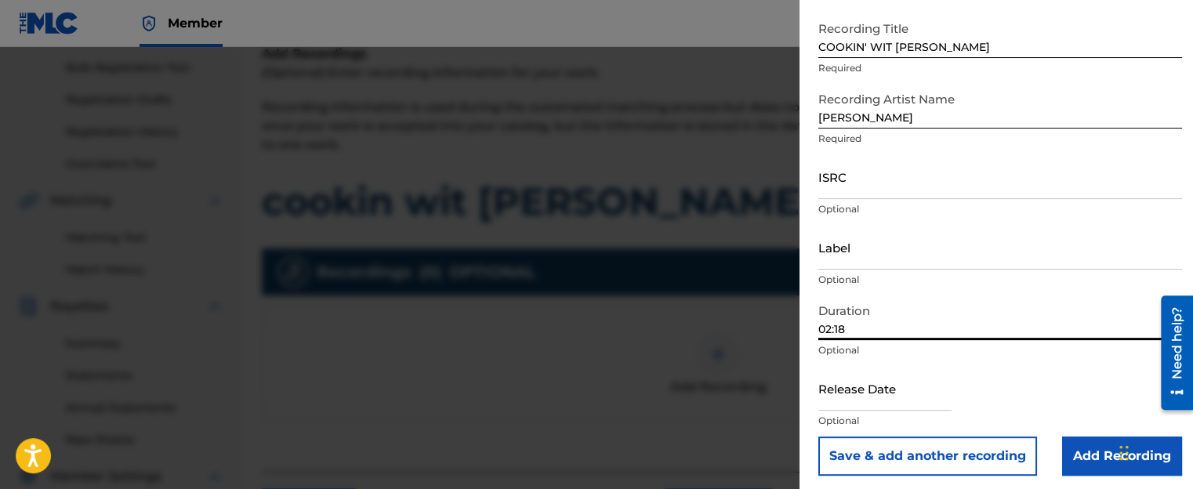
type input "02:18"
click at [903, 407] on input "text" at bounding box center [884, 388] width 133 height 45
select select "7"
select select "2025"
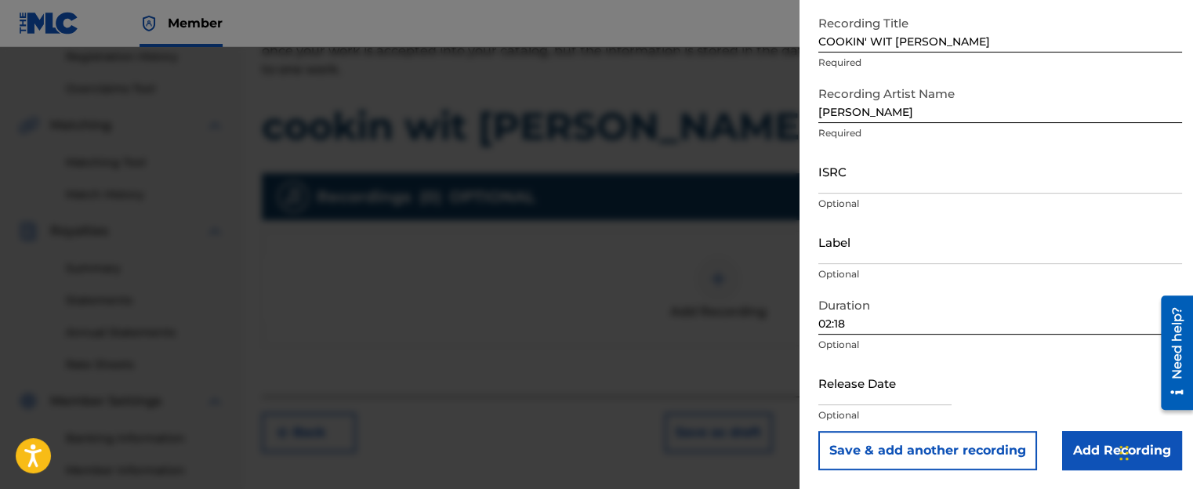
scroll to position [306, 0]
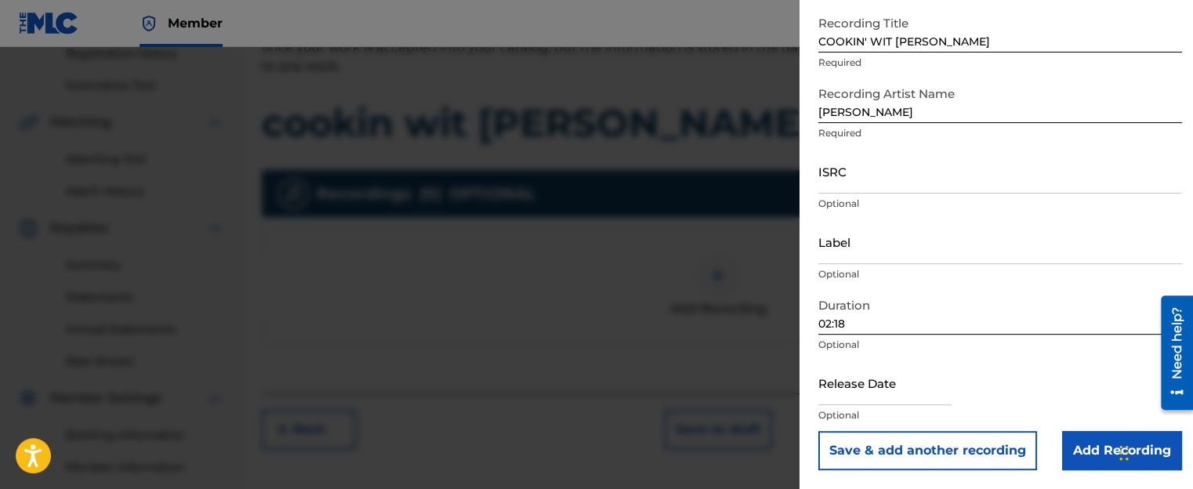
select select "7"
select select "2025"
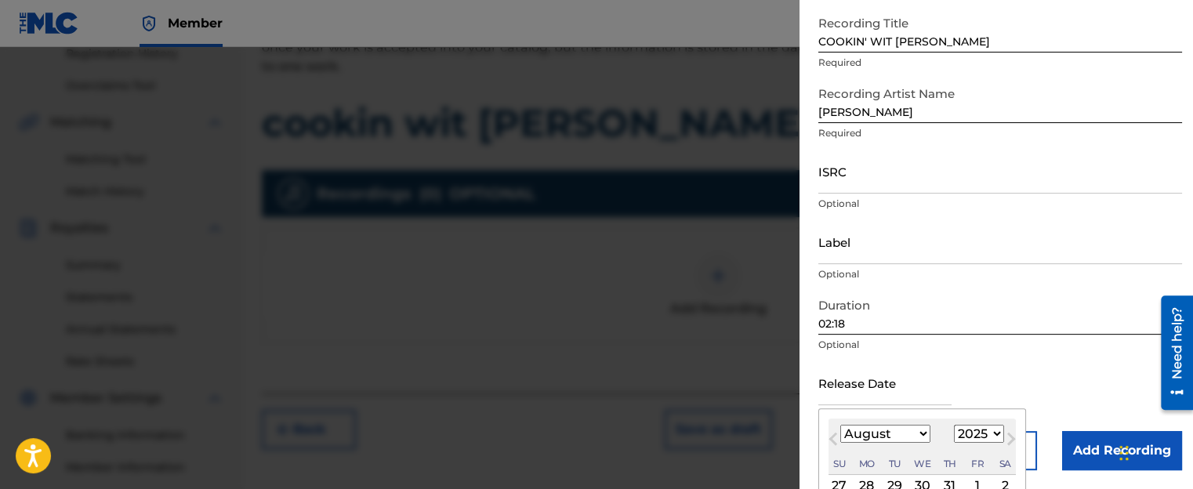
click at [927, 400] on input "text" at bounding box center [884, 382] width 133 height 45
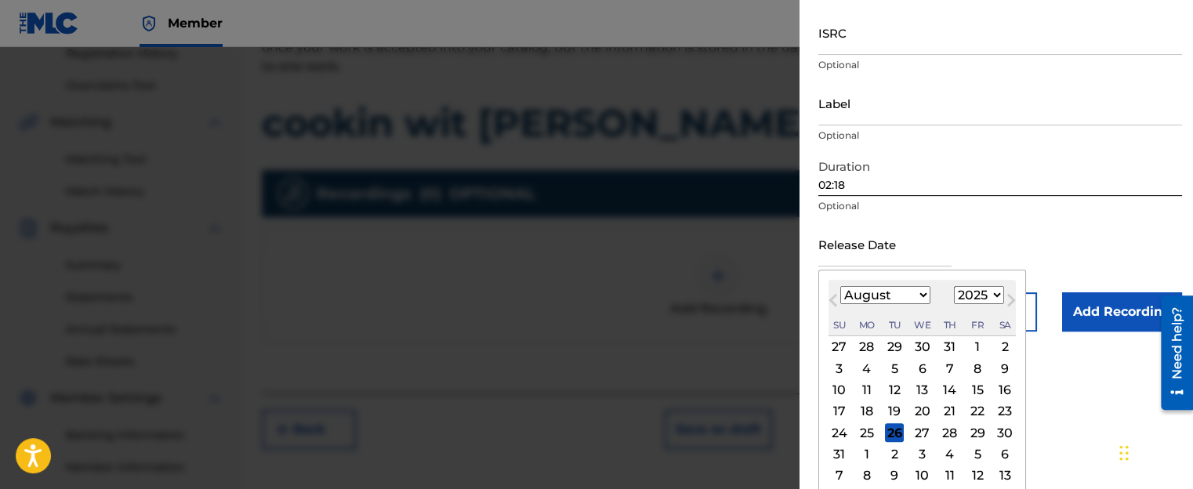
scroll to position [229, 0]
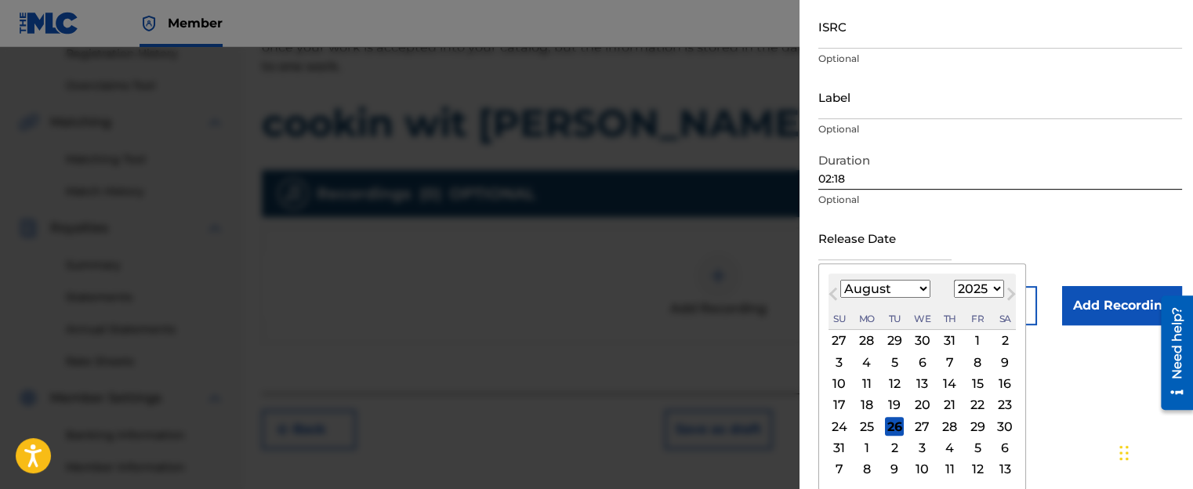
click at [998, 426] on div "30" at bounding box center [1004, 426] width 19 height 19
type input "[DATE]"
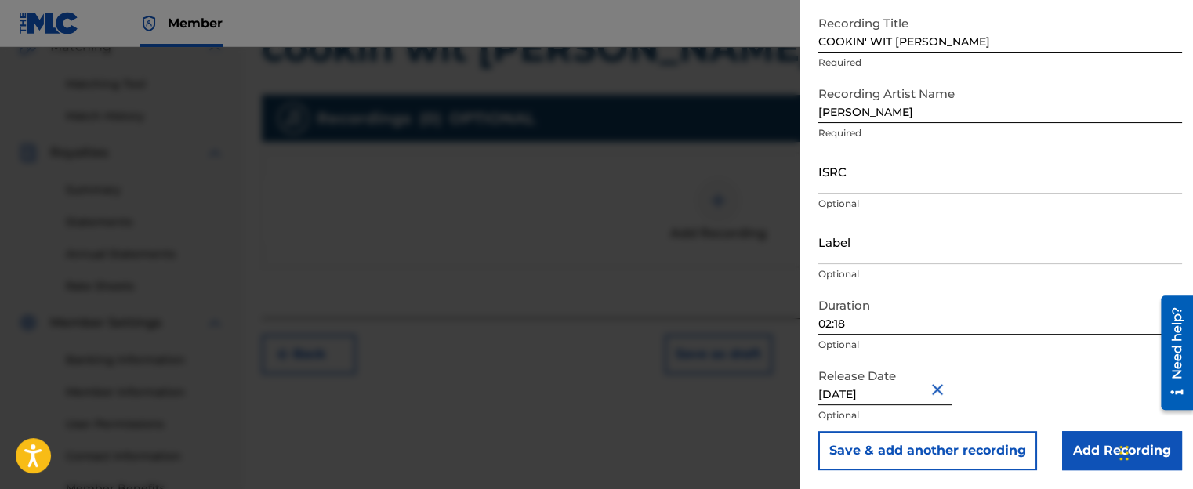
scroll to position [384, 0]
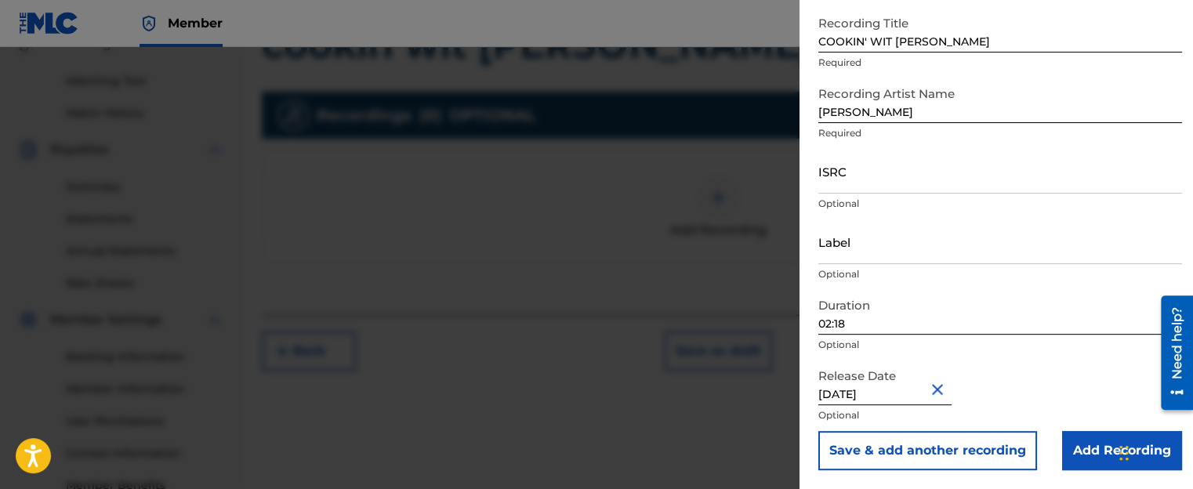
click at [1095, 447] on input "Add Recording" at bounding box center [1122, 450] width 120 height 39
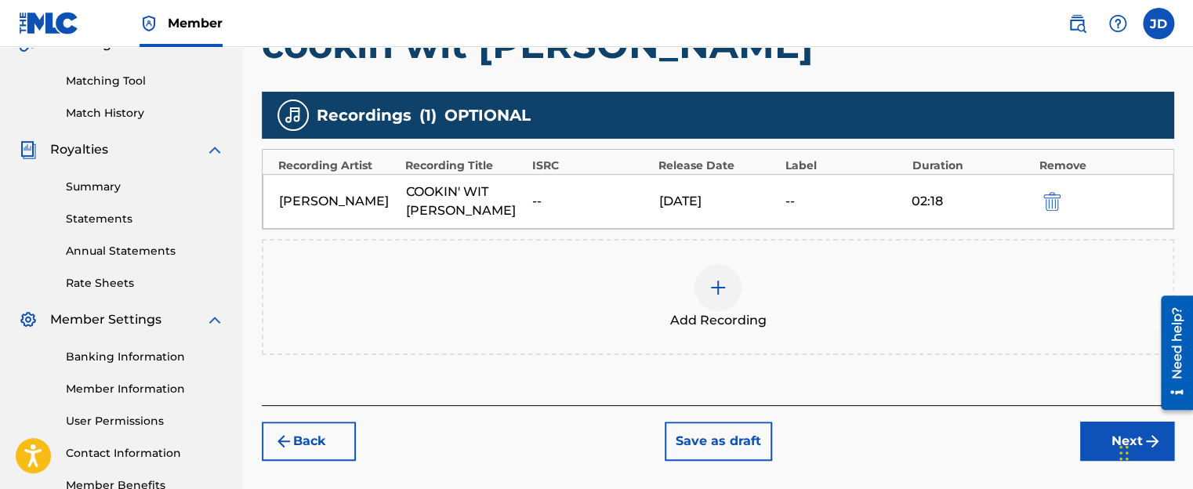
click at [718, 278] on img at bounding box center [717, 287] width 19 height 19
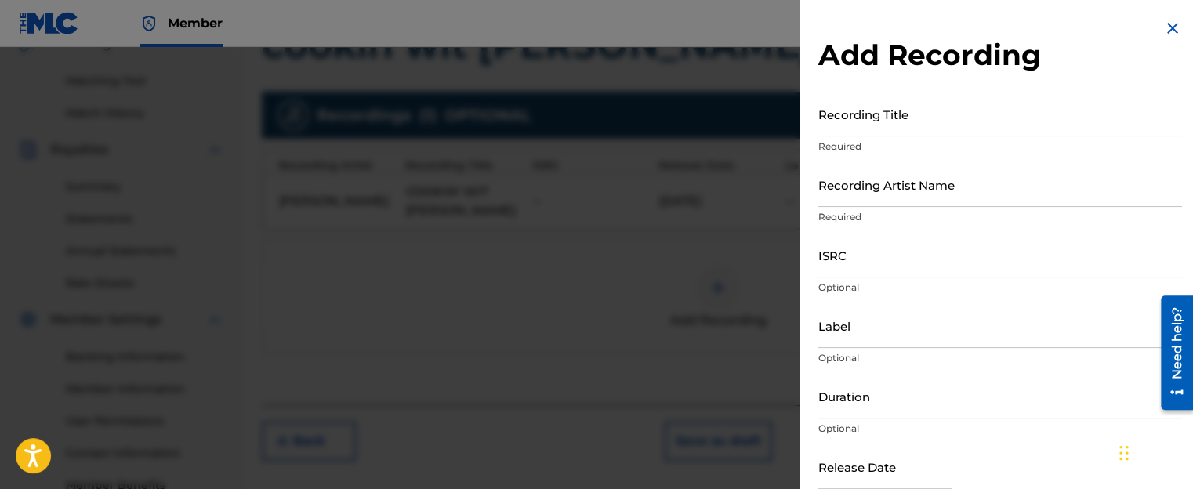
click at [1167, 27] on img at bounding box center [1172, 28] width 19 height 19
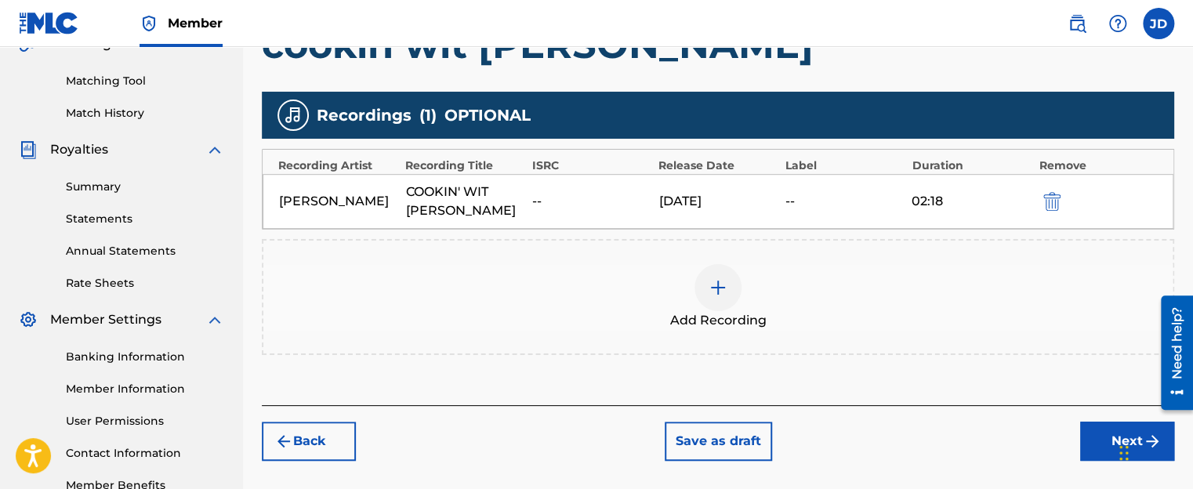
click at [1101, 422] on button "Next" at bounding box center [1127, 441] width 94 height 39
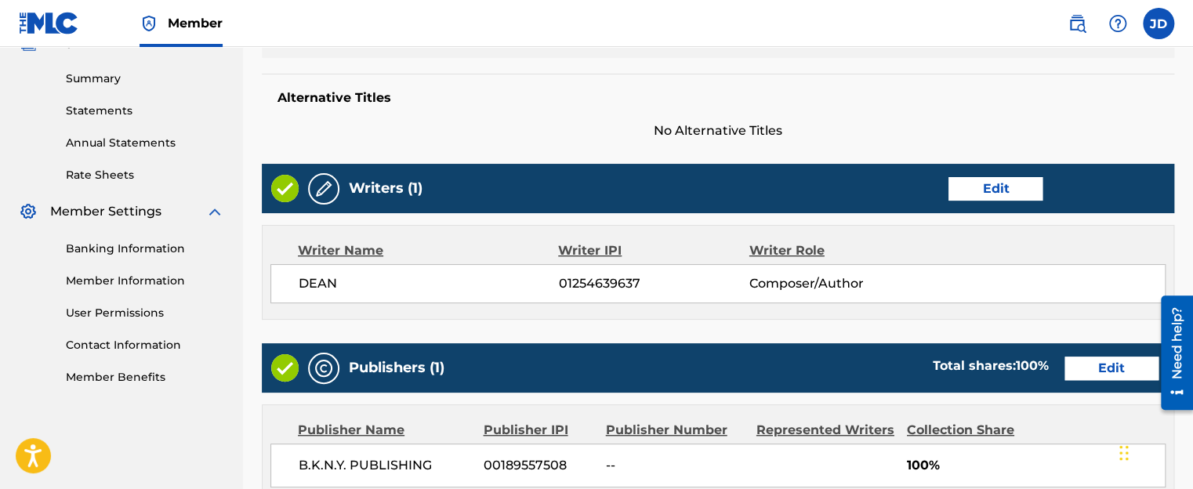
scroll to position [541, 0]
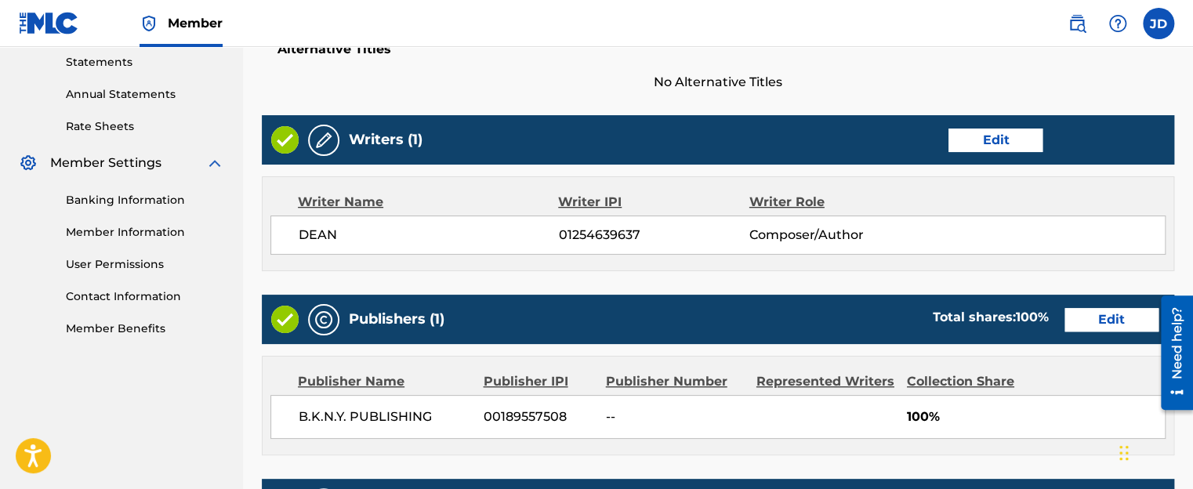
click at [1019, 139] on button "Edit" at bounding box center [995, 141] width 94 height 24
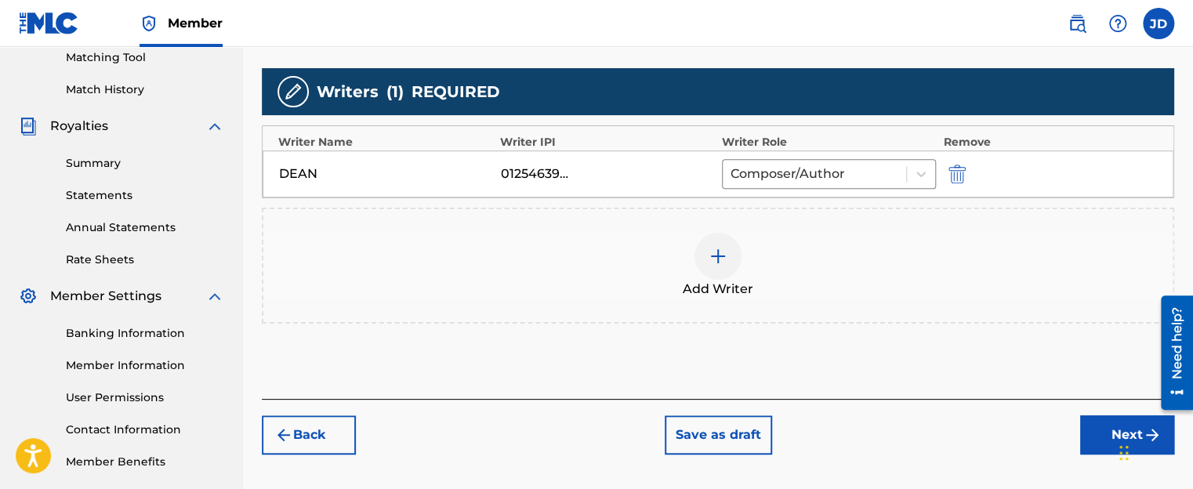
scroll to position [404, 0]
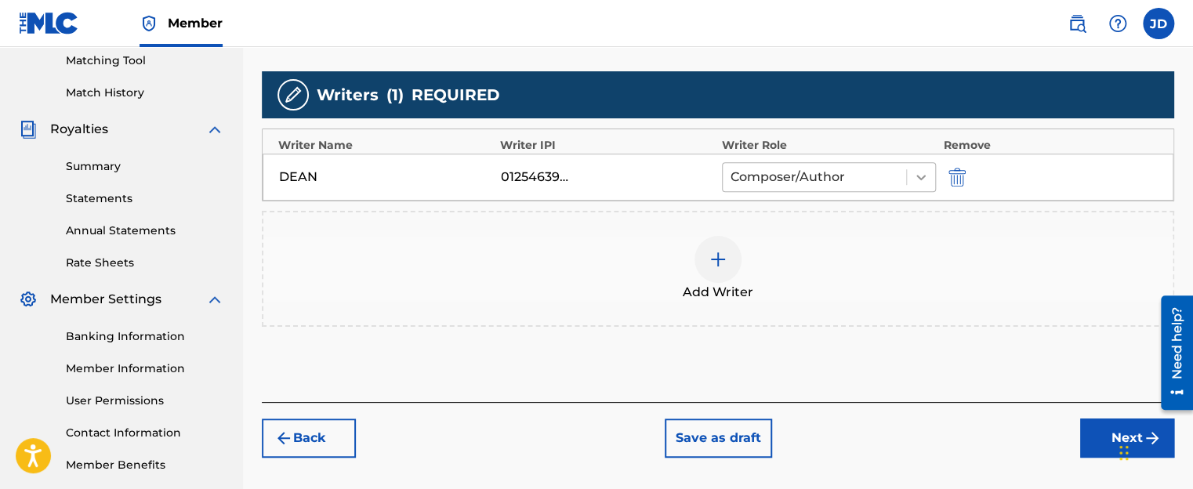
click at [922, 171] on icon at bounding box center [921, 177] width 16 height 16
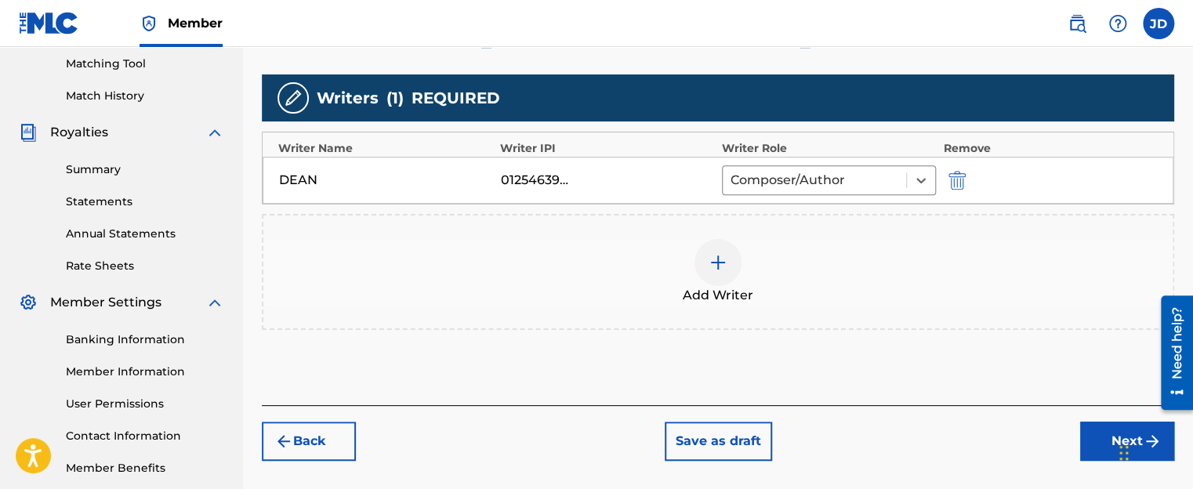
scroll to position [483, 0]
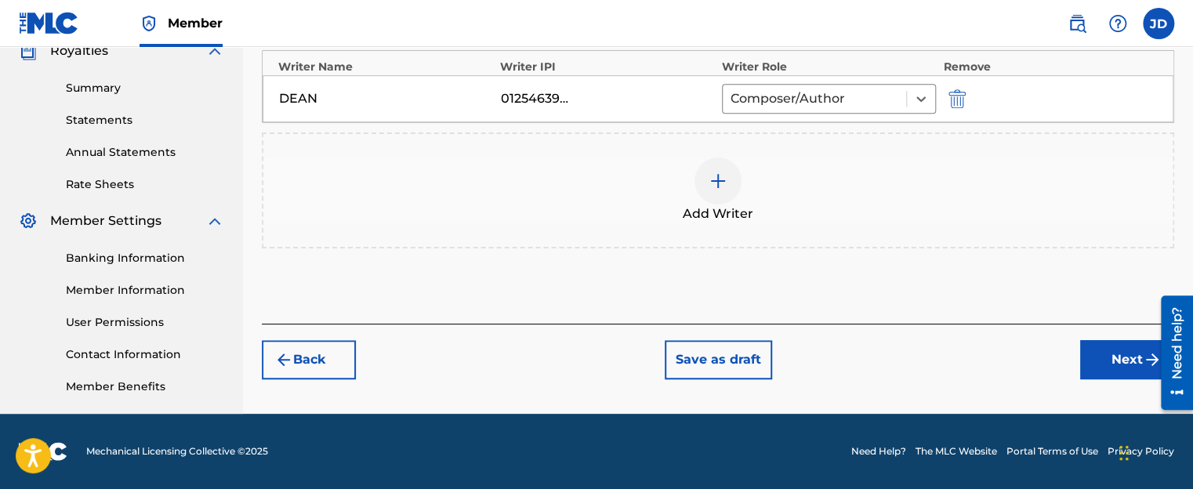
click at [1115, 368] on button "Next" at bounding box center [1127, 359] width 94 height 39
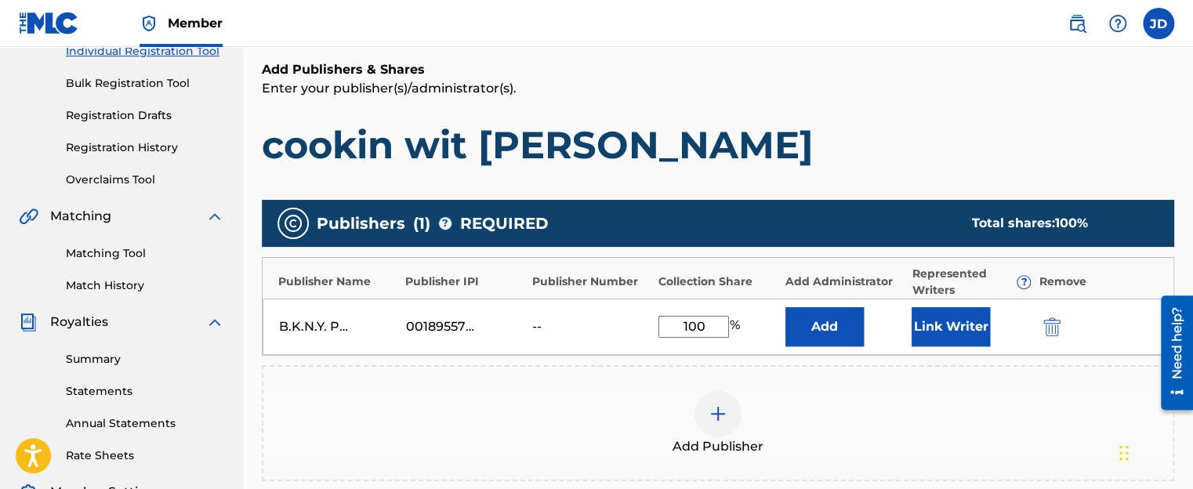
scroll to position [227, 0]
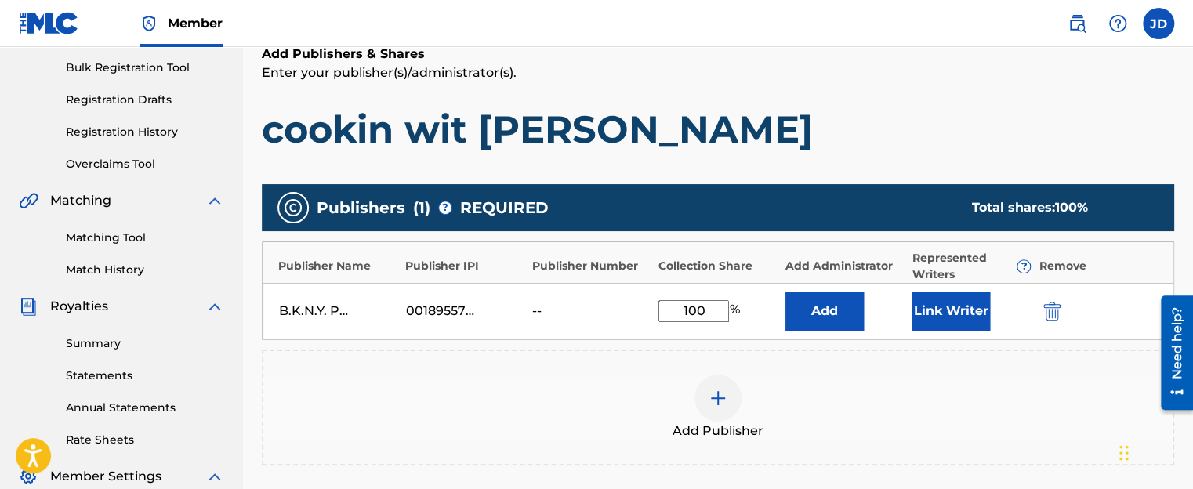
click at [978, 310] on button "Link Writer" at bounding box center [950, 311] width 78 height 39
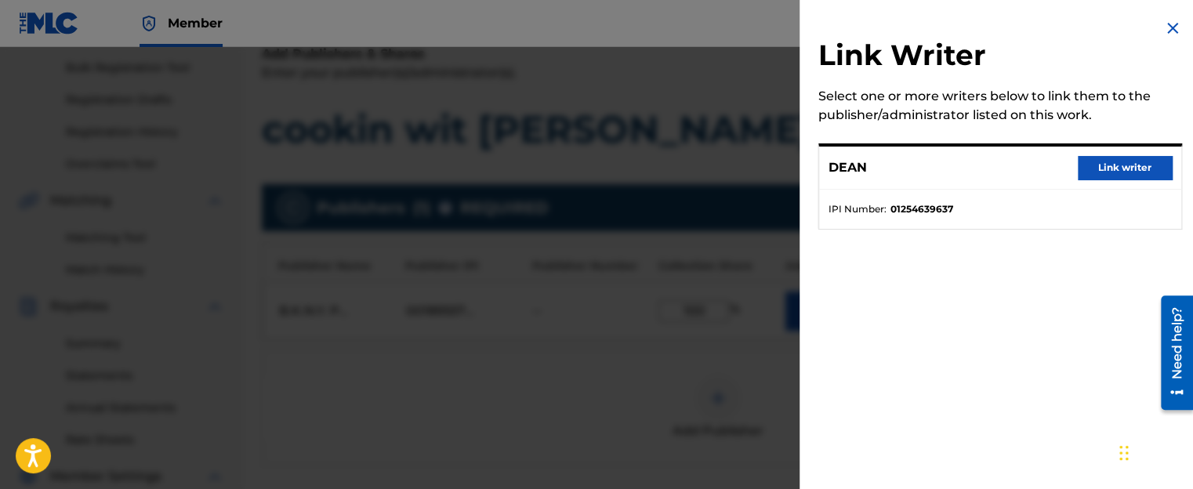
click at [858, 168] on p "DEAN" at bounding box center [847, 167] width 38 height 19
click at [1131, 159] on button "Link writer" at bounding box center [1125, 168] width 94 height 24
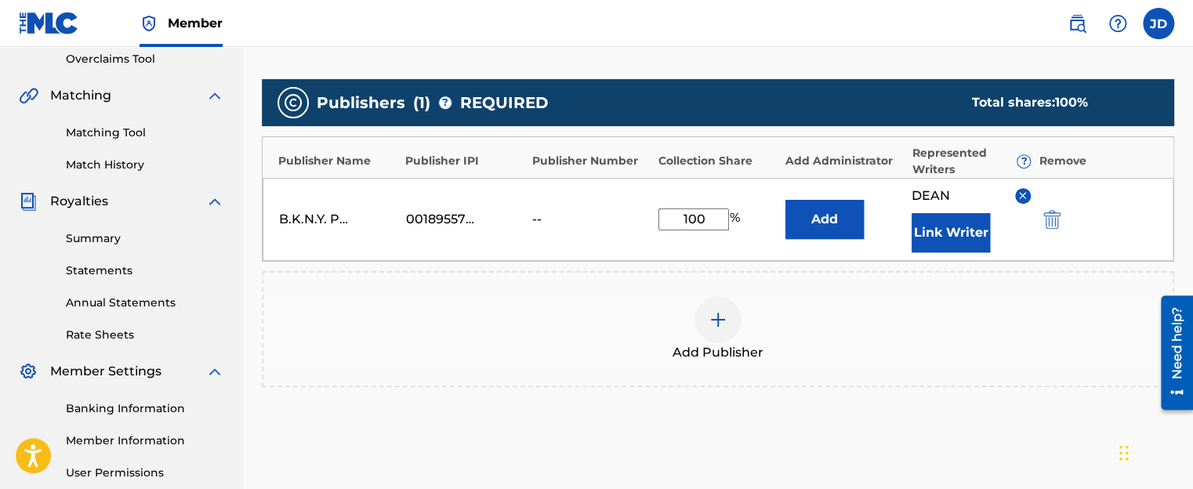
scroll to position [326, 0]
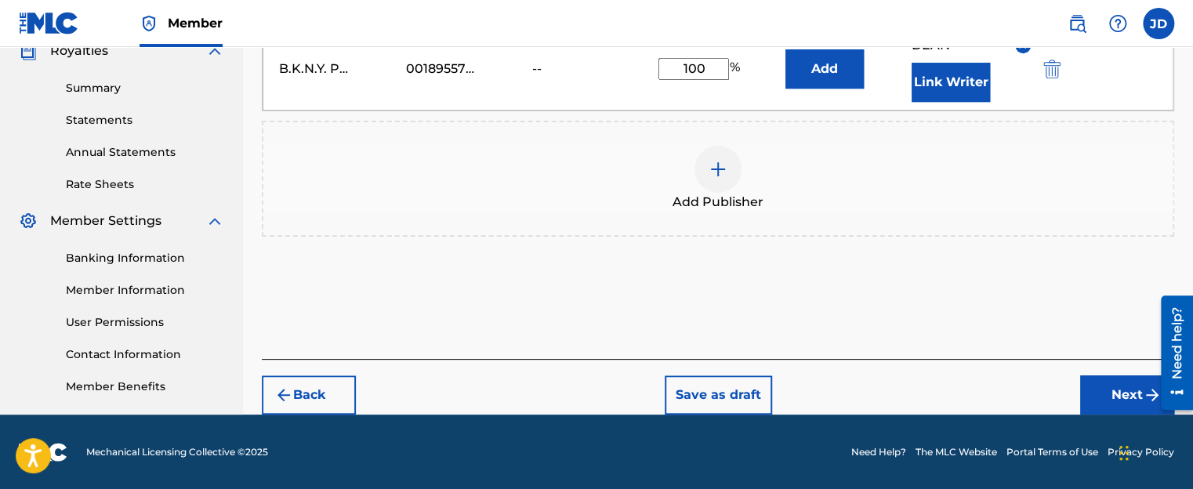
click at [1110, 379] on button "Next" at bounding box center [1127, 394] width 94 height 39
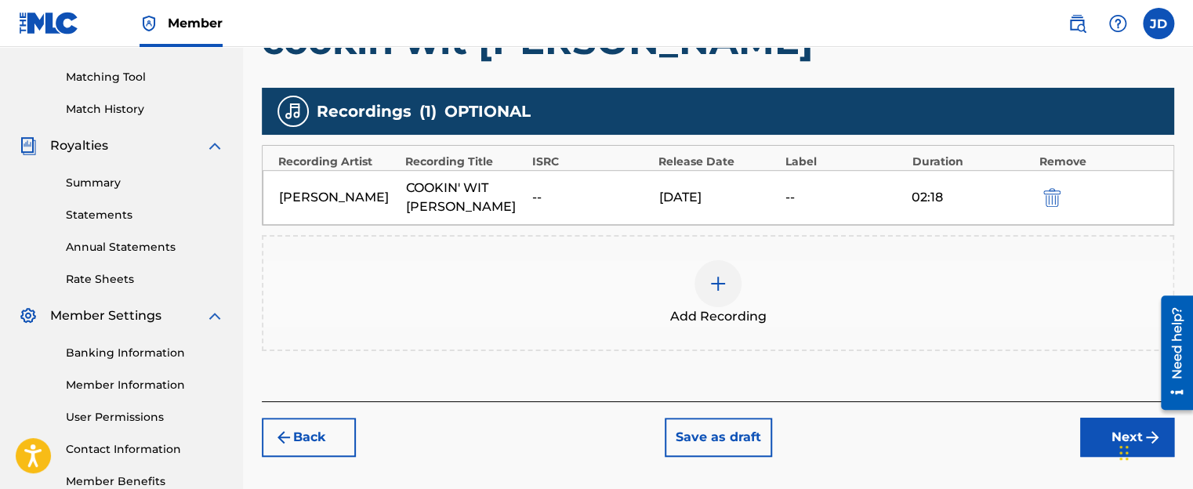
scroll to position [384, 0]
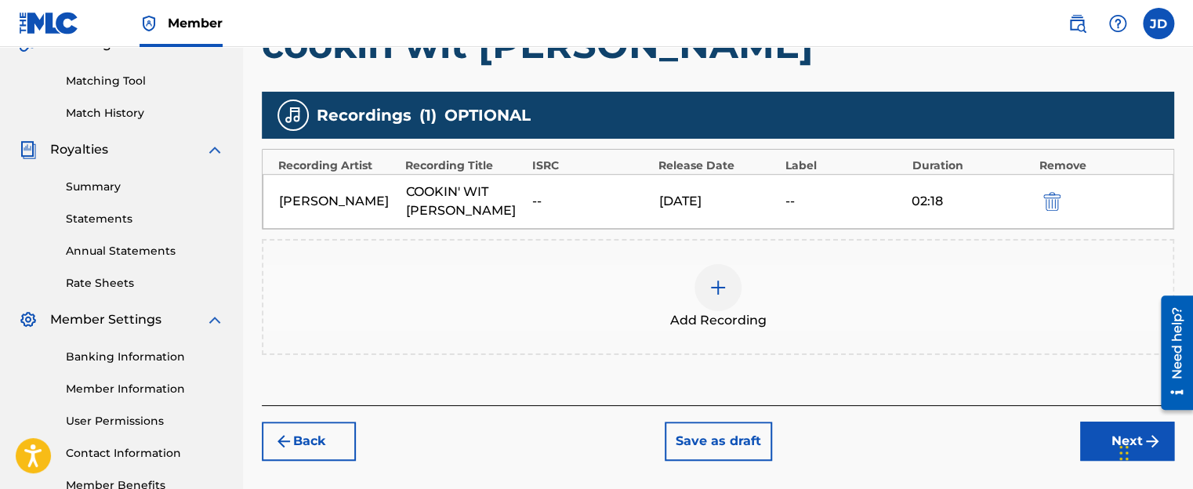
click at [1094, 422] on button "Next" at bounding box center [1127, 441] width 94 height 39
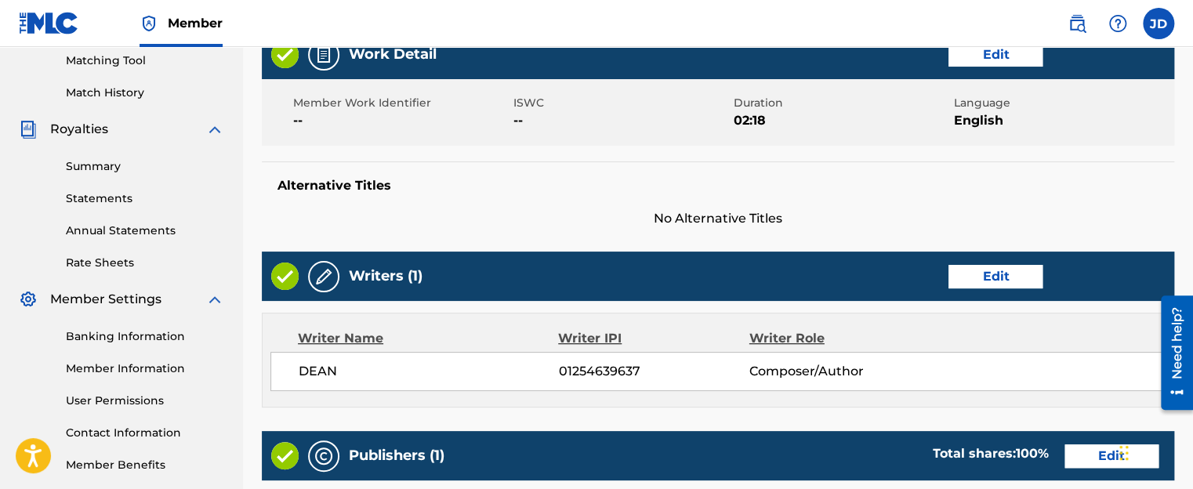
scroll to position [462, 0]
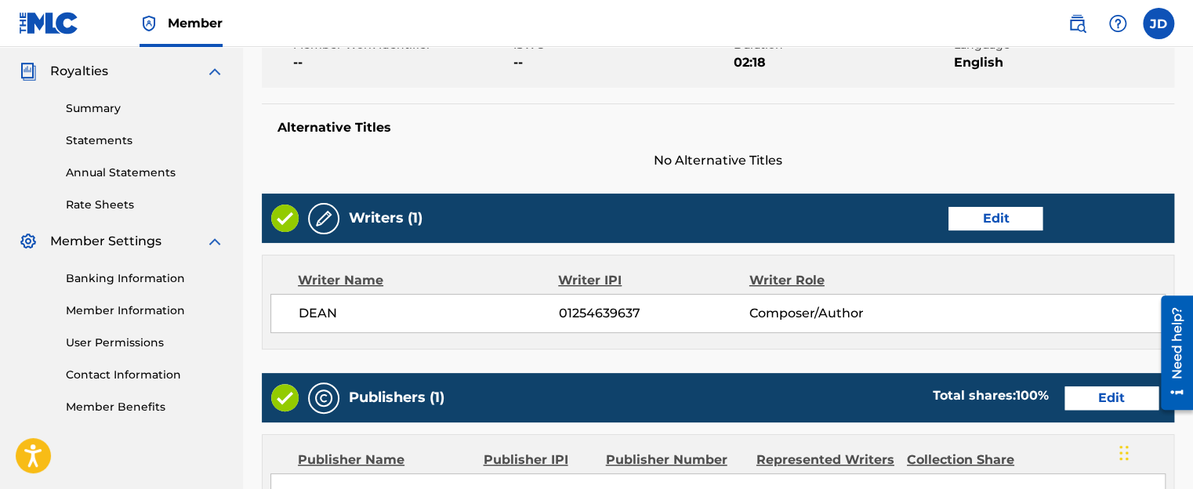
click at [317, 216] on img at bounding box center [323, 218] width 19 height 19
click at [985, 216] on button "Edit" at bounding box center [995, 219] width 94 height 24
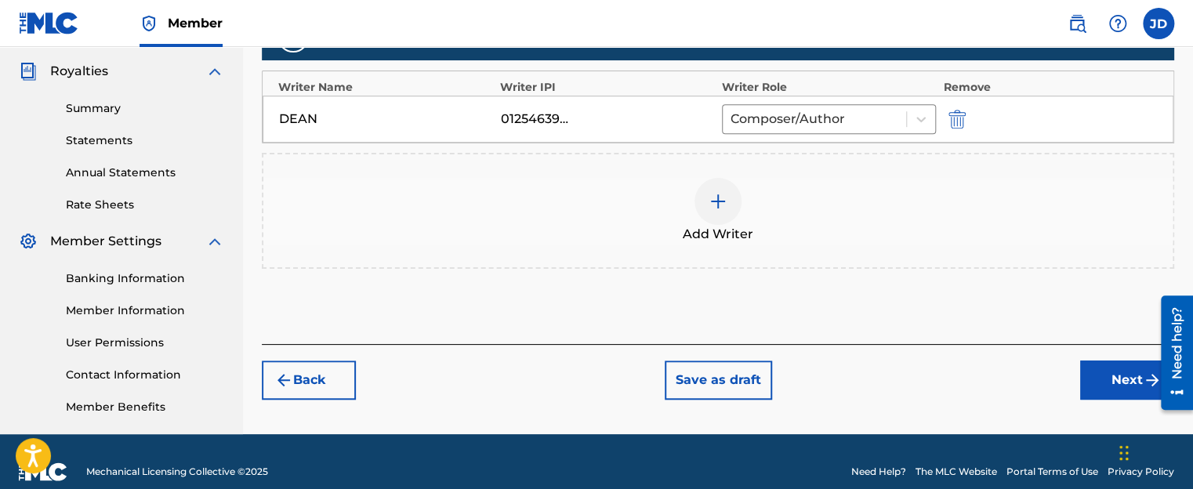
click at [954, 114] on img "submit" at bounding box center [956, 119] width 17 height 19
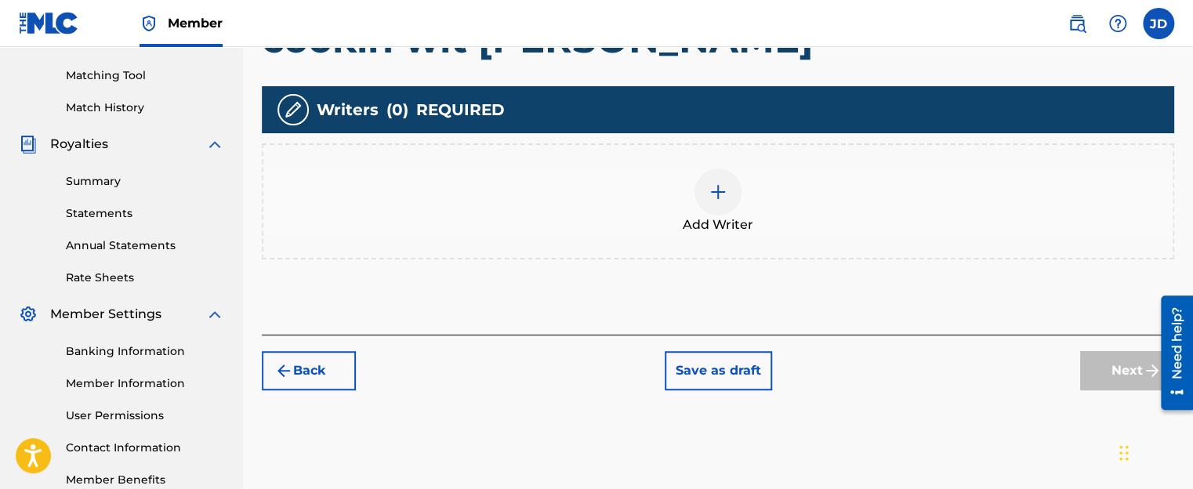
scroll to position [384, 0]
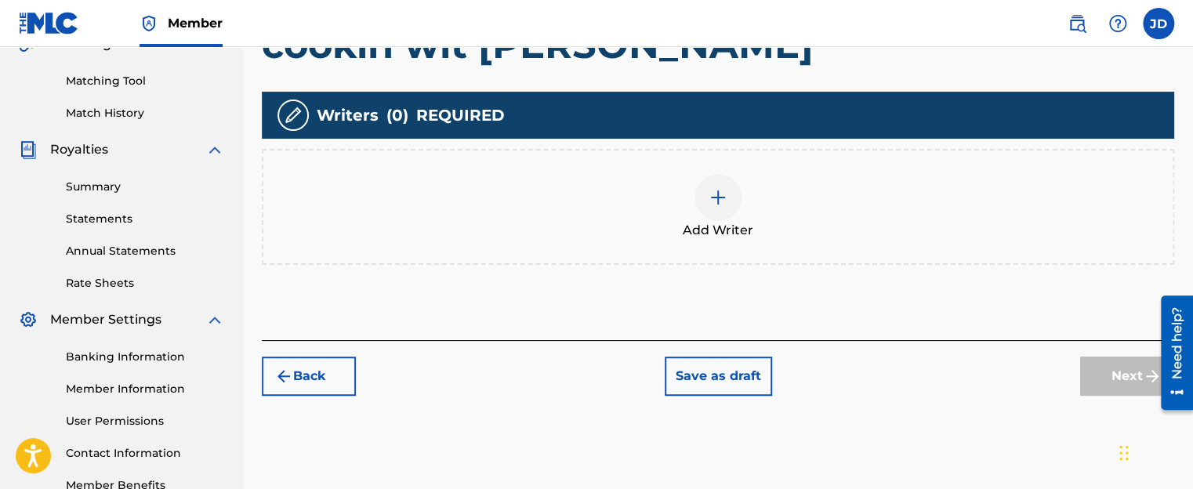
click at [724, 185] on div at bounding box center [717, 197] width 47 height 47
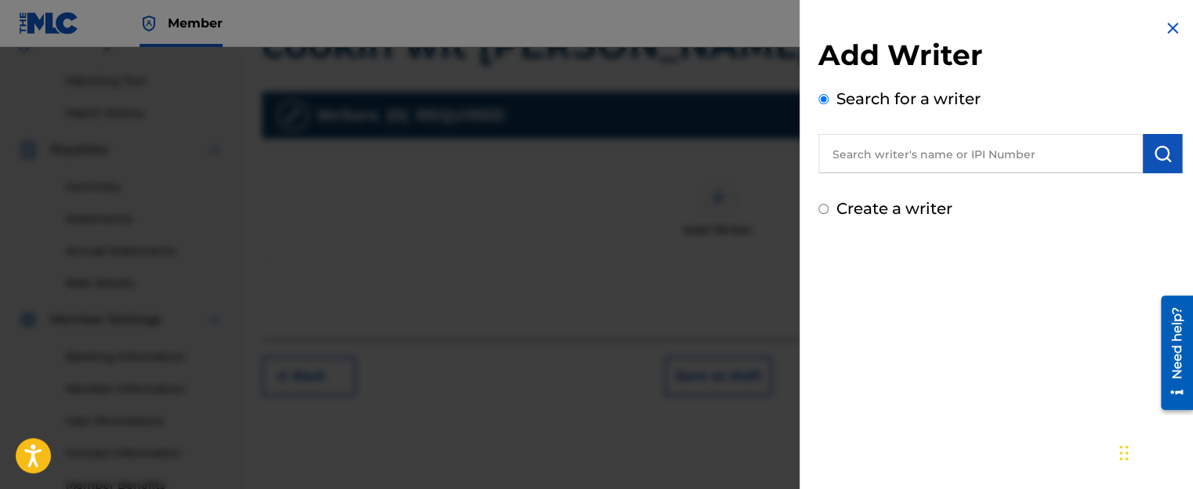
click at [925, 153] on input "text" at bounding box center [980, 153] width 324 height 39
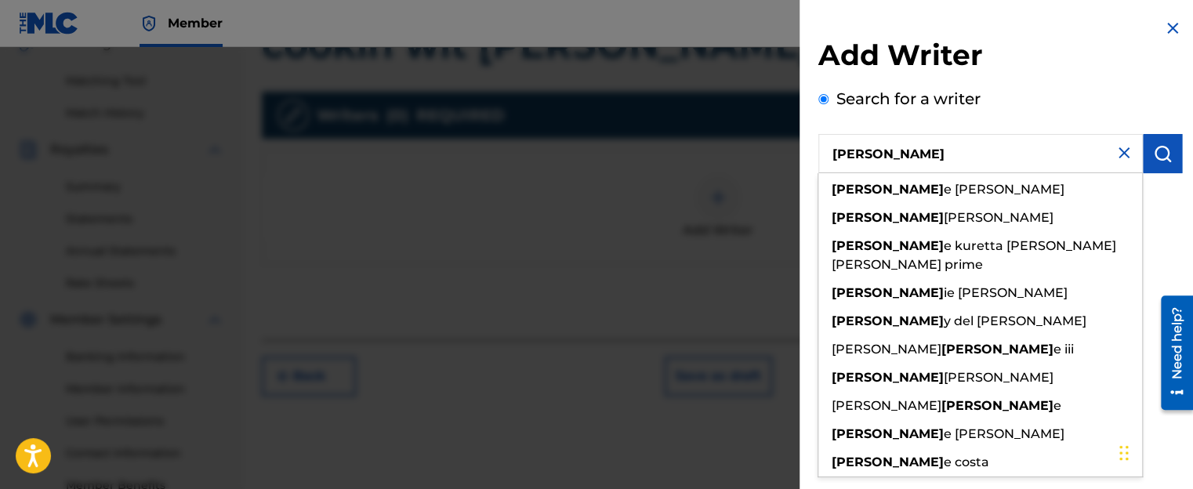
type input "[PERSON_NAME]"
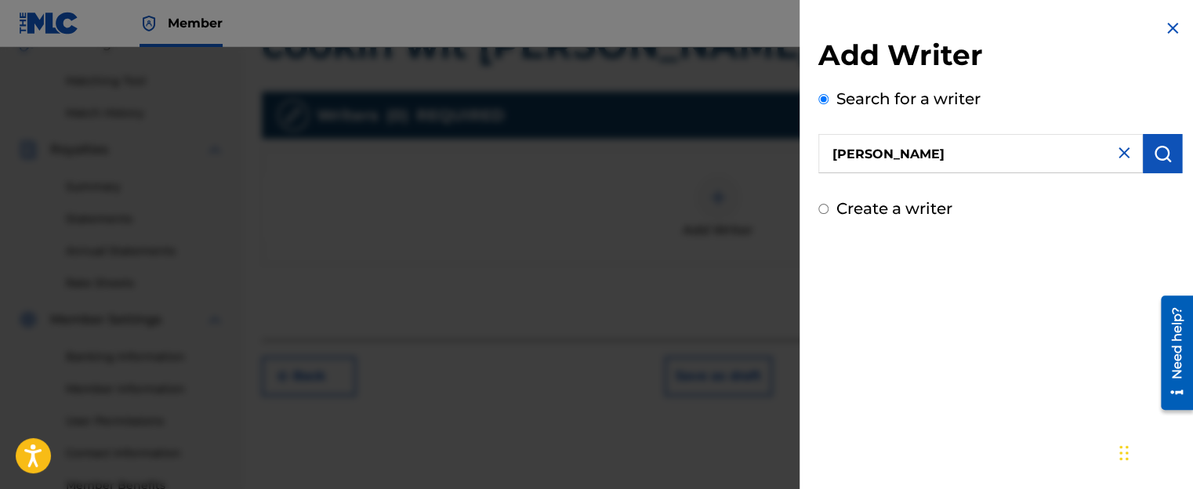
click at [1165, 237] on div "Add Writer Search for a writer [PERSON_NAME] Create a writer" at bounding box center [999, 119] width 401 height 239
click at [824, 209] on input "Create a writer" at bounding box center [823, 209] width 10 height 10
radio input "false"
radio input "true"
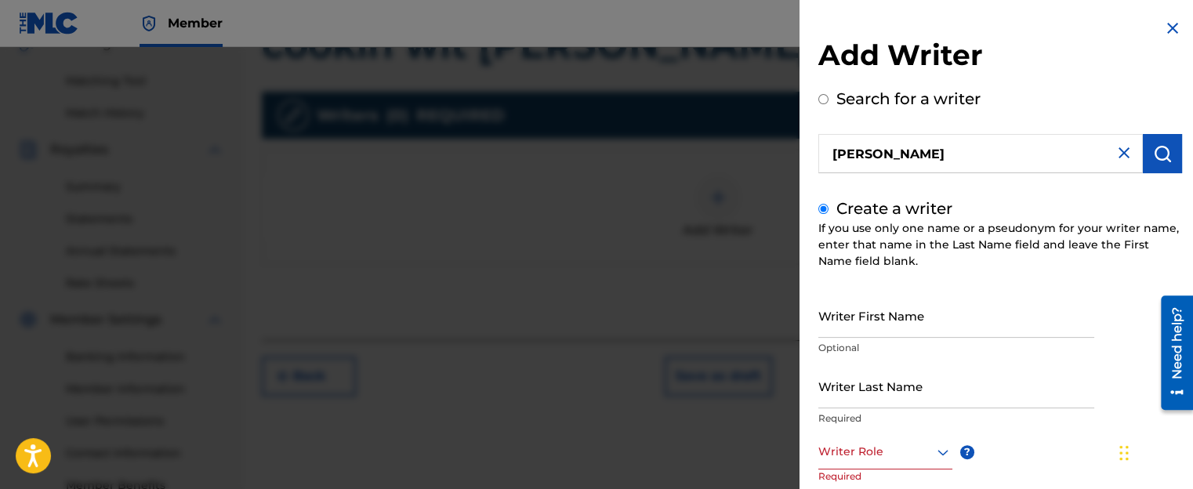
click at [883, 328] on input "Writer First Name" at bounding box center [956, 315] width 276 height 45
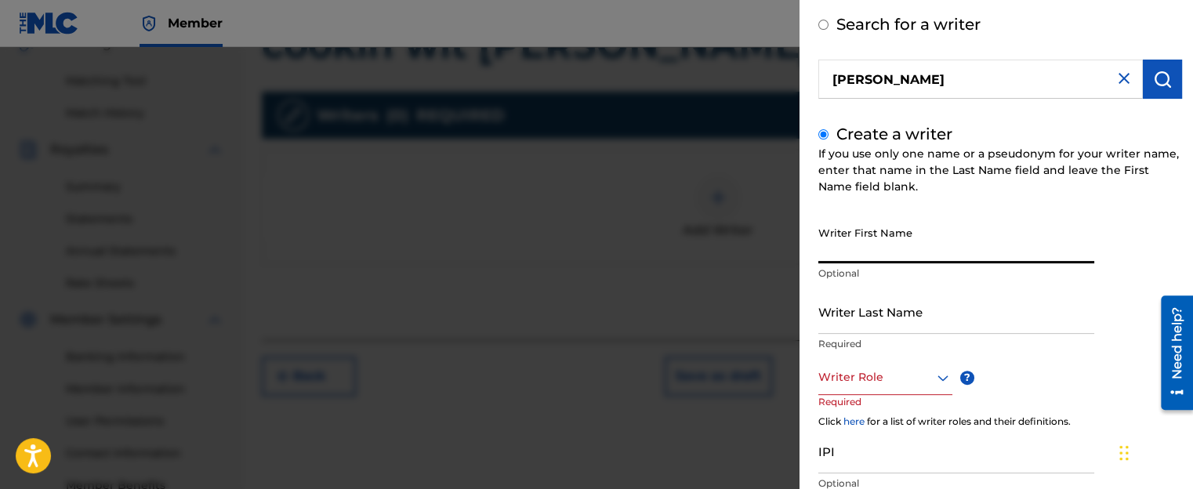
scroll to position [78, 0]
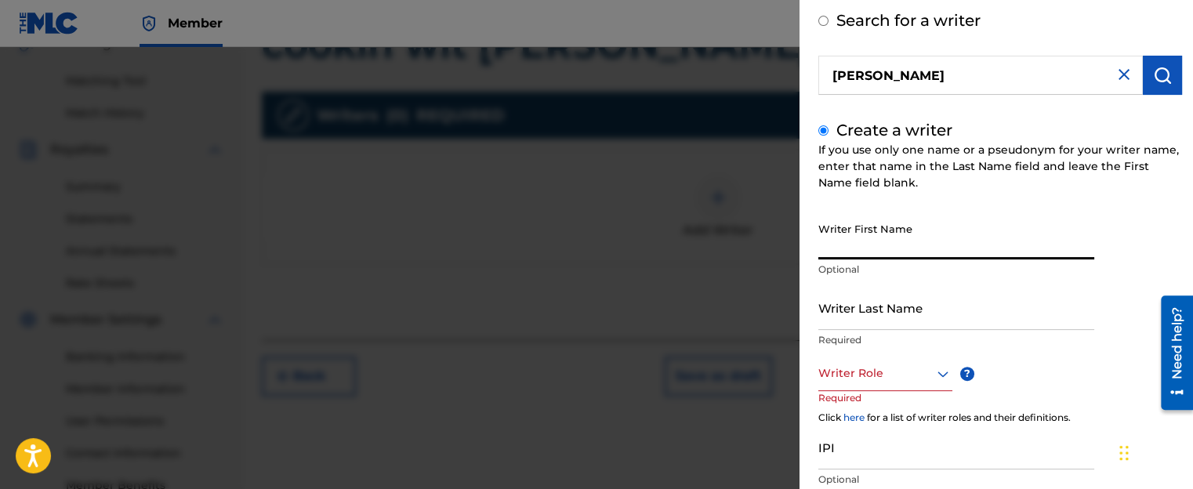
click at [847, 245] on input "Writer First Name" at bounding box center [956, 237] width 276 height 45
type input "[PERSON_NAME]"
click at [941, 373] on icon at bounding box center [942, 373] width 19 height 19
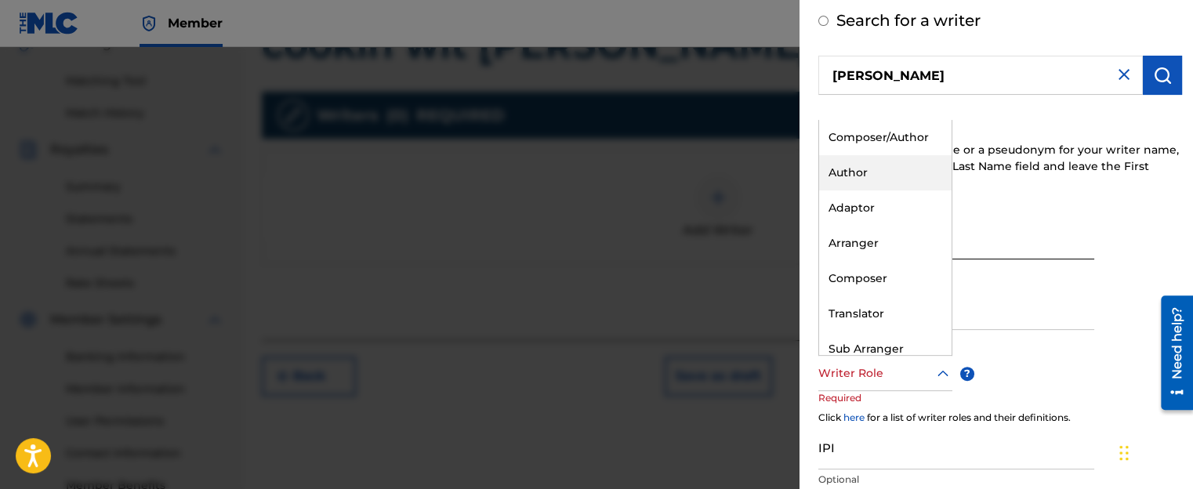
click at [906, 177] on div "Author" at bounding box center [885, 172] width 132 height 35
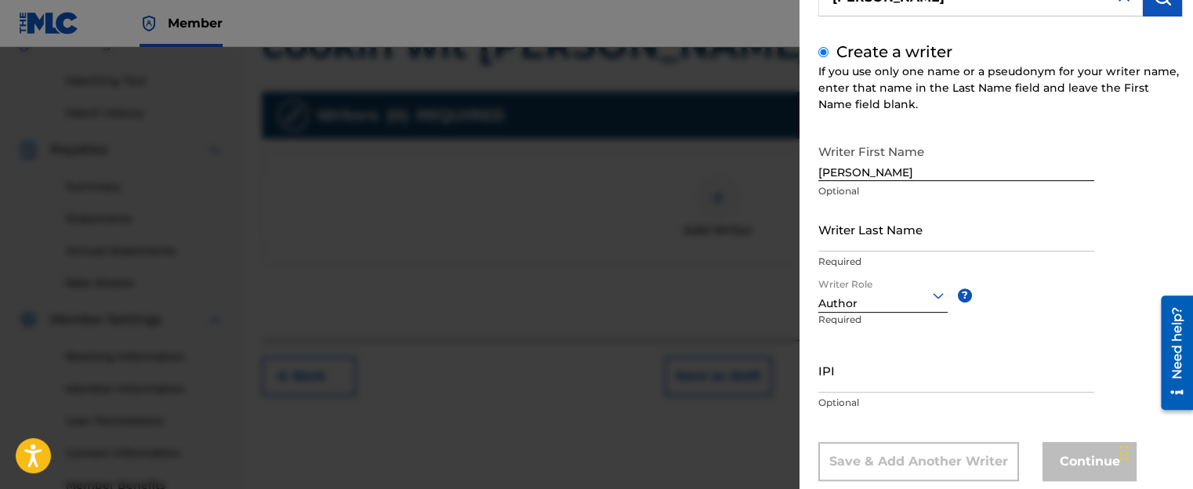
scroll to position [191, 0]
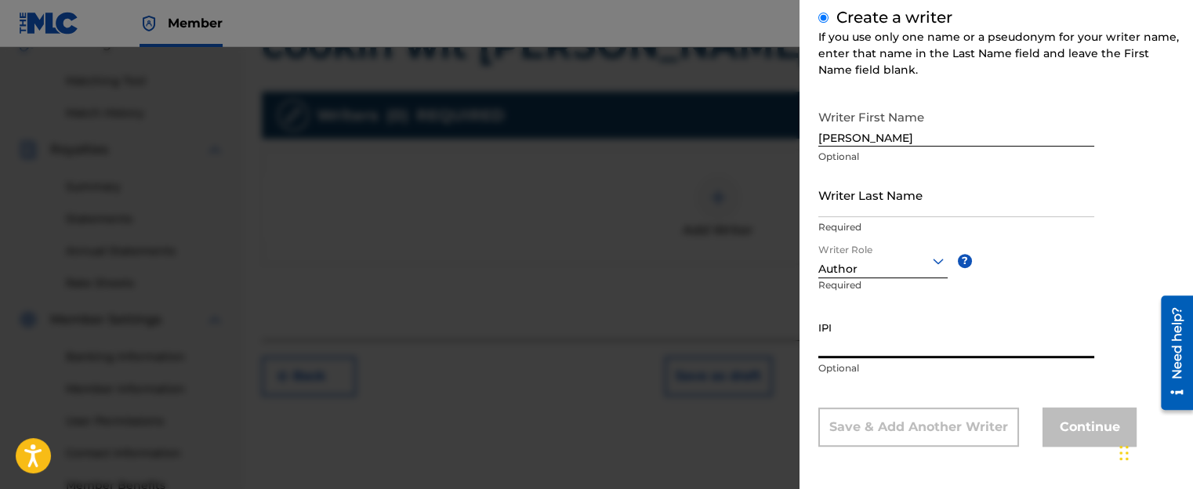
click at [862, 344] on input "IPI" at bounding box center [956, 335] width 276 height 45
paste input "01254639637"
type input "01254639637"
click at [878, 205] on input "Writer Last Name" at bounding box center [956, 194] width 276 height 45
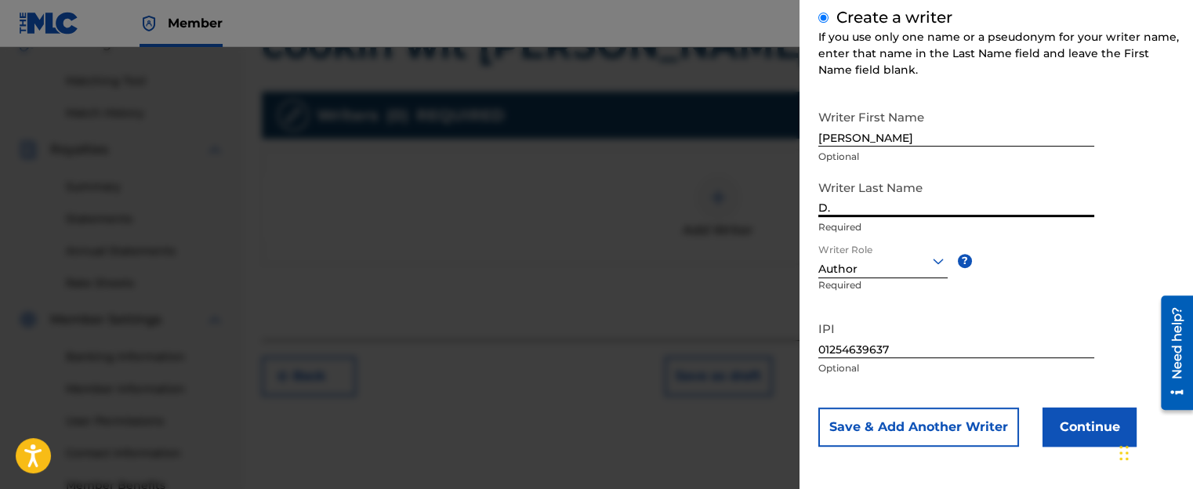
type input "D"
type input "D."
click at [1095, 421] on button "Continue" at bounding box center [1089, 427] width 94 height 39
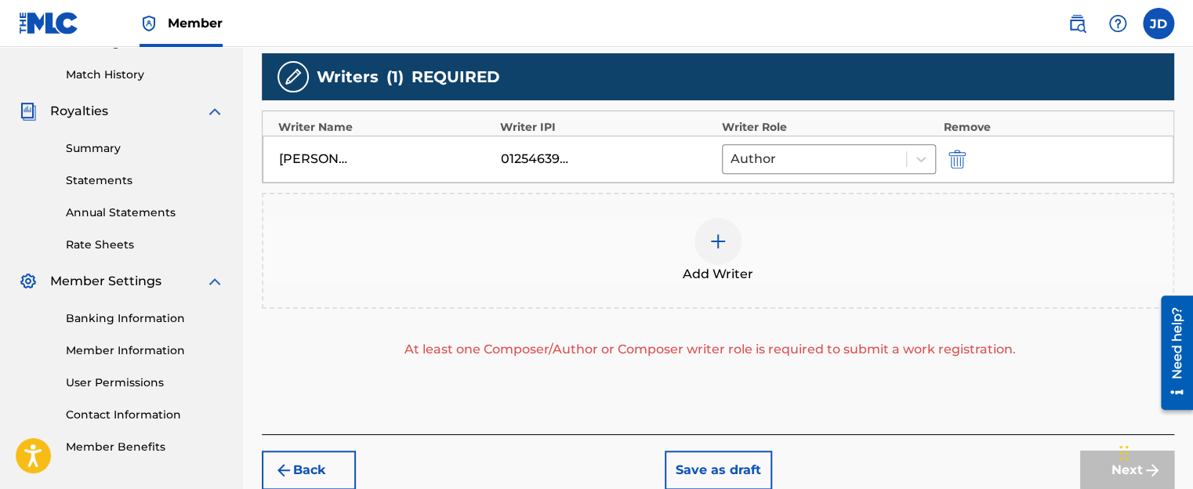
scroll to position [418, 0]
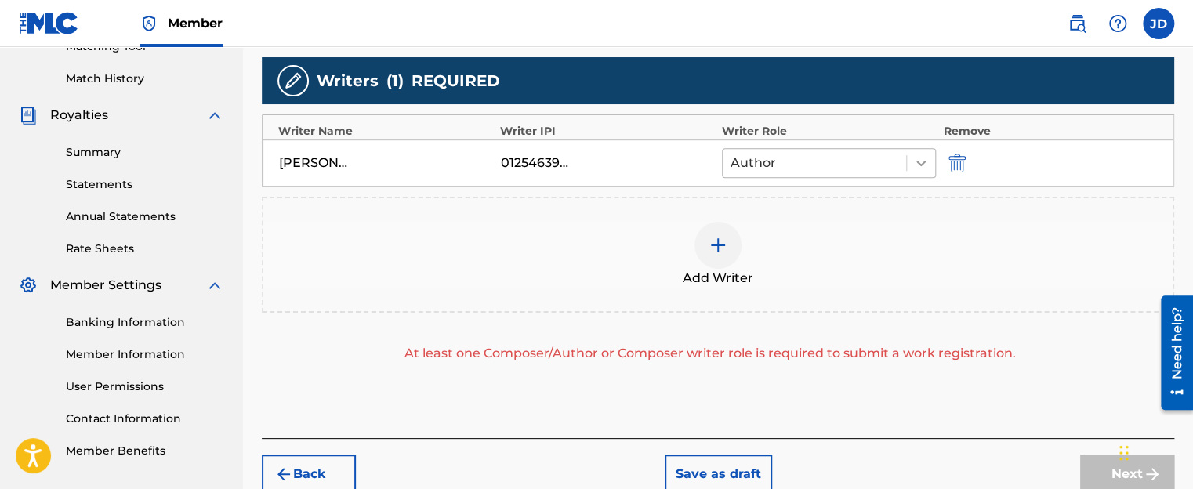
click at [923, 162] on icon at bounding box center [920, 163] width 9 height 5
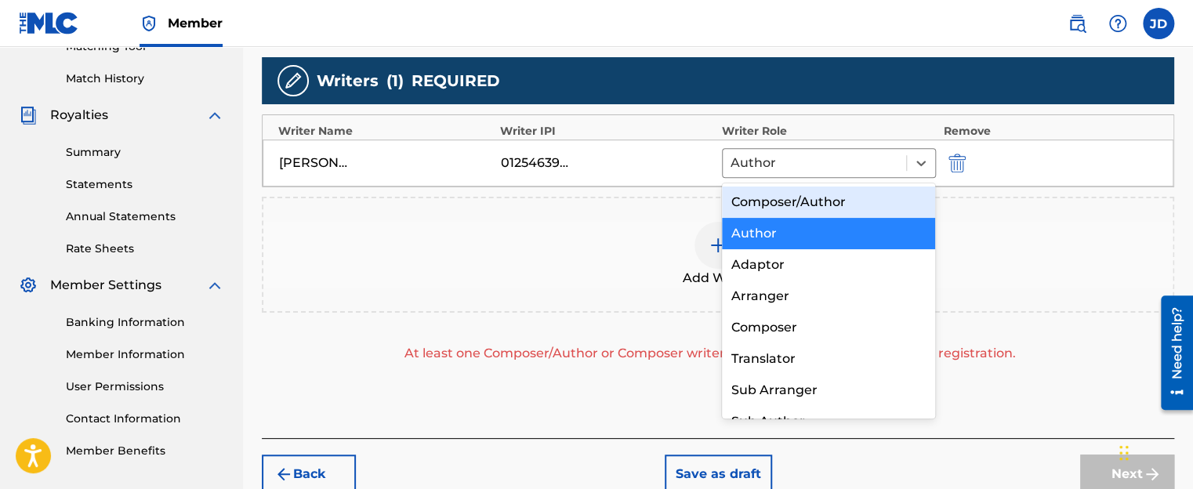
click at [843, 203] on div "Composer/Author" at bounding box center [829, 202] width 214 height 31
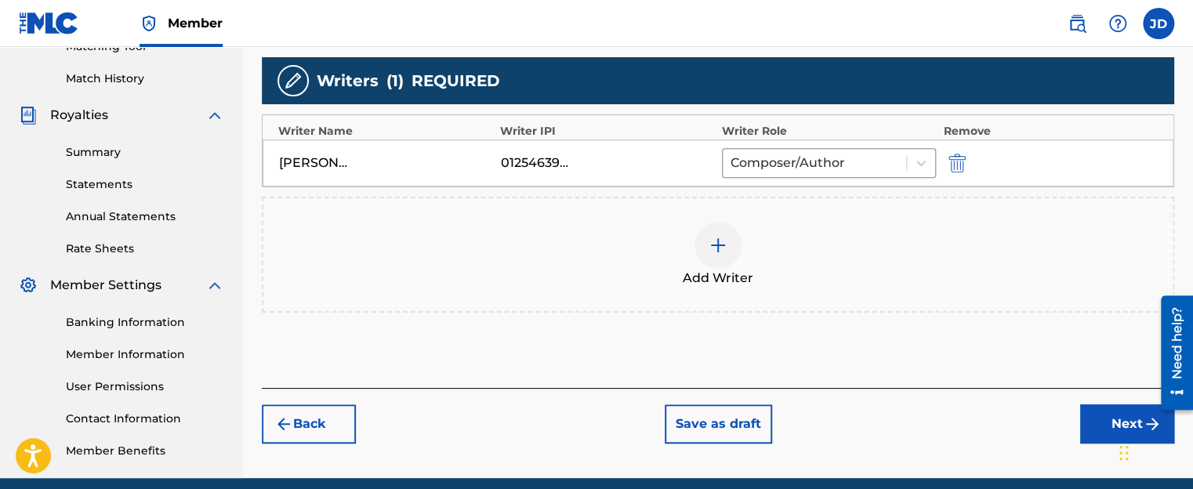
click at [1095, 414] on button "Next" at bounding box center [1127, 423] width 94 height 39
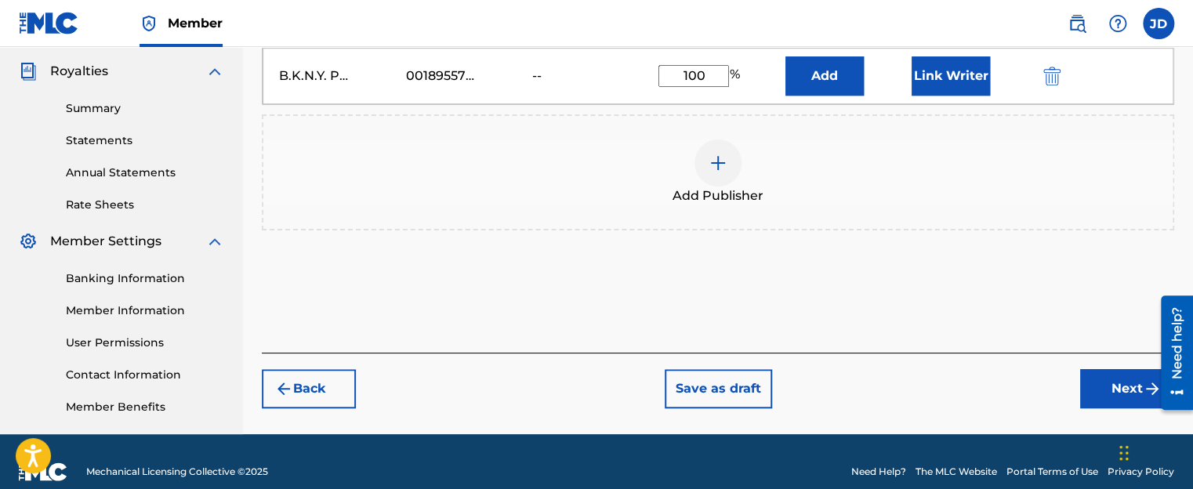
click at [1097, 389] on button "Next" at bounding box center [1127, 388] width 94 height 39
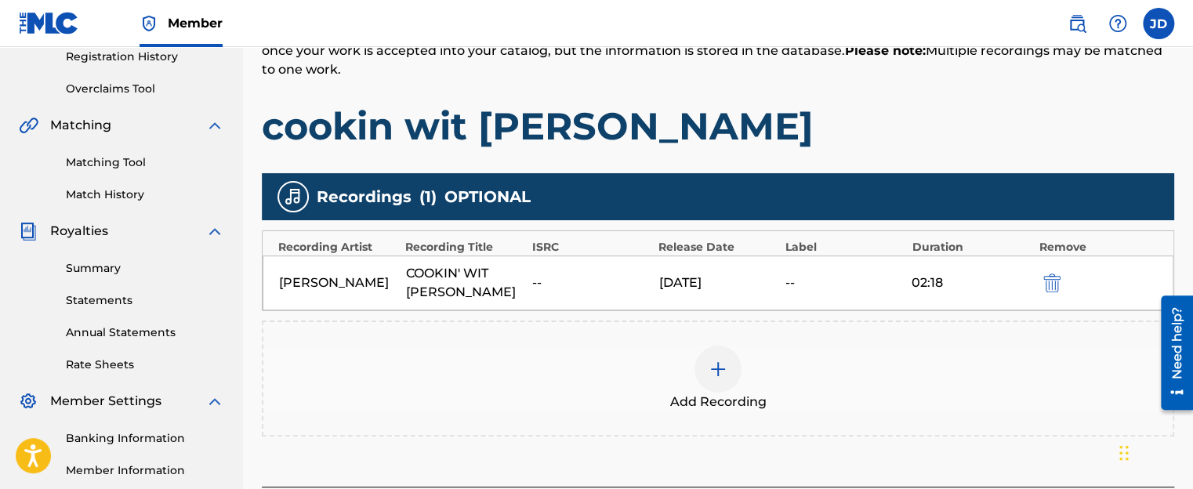
scroll to position [384, 0]
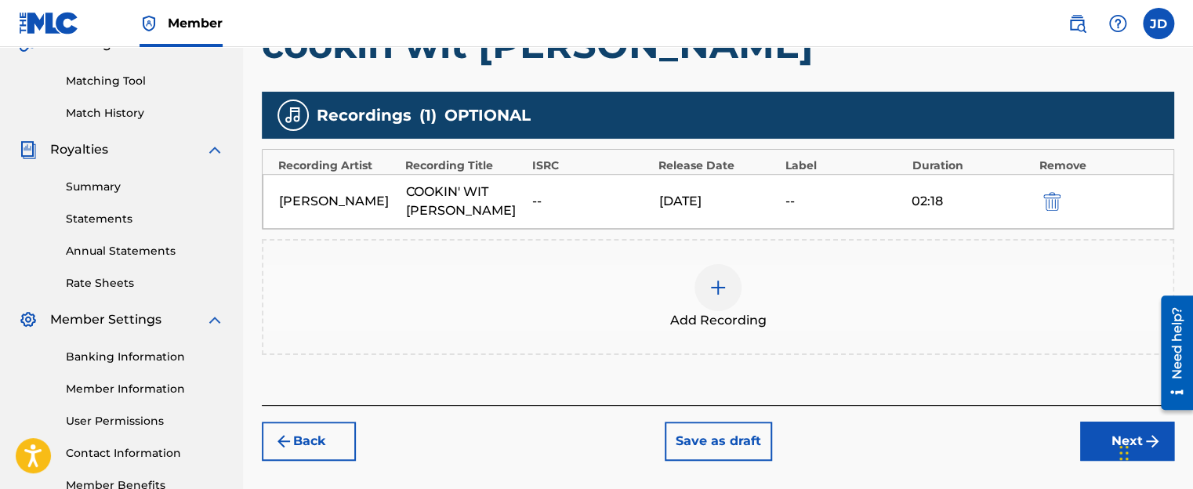
click at [1085, 422] on button "Next" at bounding box center [1127, 441] width 94 height 39
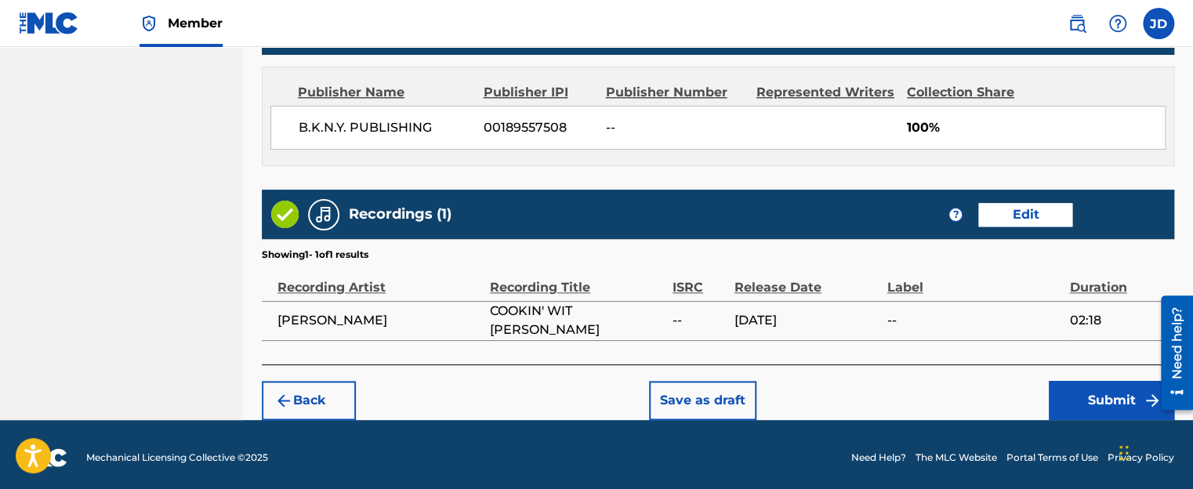
scroll to position [834, 0]
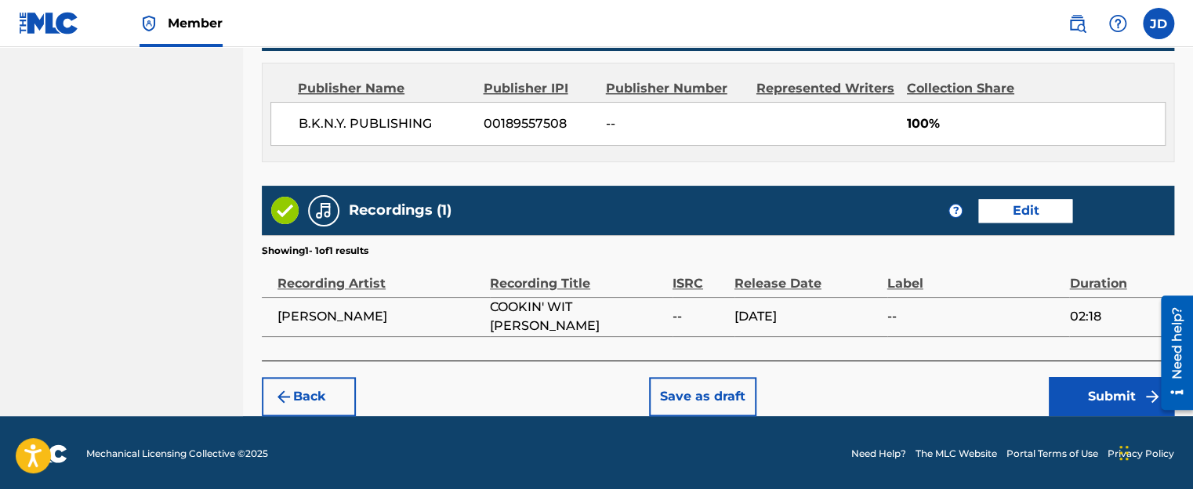
click at [1099, 393] on button "Submit" at bounding box center [1111, 396] width 125 height 39
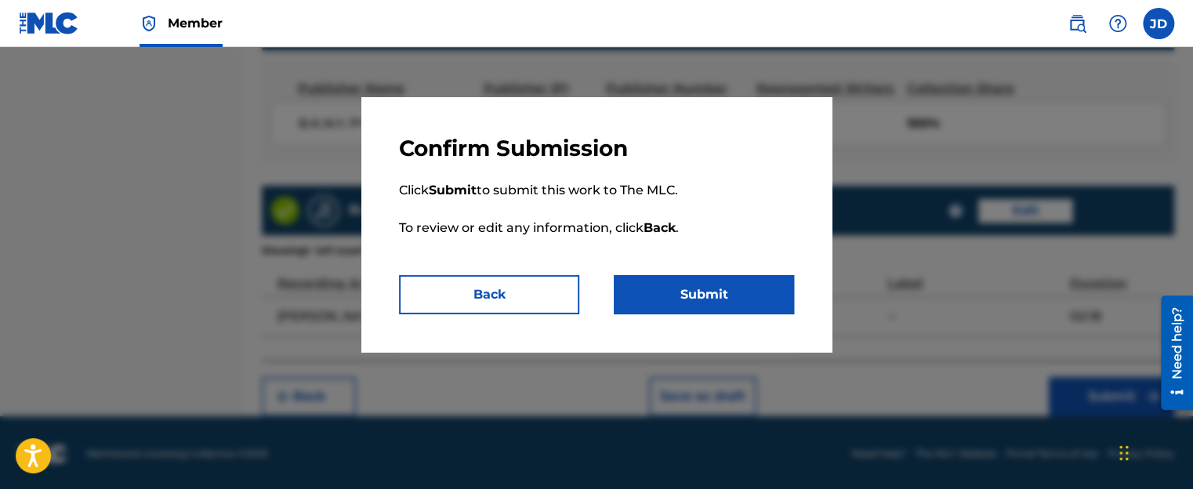
click at [673, 292] on button "Submit" at bounding box center [704, 294] width 180 height 39
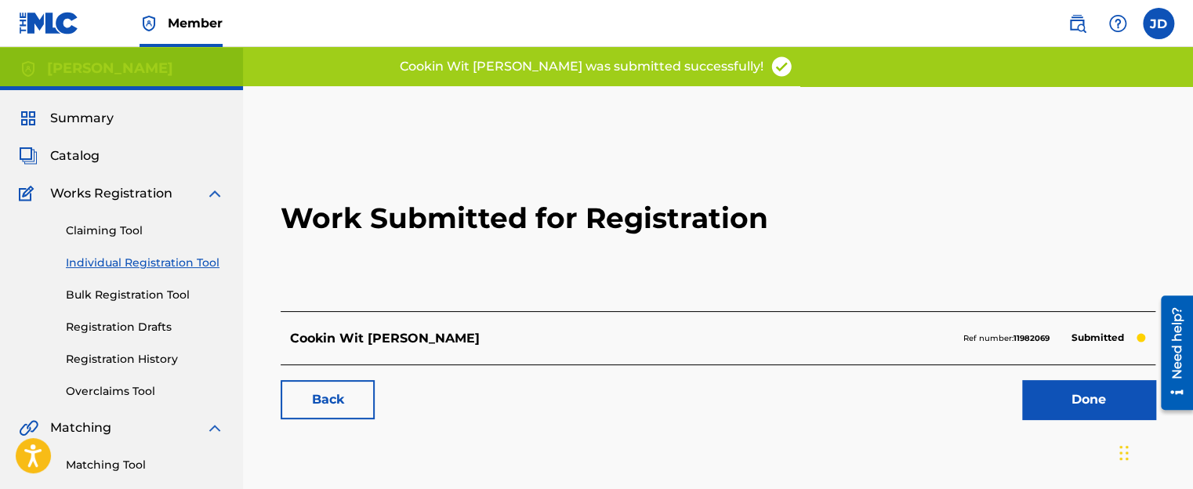
click at [1052, 410] on link "Done" at bounding box center [1088, 399] width 133 height 39
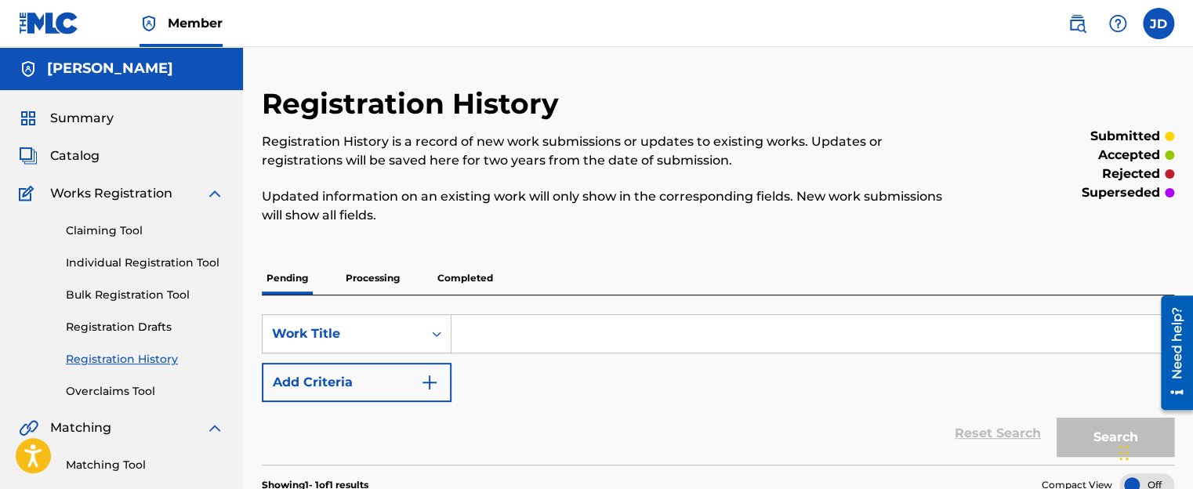
click at [132, 388] on link "Overclaims Tool" at bounding box center [145, 391] width 158 height 16
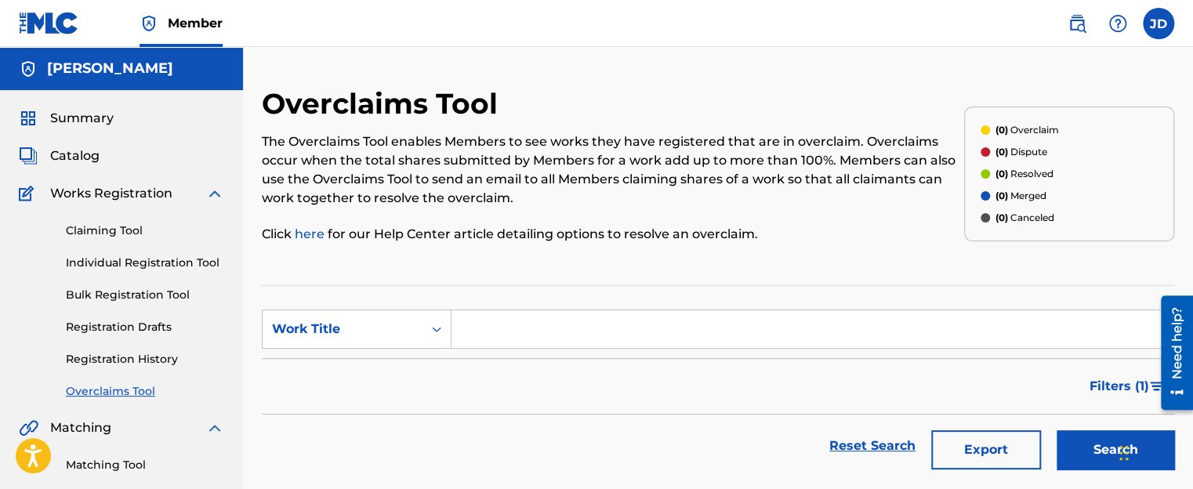
click at [1154, 24] on label at bounding box center [1158, 23] width 31 height 31
click at [1158, 24] on input "[PERSON_NAME] [EMAIL_ADDRESS][DOMAIN_NAME] Notification Preferences Profile Log…" at bounding box center [1158, 24] width 0 height 0
click at [58, 26] on img at bounding box center [49, 23] width 60 height 23
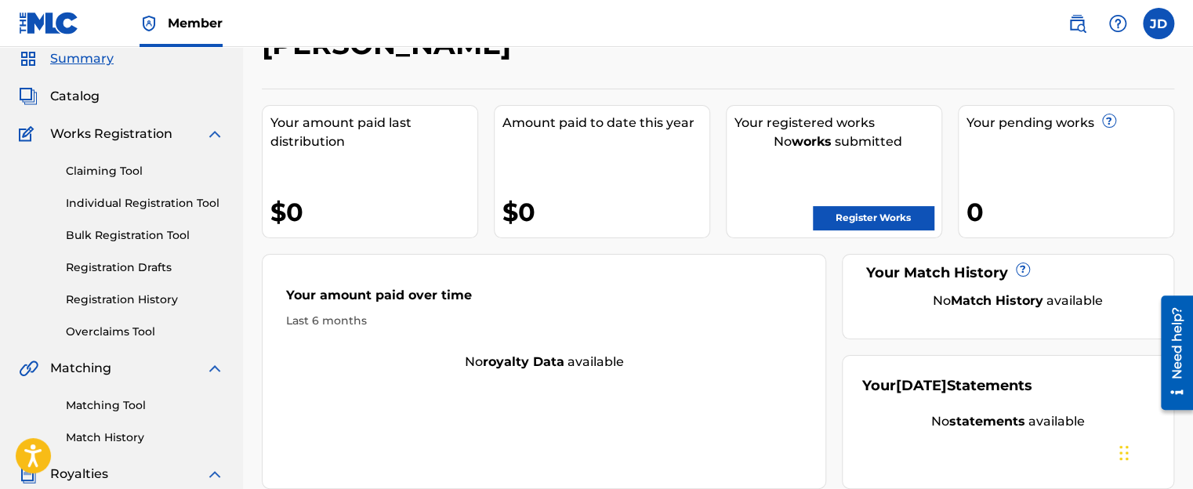
scroll to position [13, 0]
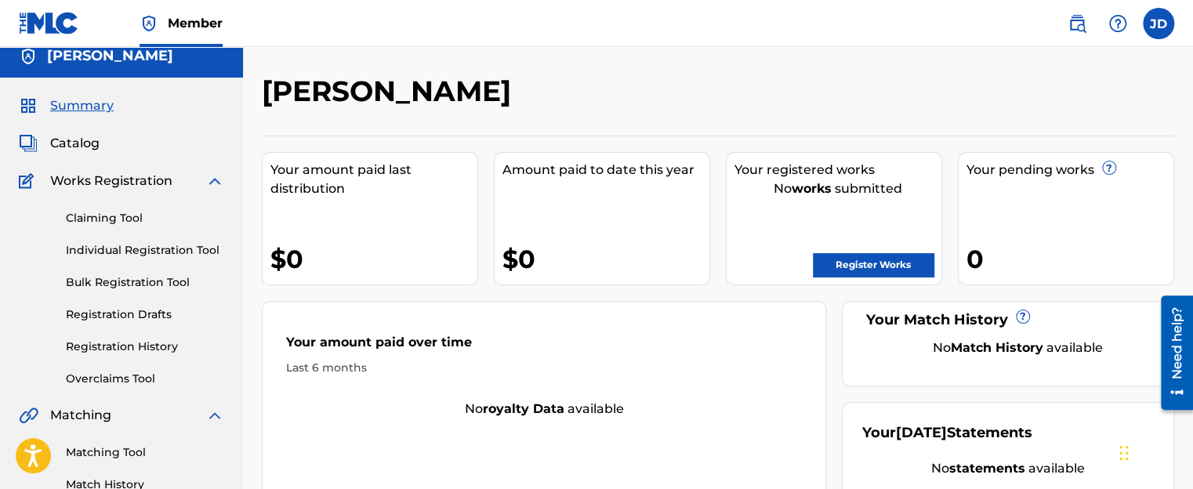
click at [1116, 27] on img at bounding box center [1117, 23] width 19 height 19
click at [1119, 68] on link "Contact us" at bounding box center [1117, 66] width 133 height 38
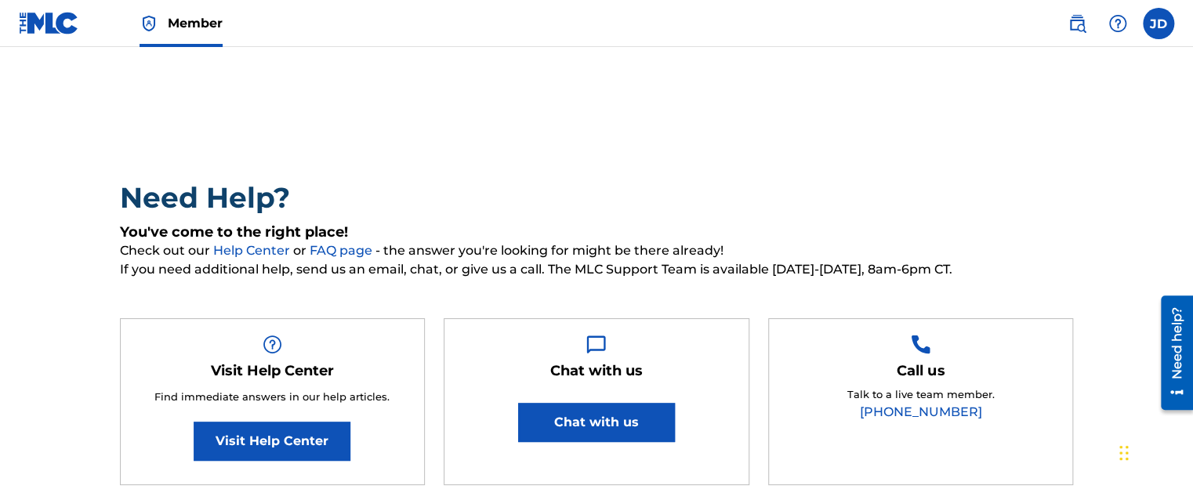
click at [607, 412] on button "Chat with us" at bounding box center [596, 422] width 157 height 39
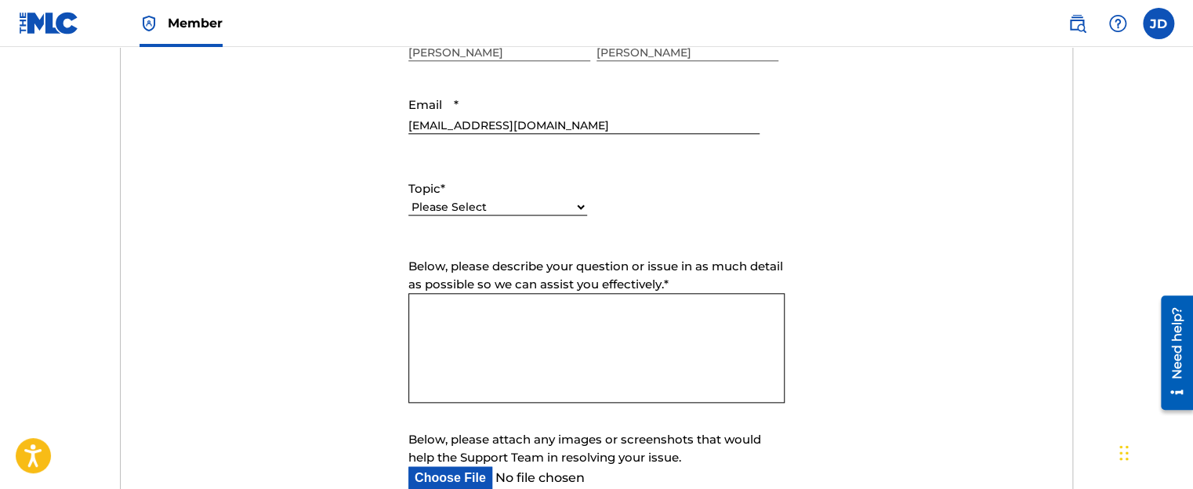
scroll to position [705, 0]
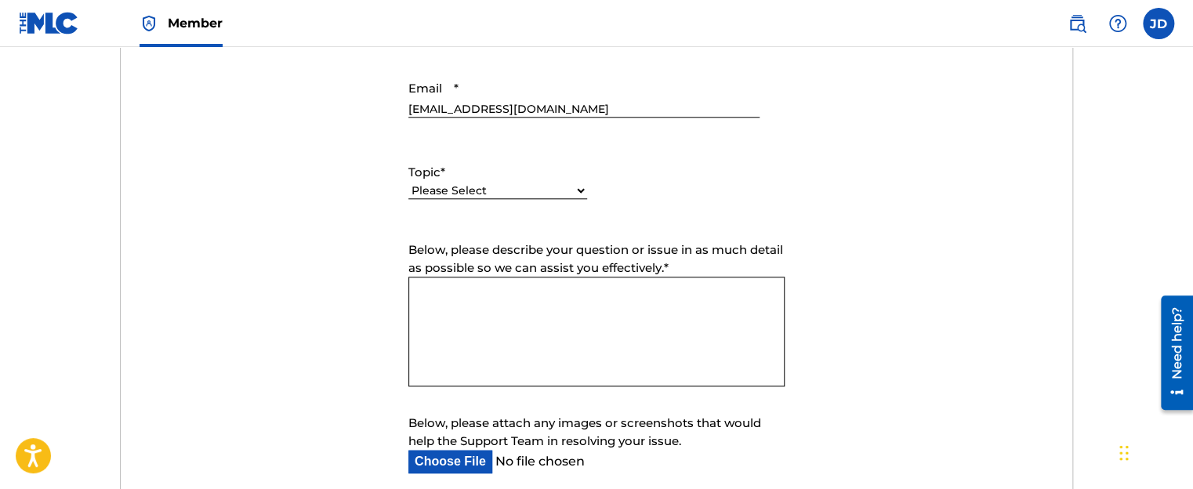
click at [490, 184] on select "Please Select I need help with my account I need help with managing my catalog …" at bounding box center [497, 191] width 179 height 16
select select "I need help with managing my catalog"
click at [408, 183] on select "Please Select I need help with my account I need help with managing my catalog …" at bounding box center [497, 191] width 179 height 16
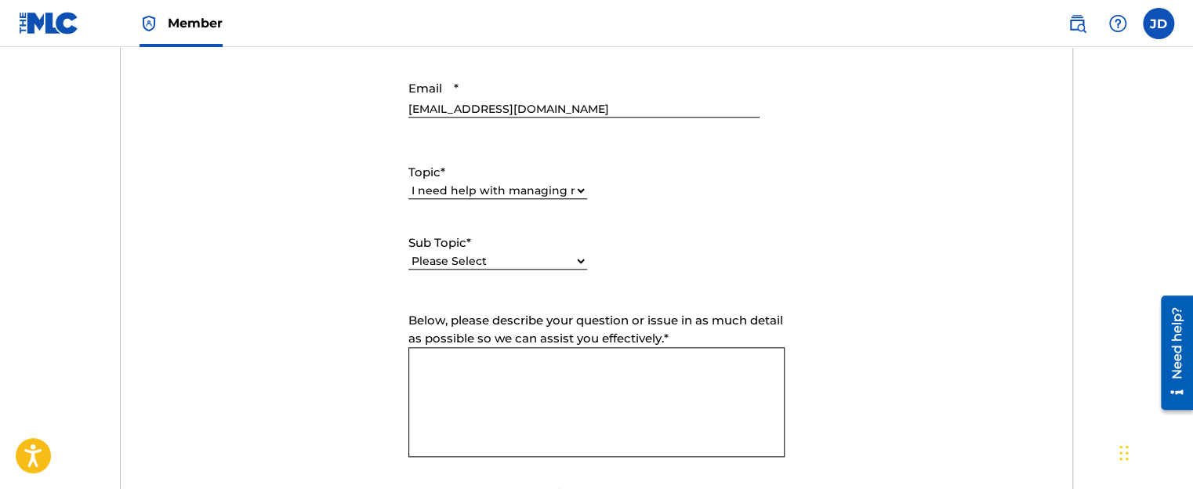
click at [500, 367] on textarea "Below, please describe your question or issue in as much detail as possible so …" at bounding box center [596, 402] width 376 height 110
type textarea "h"
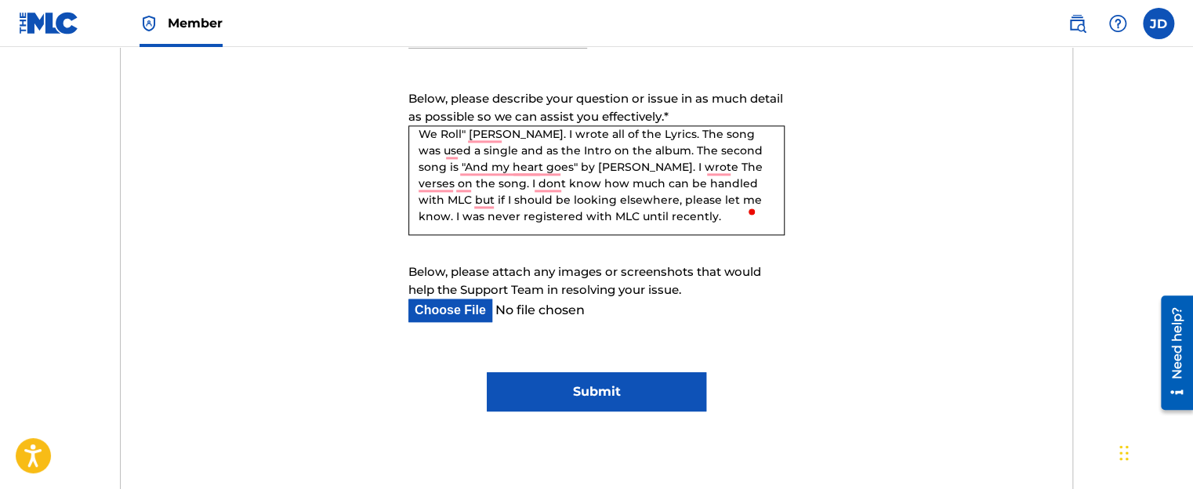
scroll to position [940, 0]
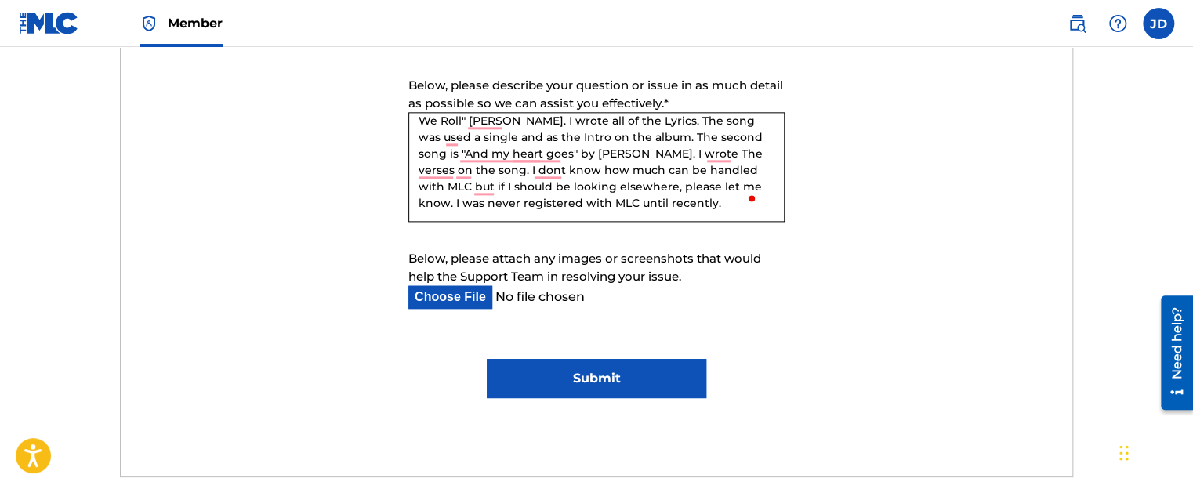
type textarea "Hello, I am writing to find out more information aboout 2 songs I wrote in the …"
click at [463, 290] on input "Below, please attach any images or screenshots that would help the Support Team…" at bounding box center [583, 297] width 351 height 24
click at [476, 298] on input "Below, please attach any images or screenshots that would help the Support Team…" at bounding box center [583, 297] width 351 height 24
type input "C:\fakepath\bmi screenshot this is how we roll.png"
click at [589, 382] on input "Submit" at bounding box center [596, 378] width 219 height 39
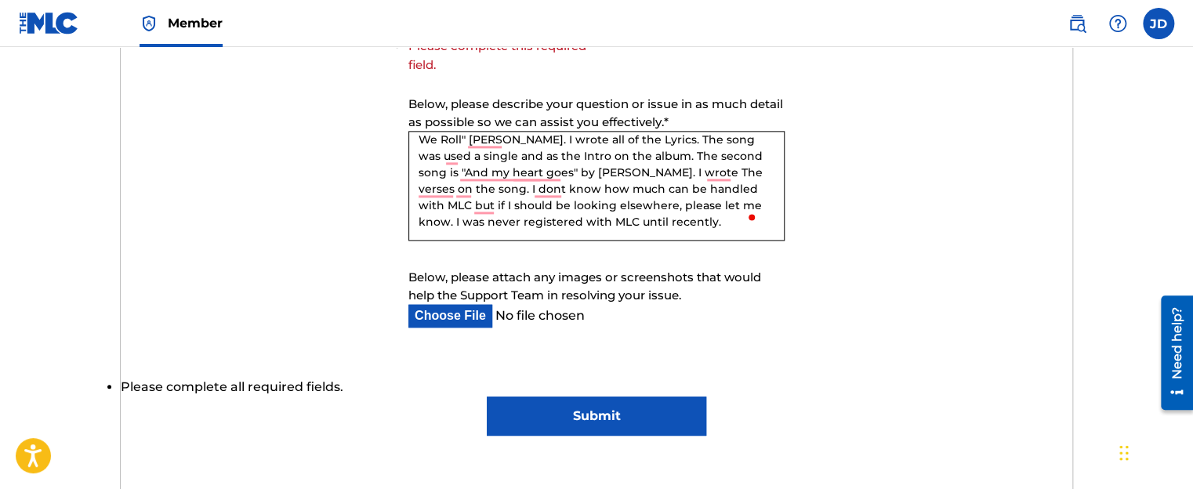
scroll to position [941, 0]
click at [661, 354] on form "Submit a request Typical reply time: within hours via email First Name [PERSON_…" at bounding box center [597, 53] width 952 height 763
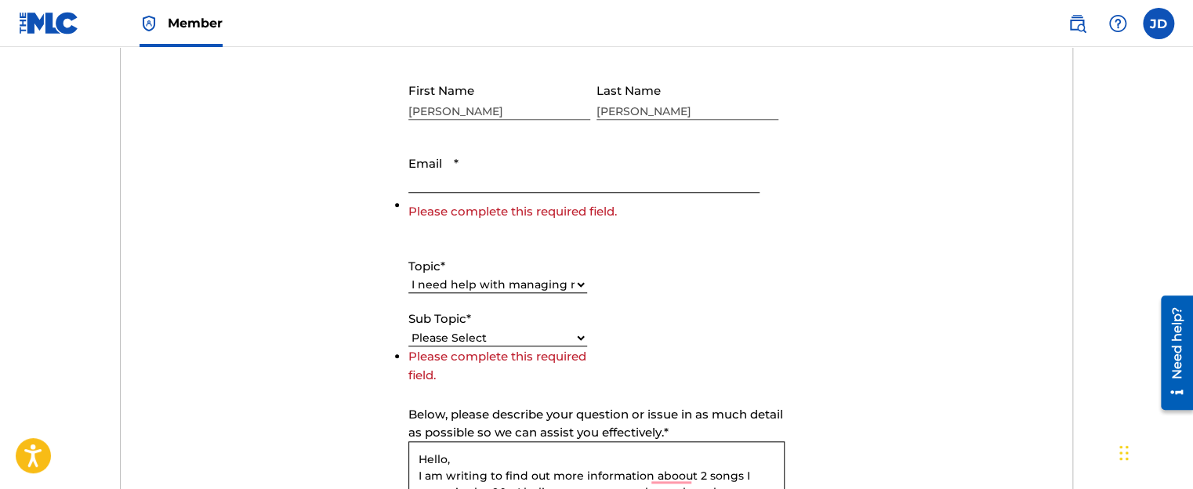
scroll to position [628, 0]
click at [580, 288] on select "Please Select I need help with my account I need help with managing my catalog …" at bounding box center [497, 287] width 179 height 16
click at [408, 279] on select "Please Select I need help with my account I need help with managing my catalog …" at bounding box center [497, 287] width 179 height 16
click at [536, 184] on input "Email *" at bounding box center [583, 172] width 351 height 45
type input "[EMAIL_ADDRESS][DOMAIN_NAME]"
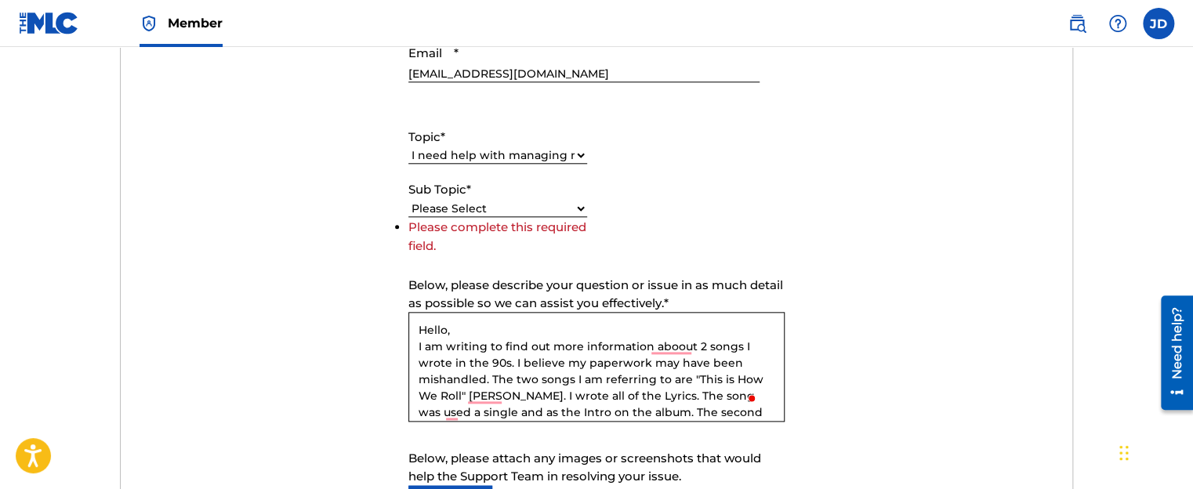
scroll to position [784, 0]
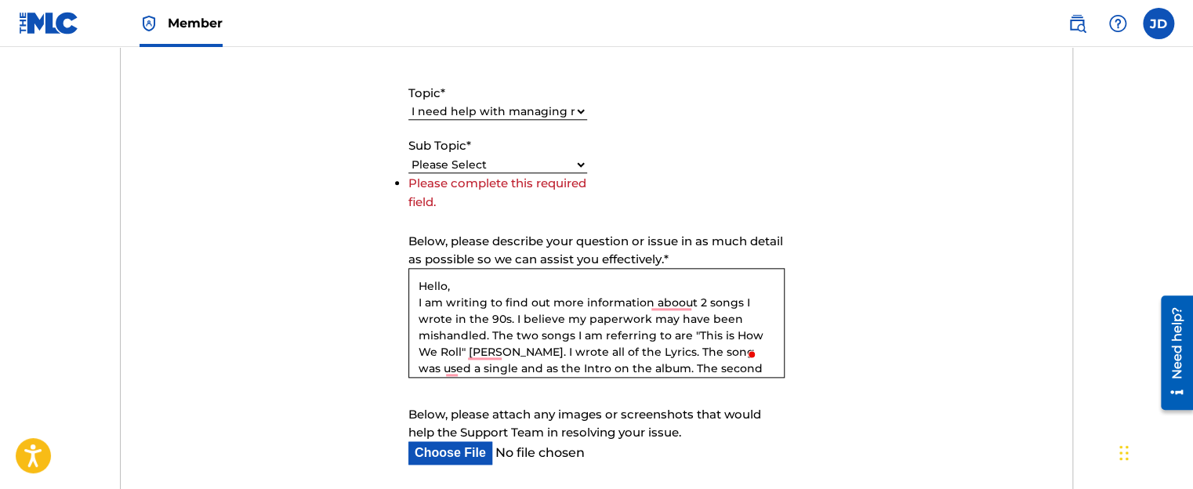
click at [541, 162] on select "Please Select I need help with CWR I need help registering my work(s) in The ML…" at bounding box center [497, 165] width 179 height 16
select select "I need help with the Claiming Tool"
click at [408, 173] on select "Please Select I need help with CWR I need help registering my work(s) in The ML…" at bounding box center [497, 165] width 179 height 16
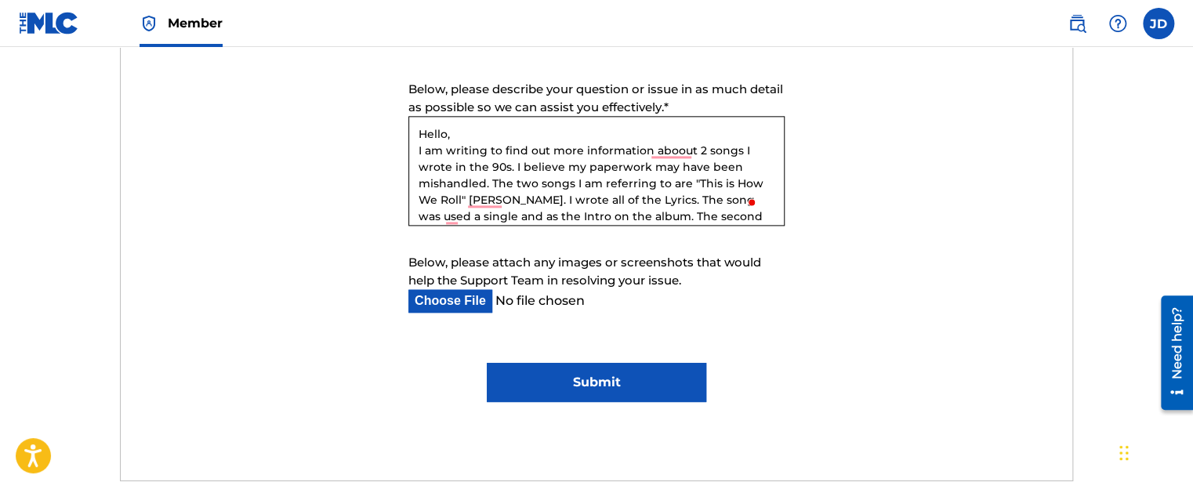
scroll to position [941, 0]
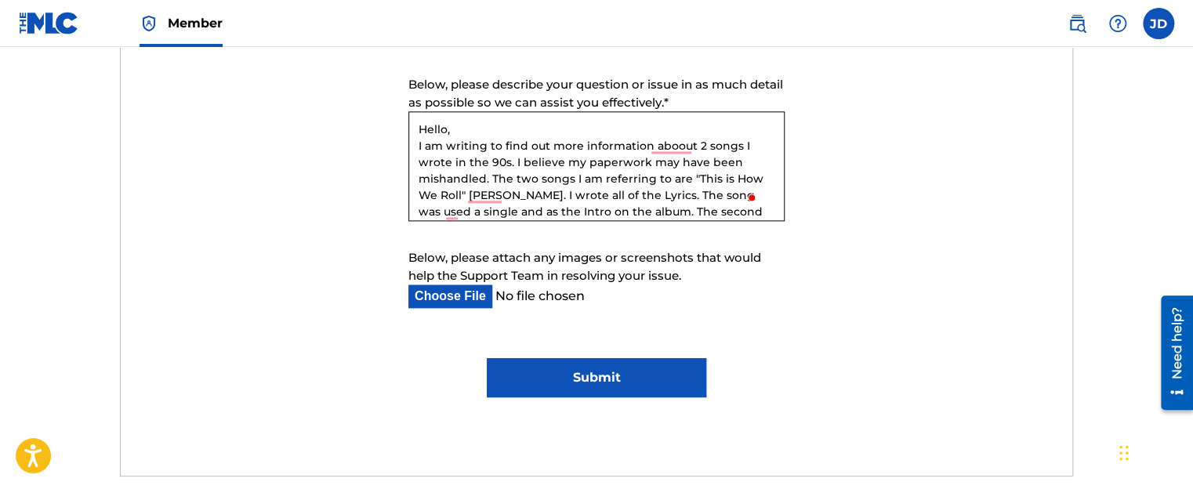
click at [592, 382] on input "Submit" at bounding box center [596, 377] width 219 height 39
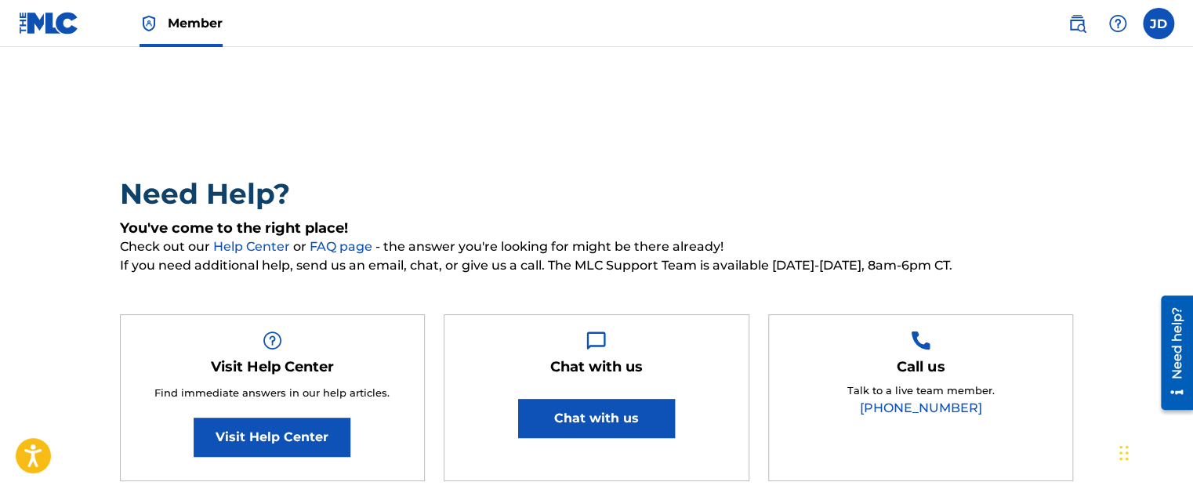
scroll to position [0, 0]
